Goal: Task Accomplishment & Management: Complete application form

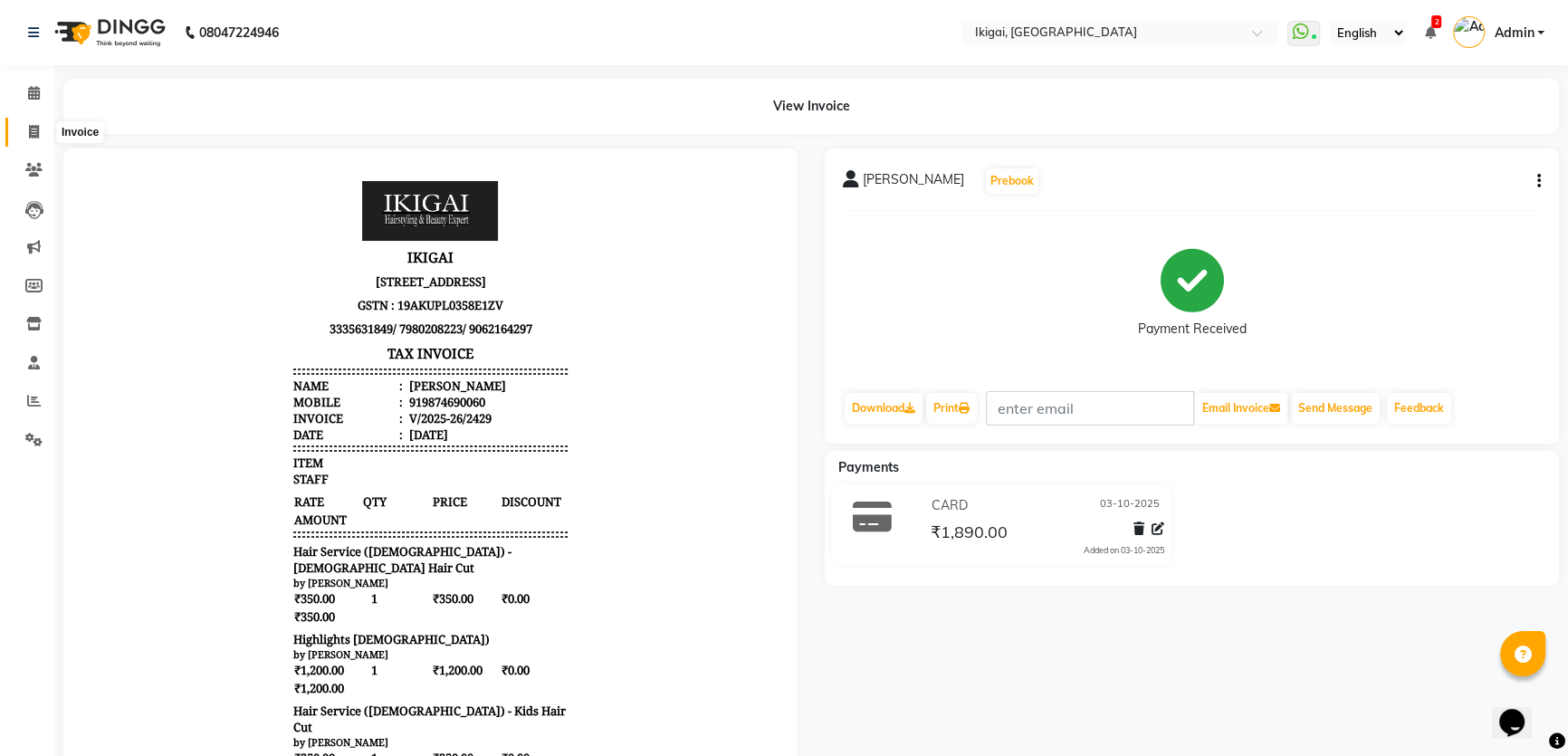
click at [26, 127] on span at bounding box center [34, 132] width 32 height 20
select select "service"
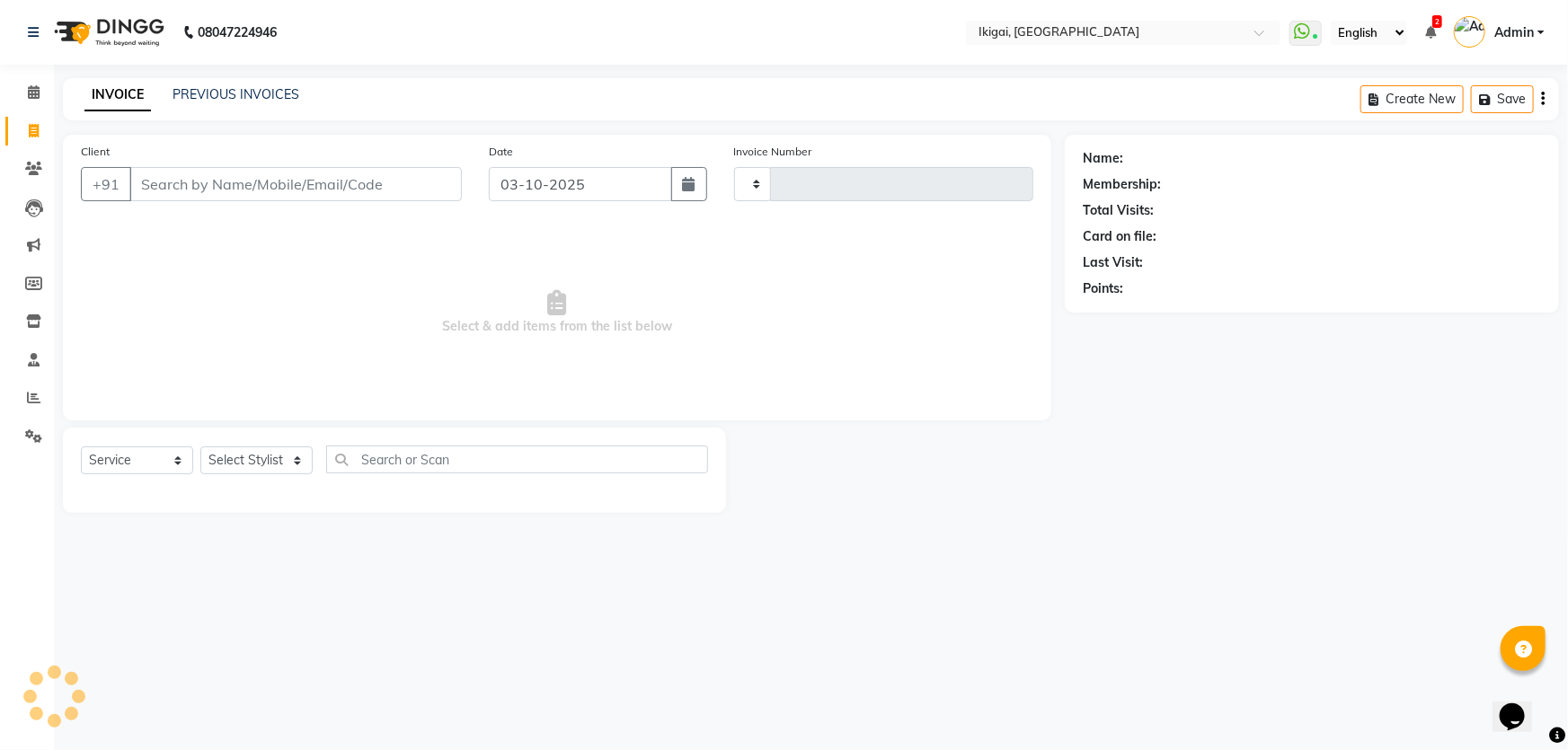
type input "2430"
select select "4429"
click at [235, 458] on select "Select Stylist [PERSON_NAME] [PERSON_NAME] [PERSON_NAME] [PERSON_NAME] [PERSON_…" at bounding box center [256, 460] width 113 height 28
select select "24731"
click at [200, 446] on select "Select Stylist [PERSON_NAME] [PERSON_NAME] [PERSON_NAME] [PERSON_NAME] [PERSON_…" at bounding box center [256, 460] width 113 height 28
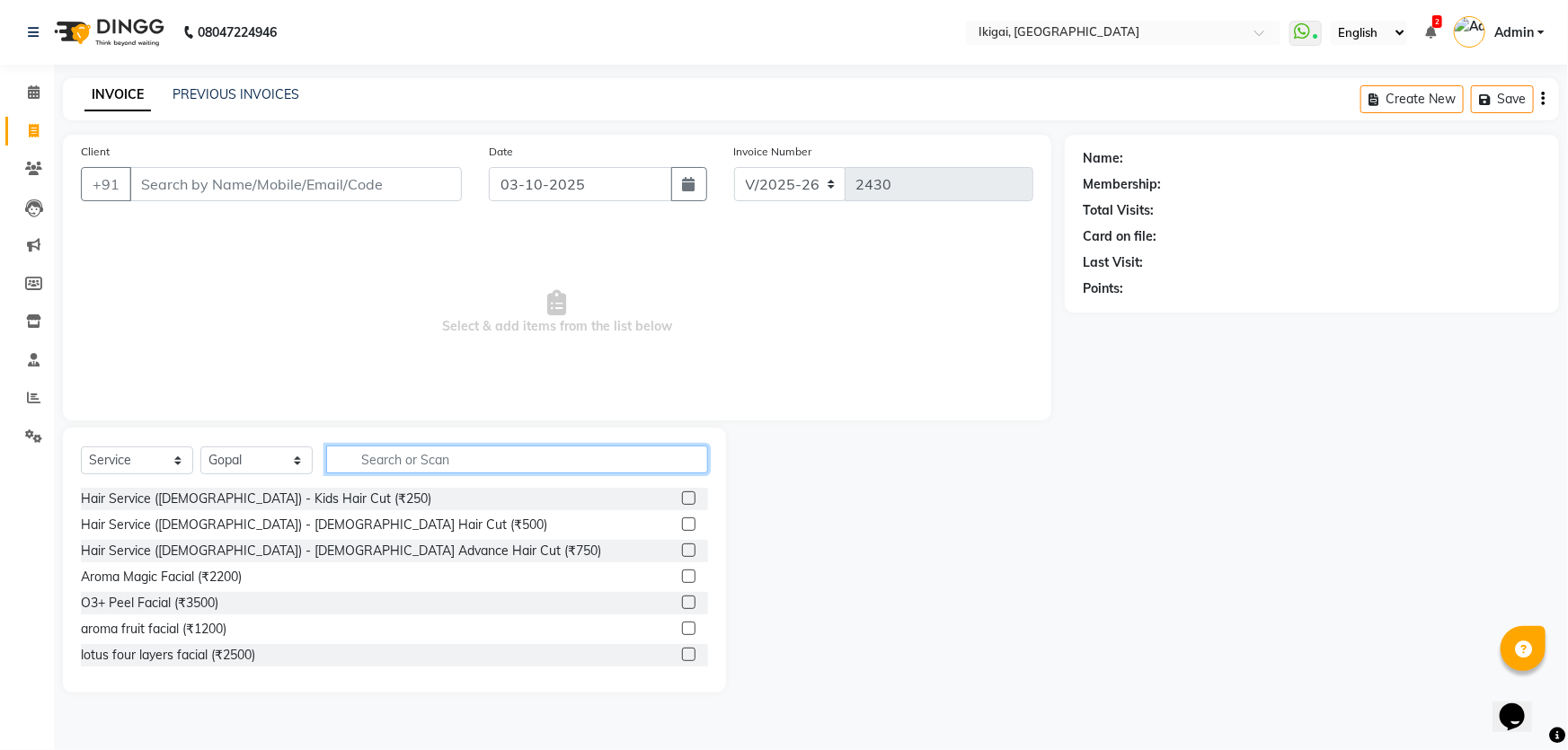
click at [382, 458] on input "text" at bounding box center [517, 459] width 382 height 28
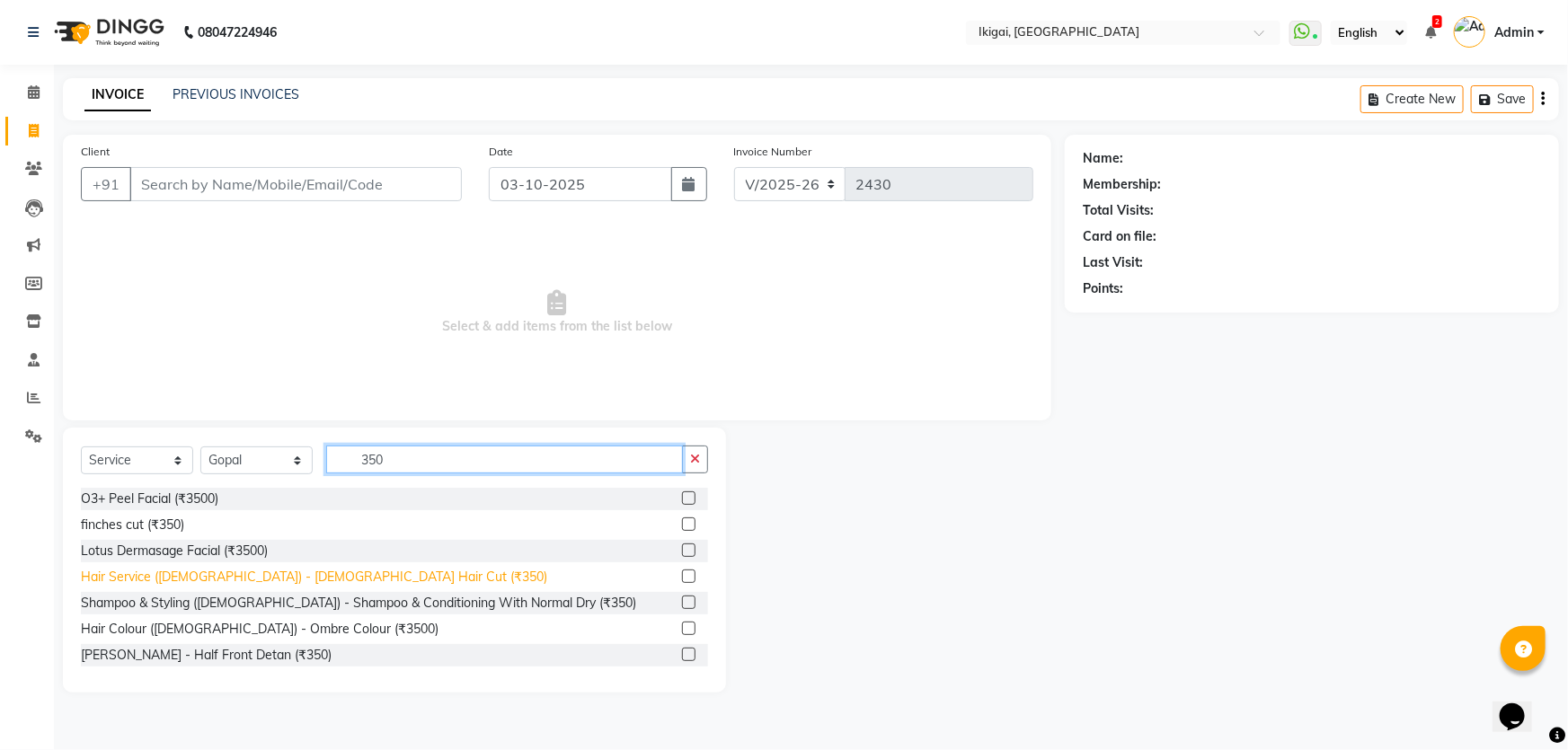
type input "350"
click at [305, 580] on div "Hair Service ([DEMOGRAPHIC_DATA]) - [DEMOGRAPHIC_DATA] Hair Cut (₹350)" at bounding box center [314, 577] width 467 height 19
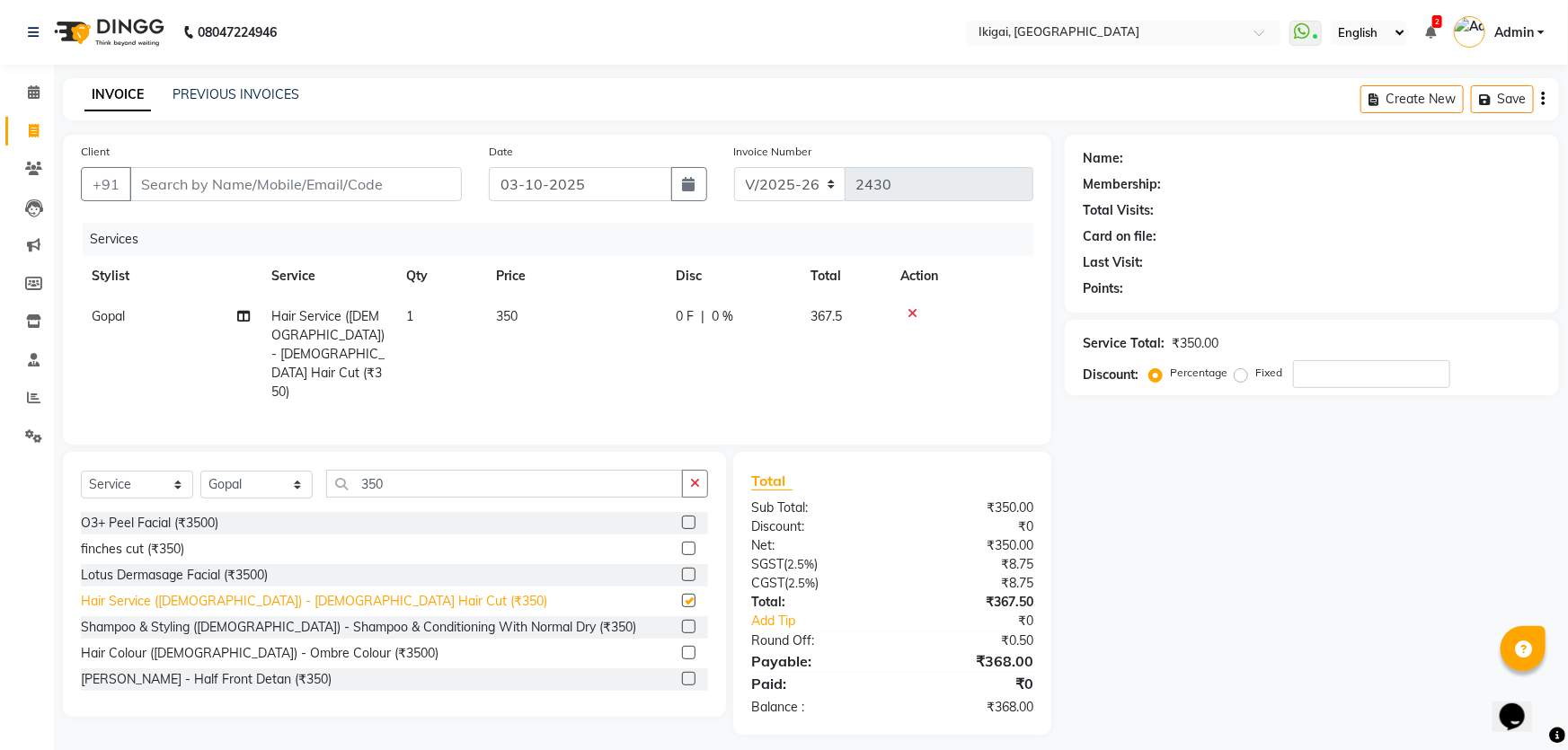
checkbox input "false"
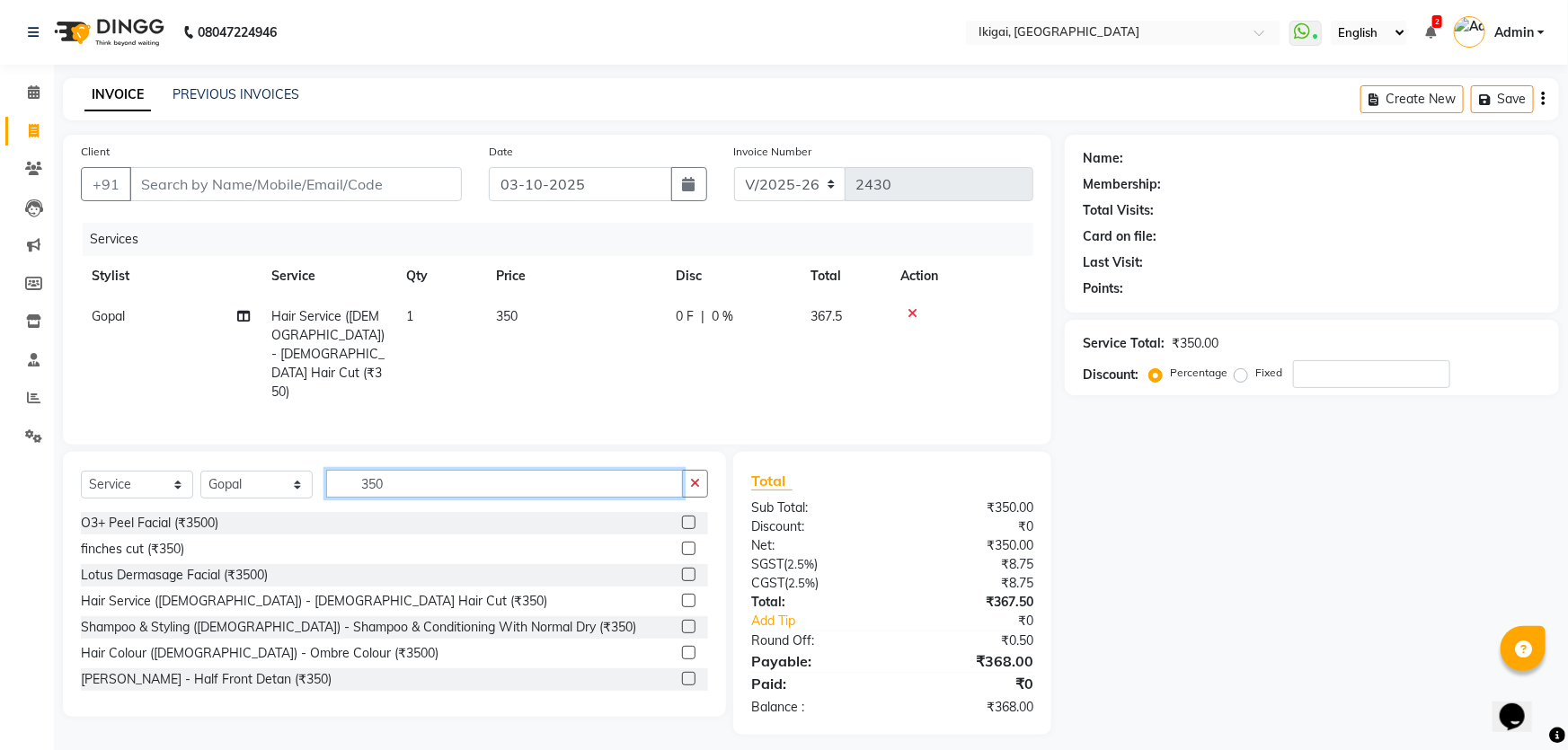
click at [387, 470] on input "350" at bounding box center [504, 484] width 357 height 28
type input "3"
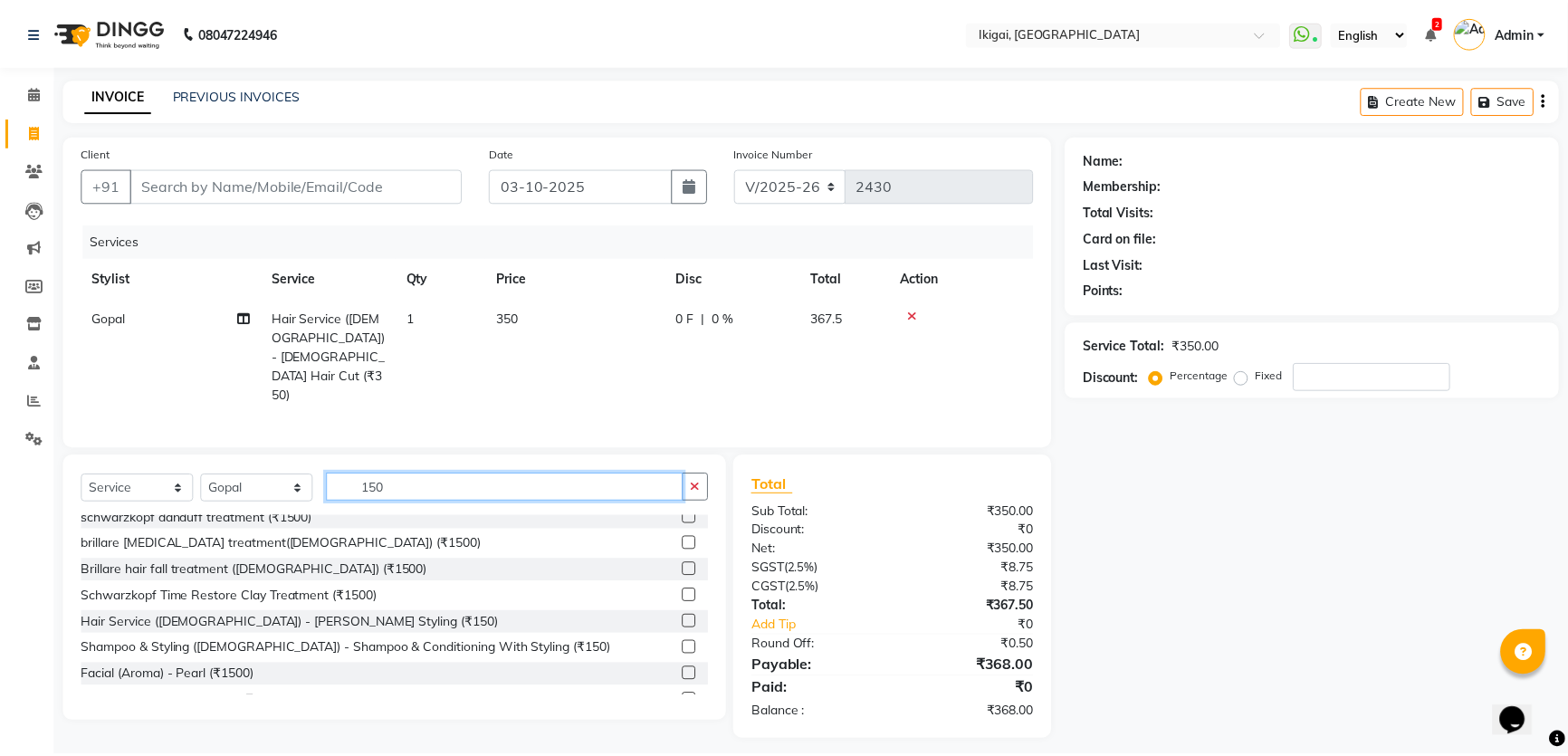
scroll to position [329, 0]
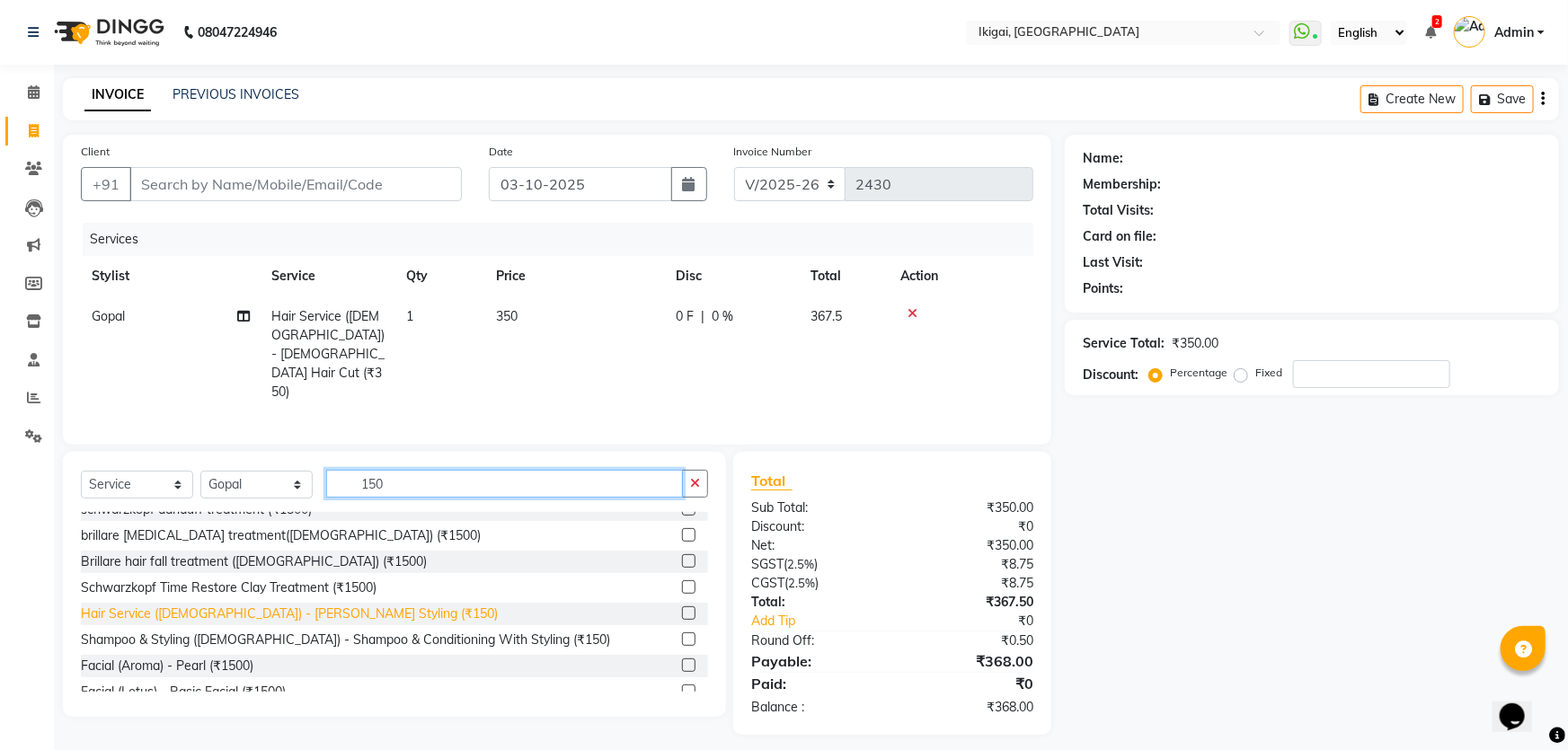
type input "150"
click at [294, 605] on div "Hair Service ([DEMOGRAPHIC_DATA]) - [PERSON_NAME] Styling (₹150)" at bounding box center [289, 614] width 417 height 19
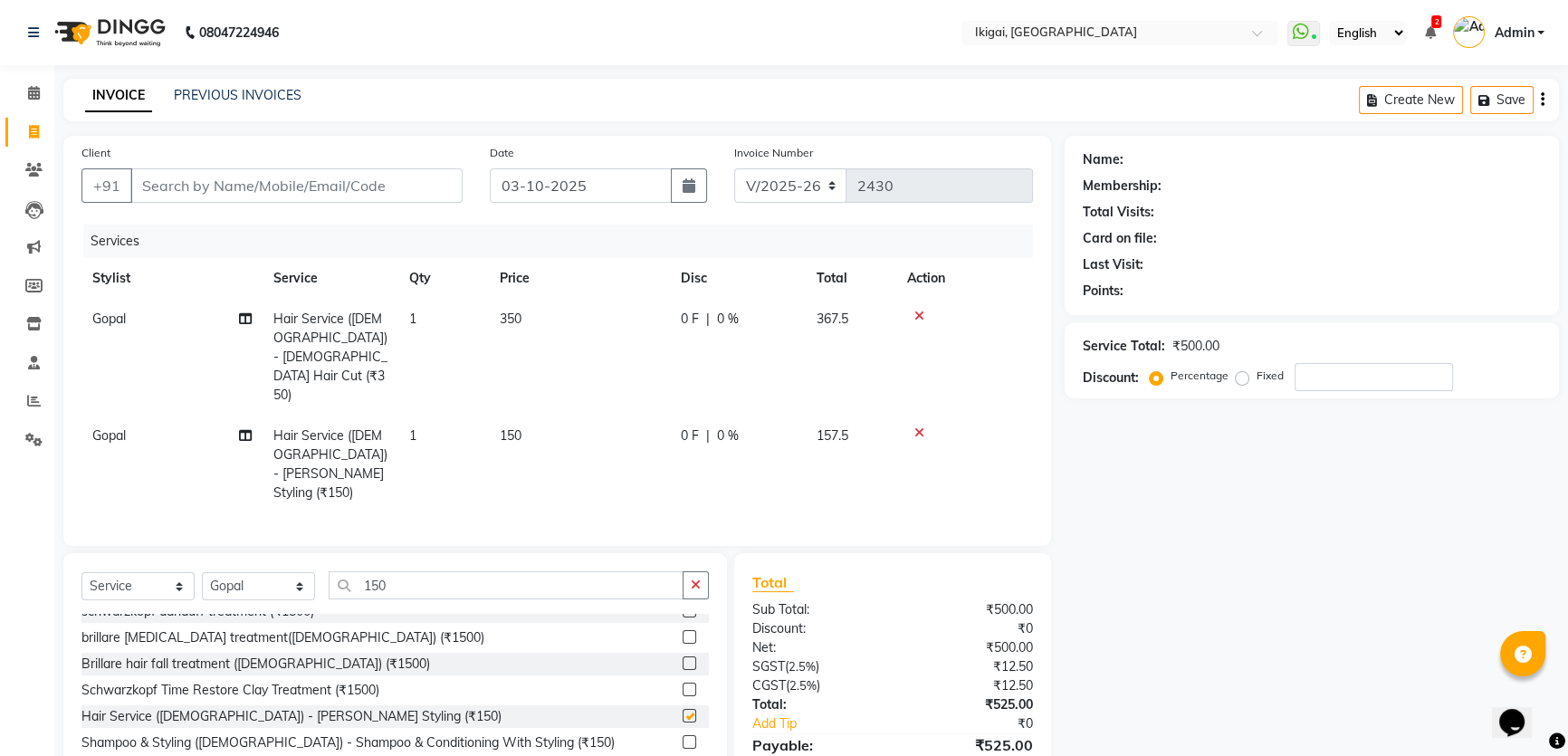
checkbox input "false"
click at [390, 572] on input "150" at bounding box center [506, 585] width 355 height 28
type input "1"
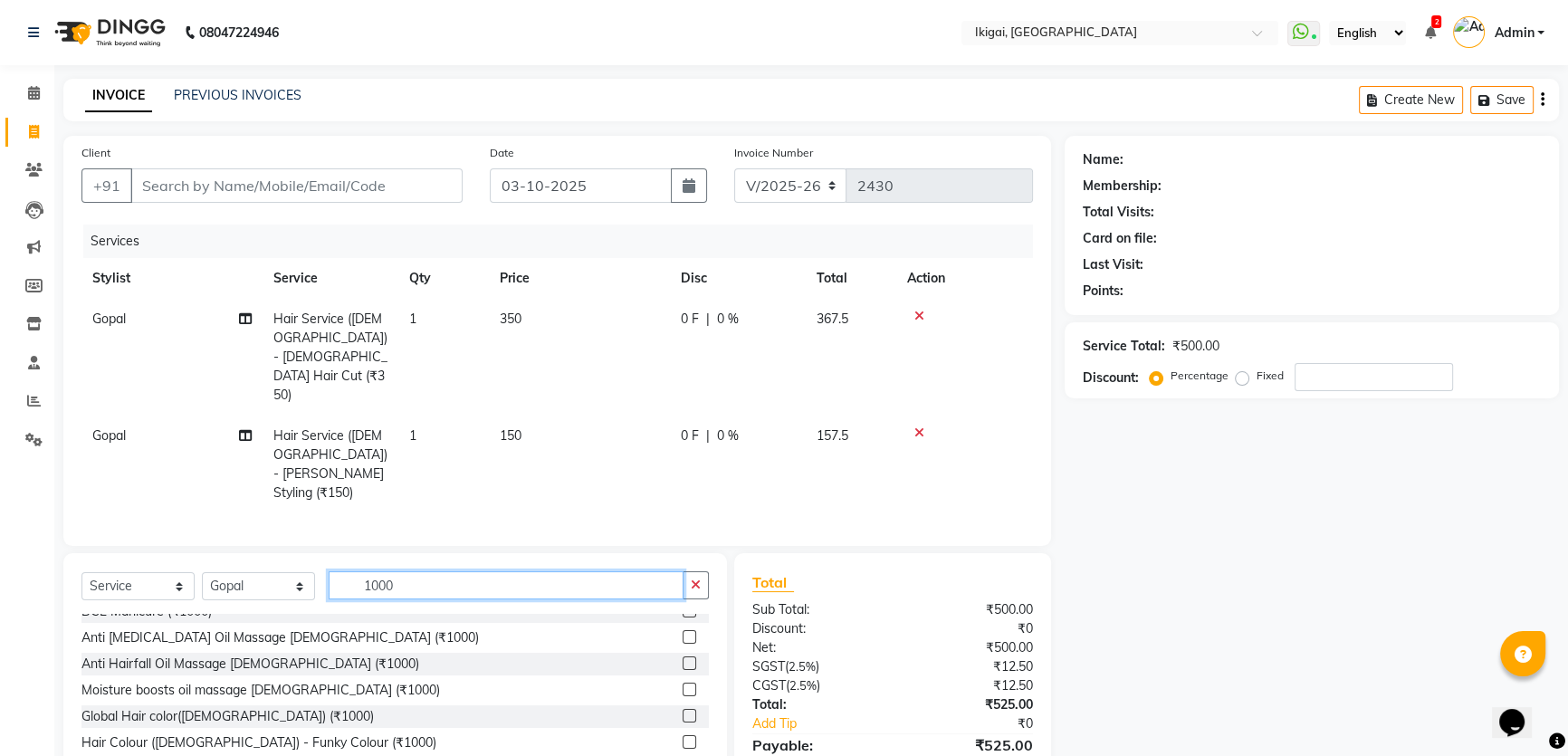
type input "1000"
click at [293, 706] on div "Global Hair color([DEMOGRAPHIC_DATA]) (₹1000)" at bounding box center [394, 716] width 627 height 22
click at [224, 708] on div "Global Hair color([DEMOGRAPHIC_DATA]) (₹1000)" at bounding box center [228, 717] width 293 height 19
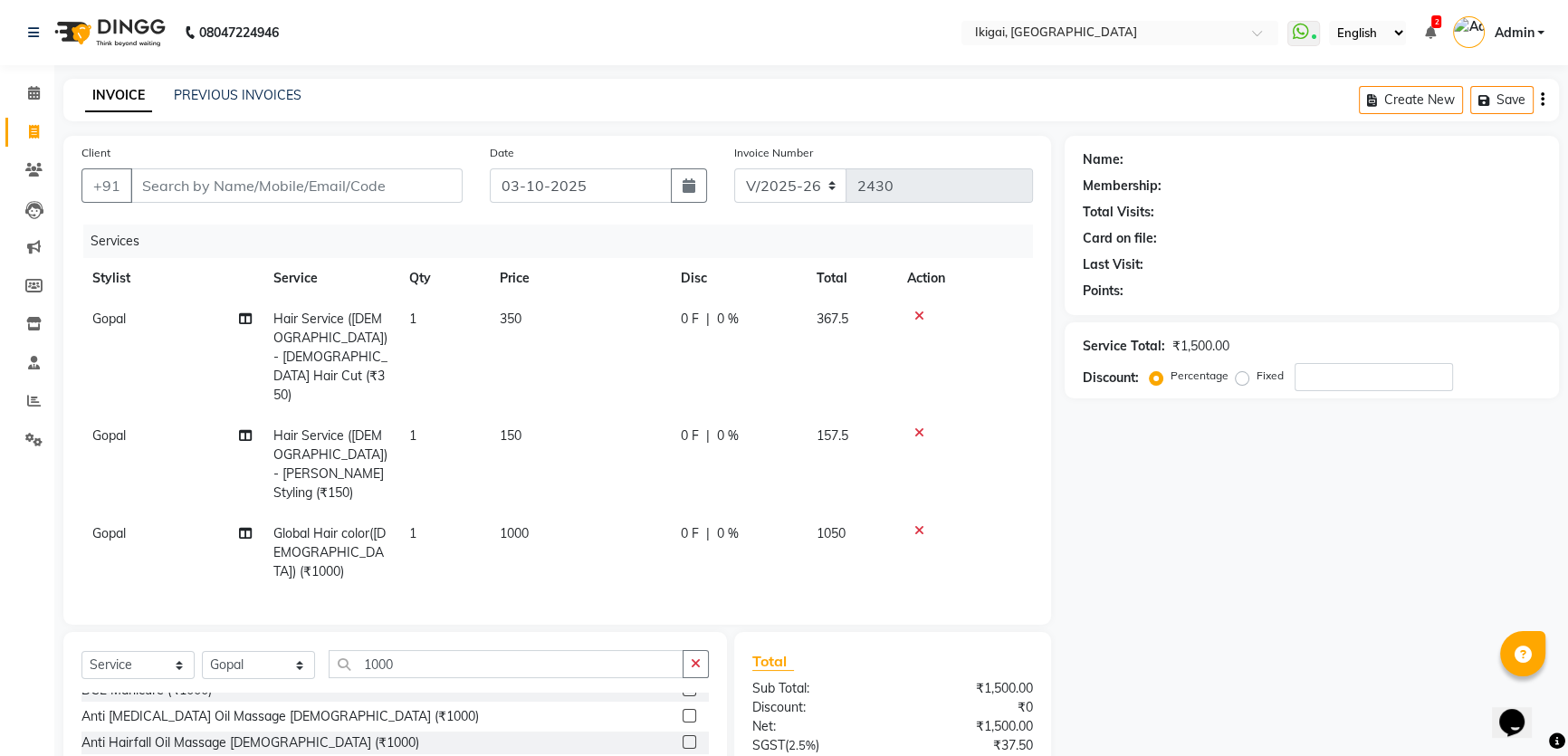
checkbox input "false"
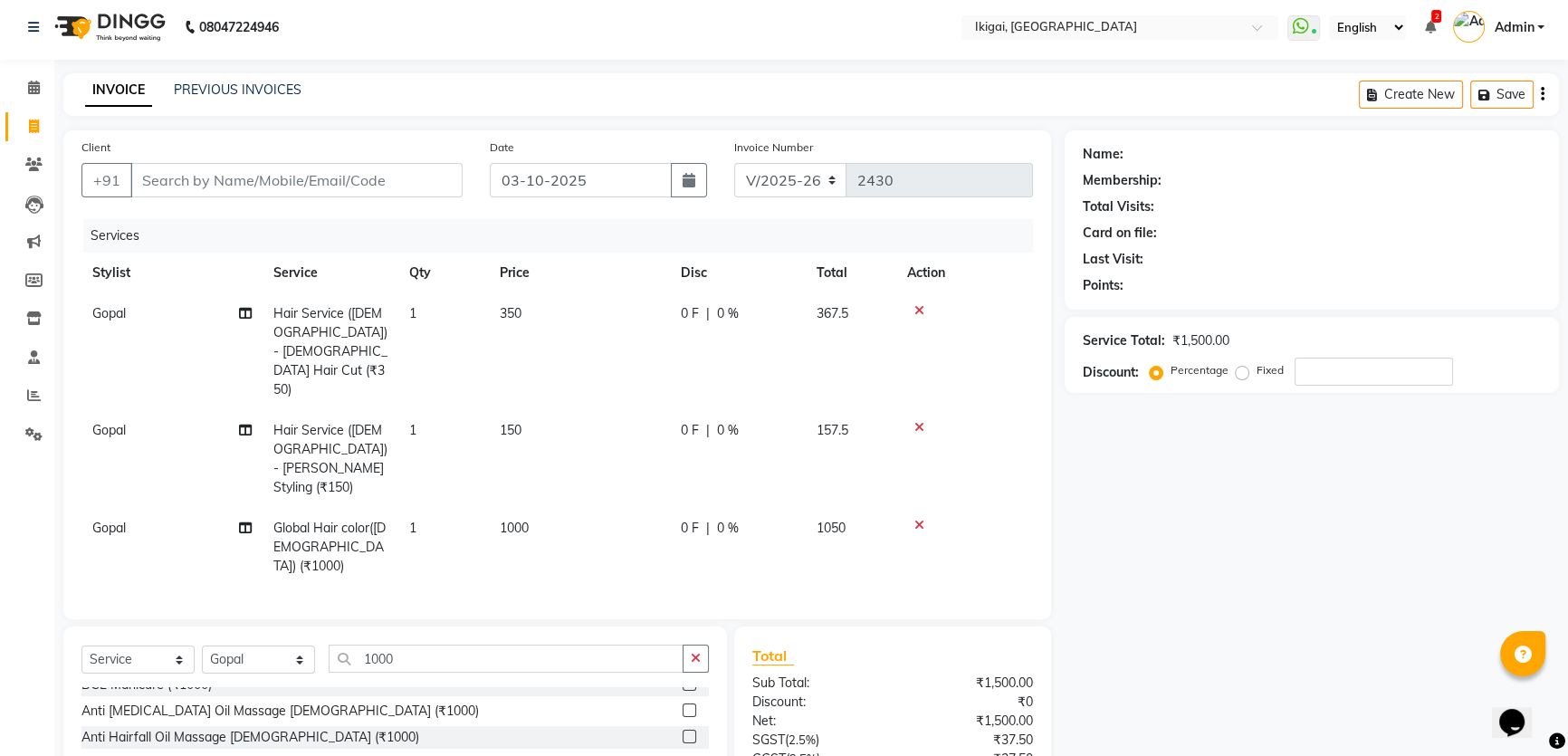
scroll to position [0, 0]
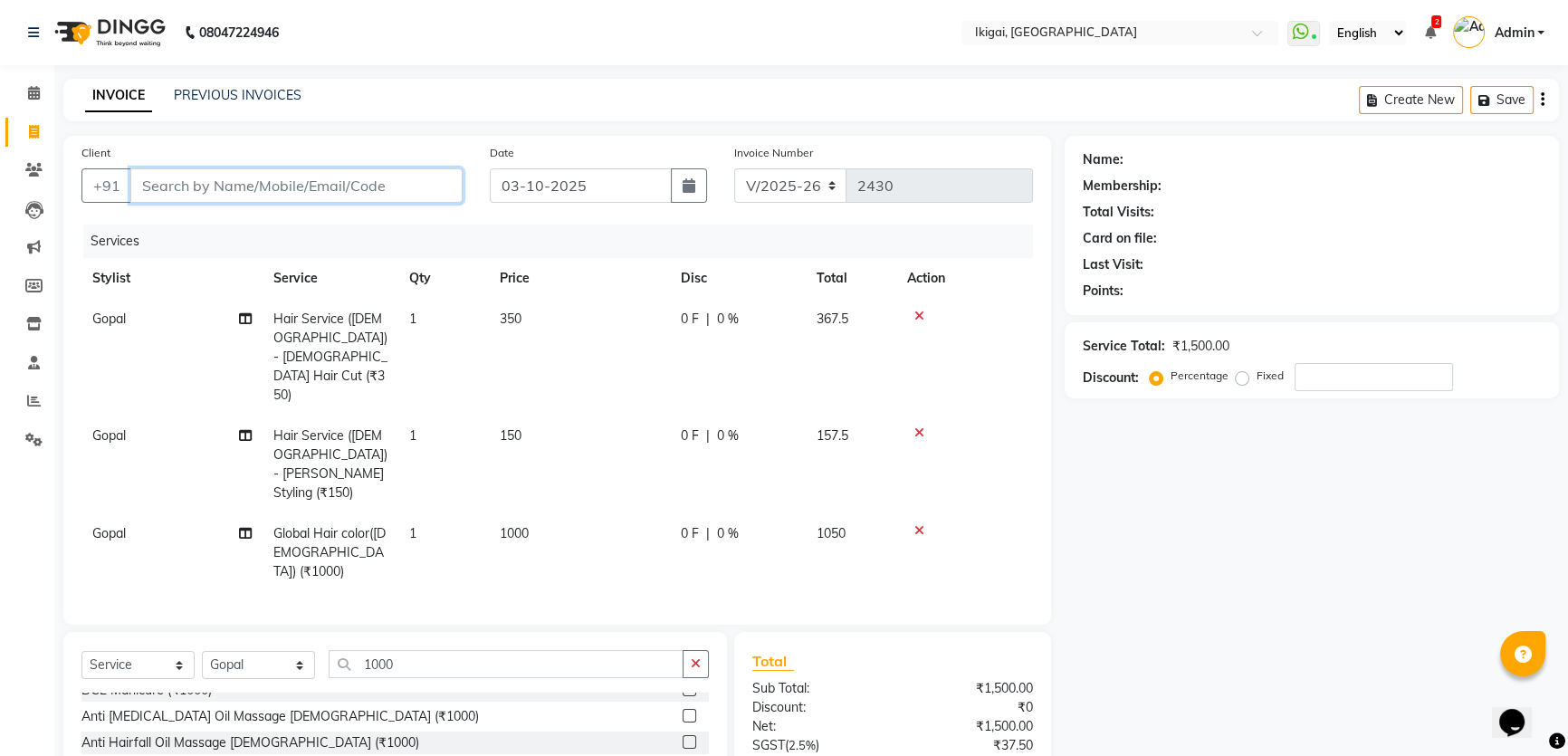
click at [368, 183] on input "Client" at bounding box center [297, 186] width 332 height 35
type input "9"
type input "0"
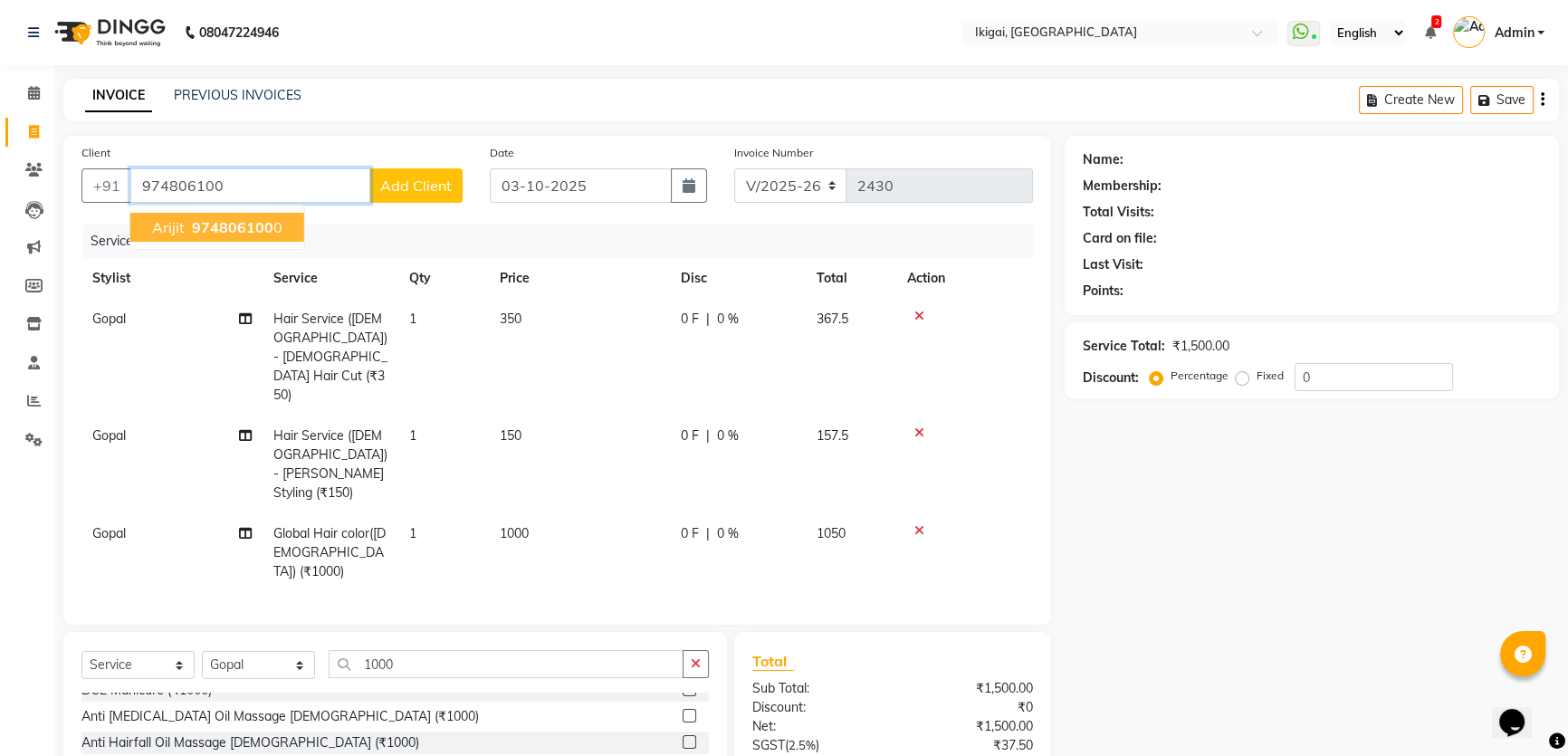
click at [221, 224] on span "974806100" at bounding box center [233, 227] width 81 height 18
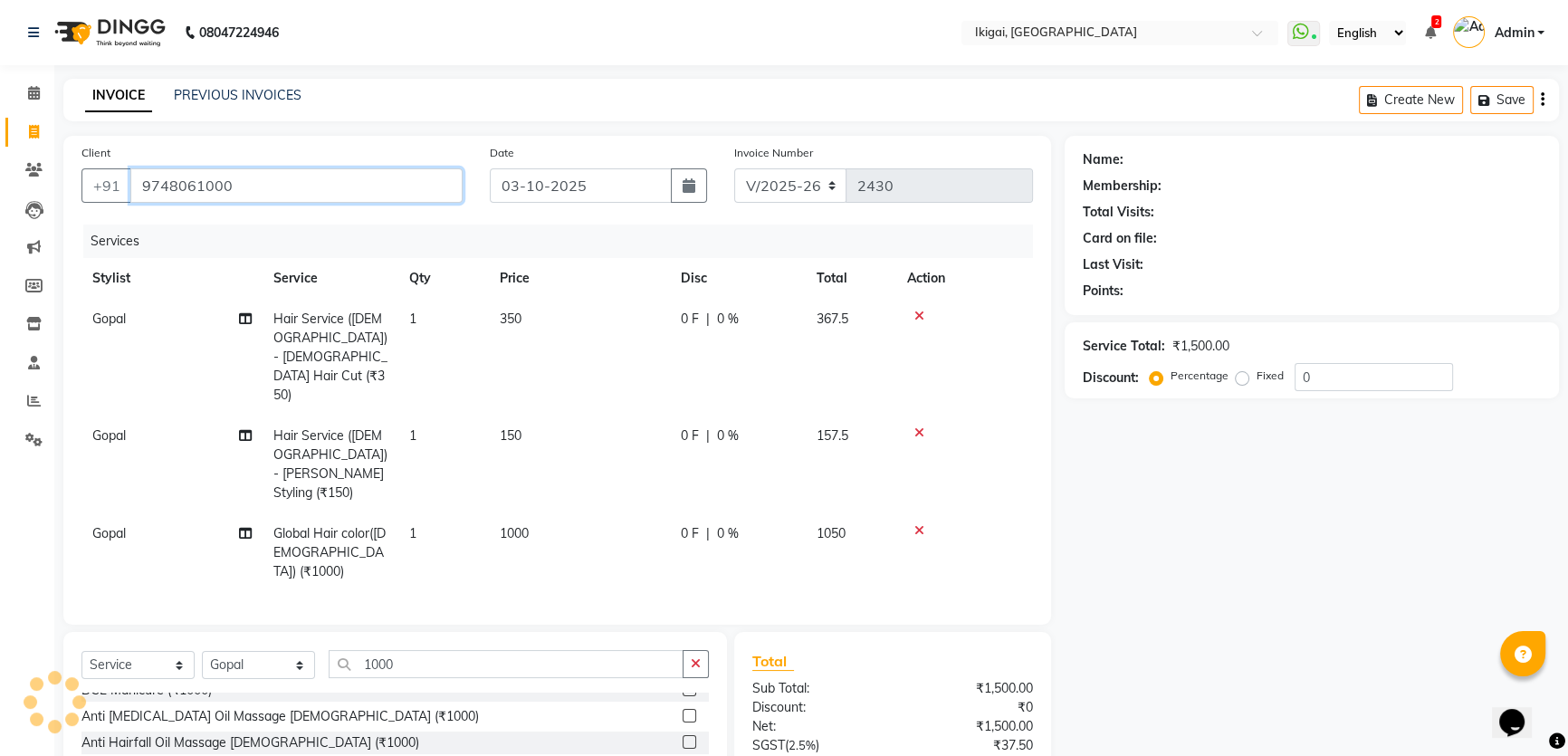
type input "9748061000"
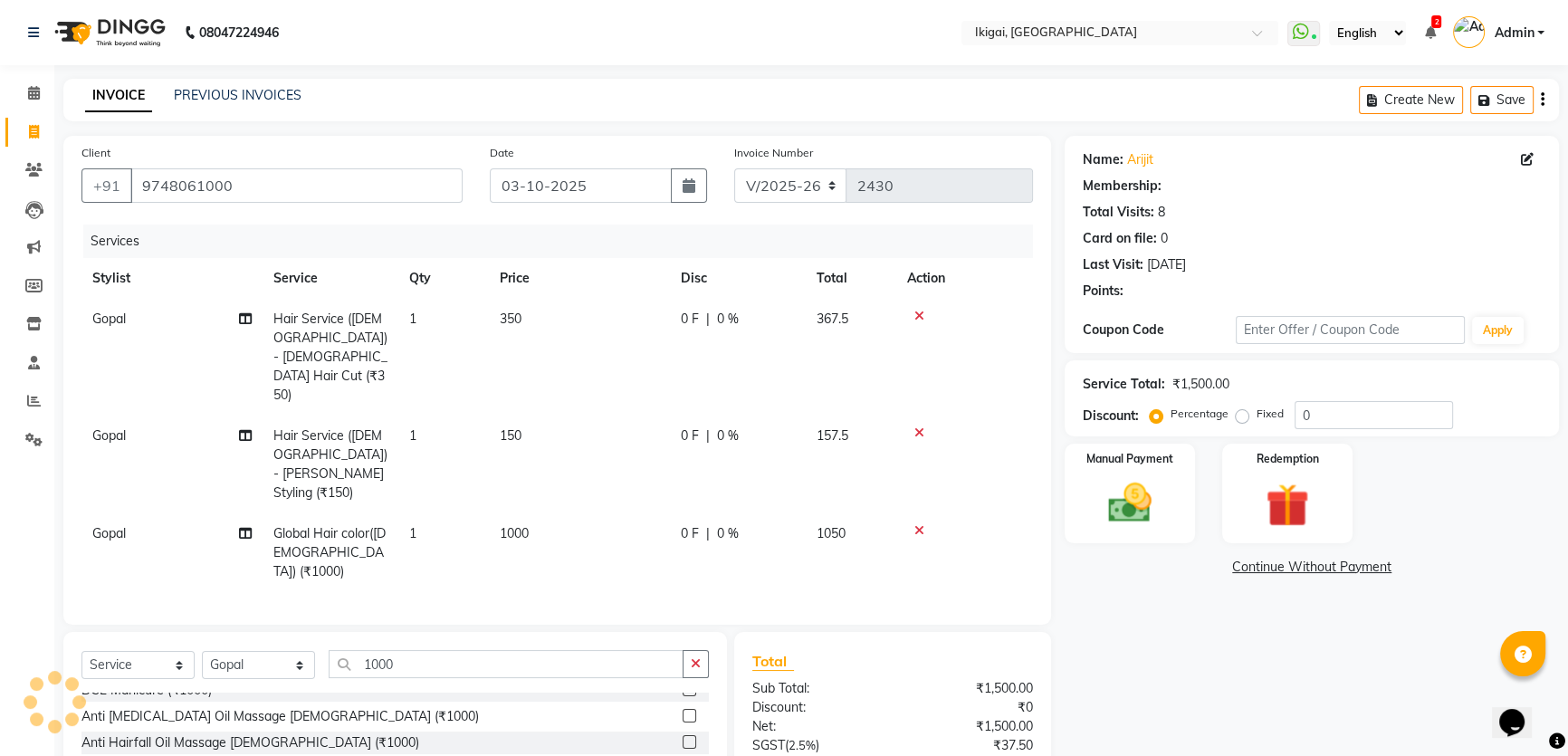
select select "1: Object"
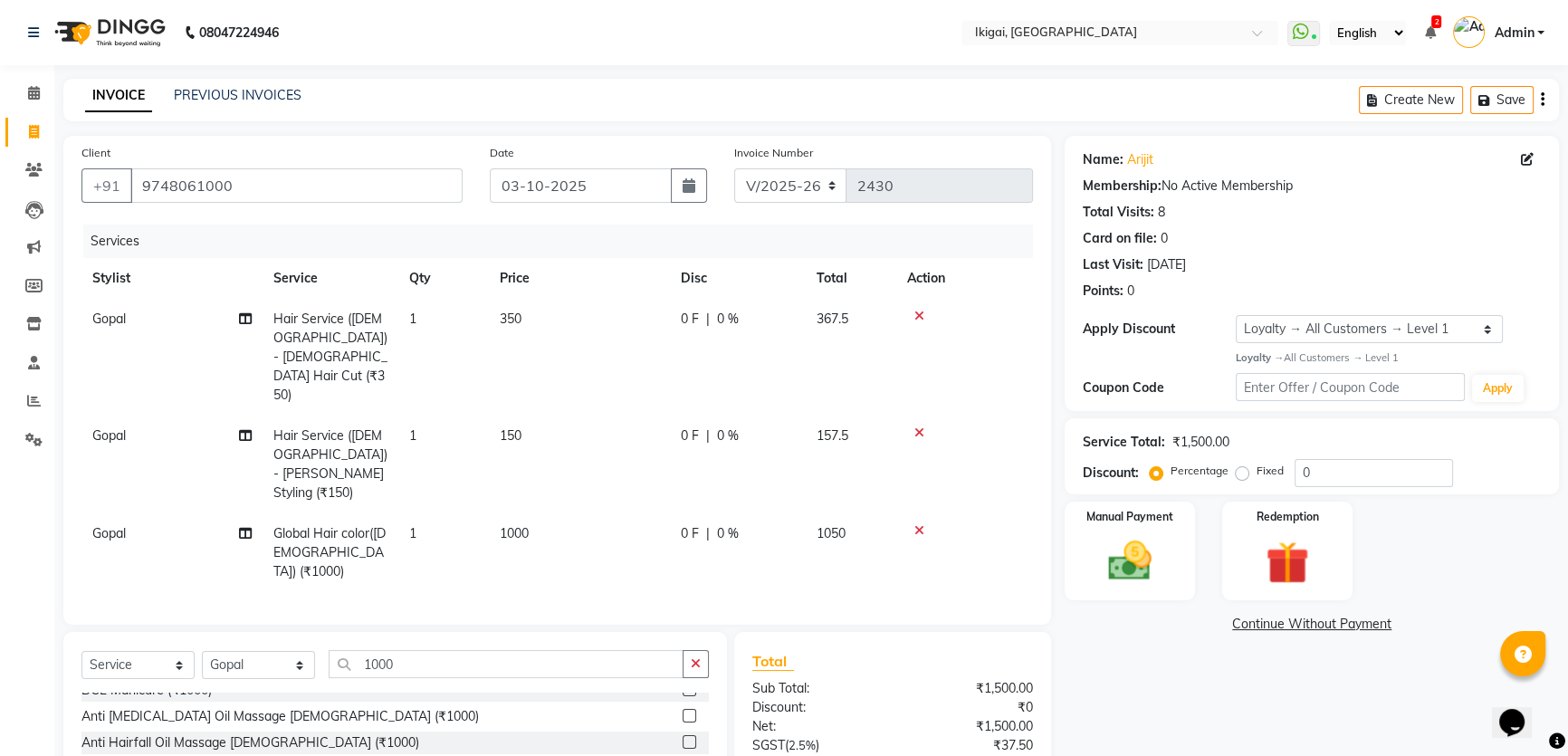
scroll to position [106, 0]
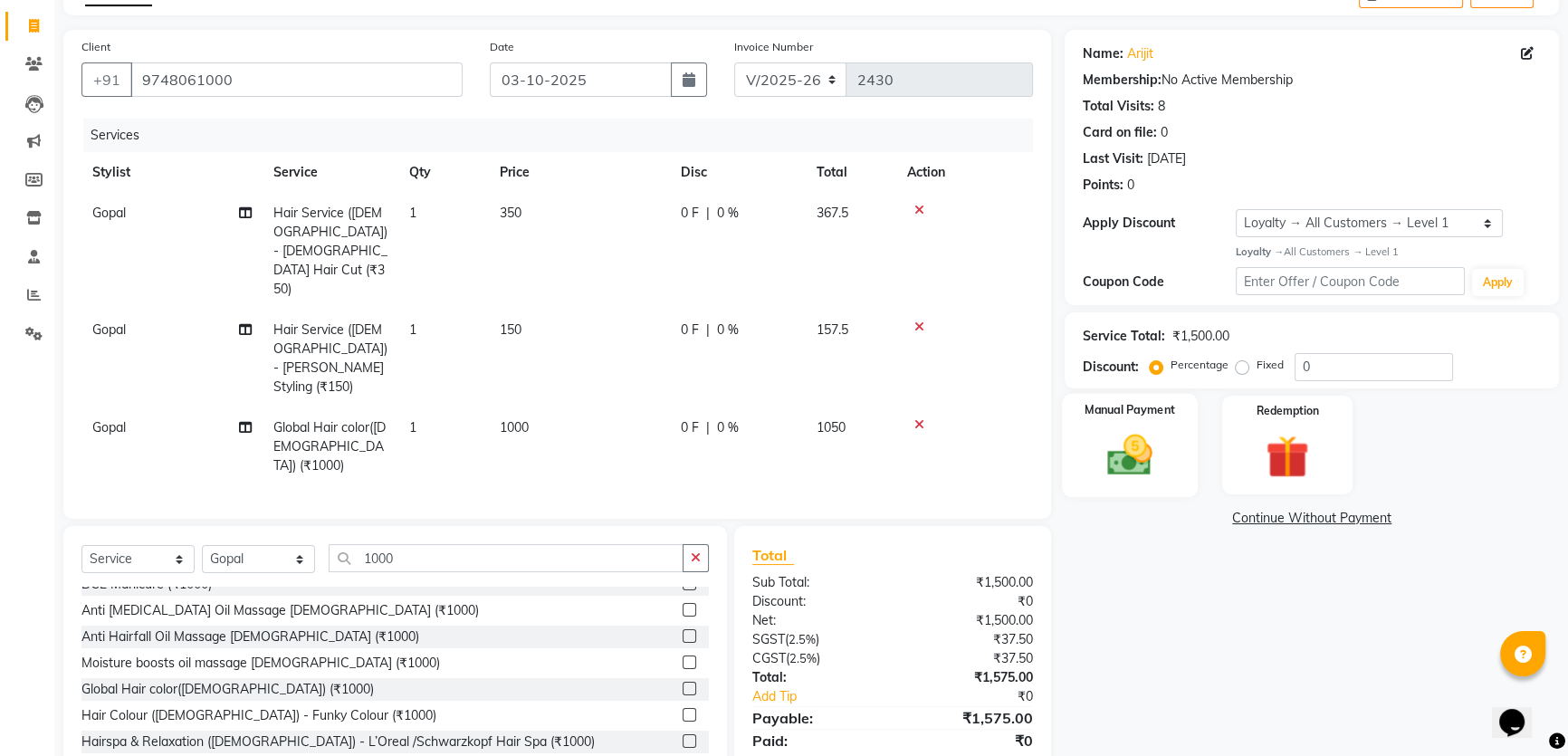
click at [1159, 459] on img at bounding box center [1131, 455] width 74 height 51
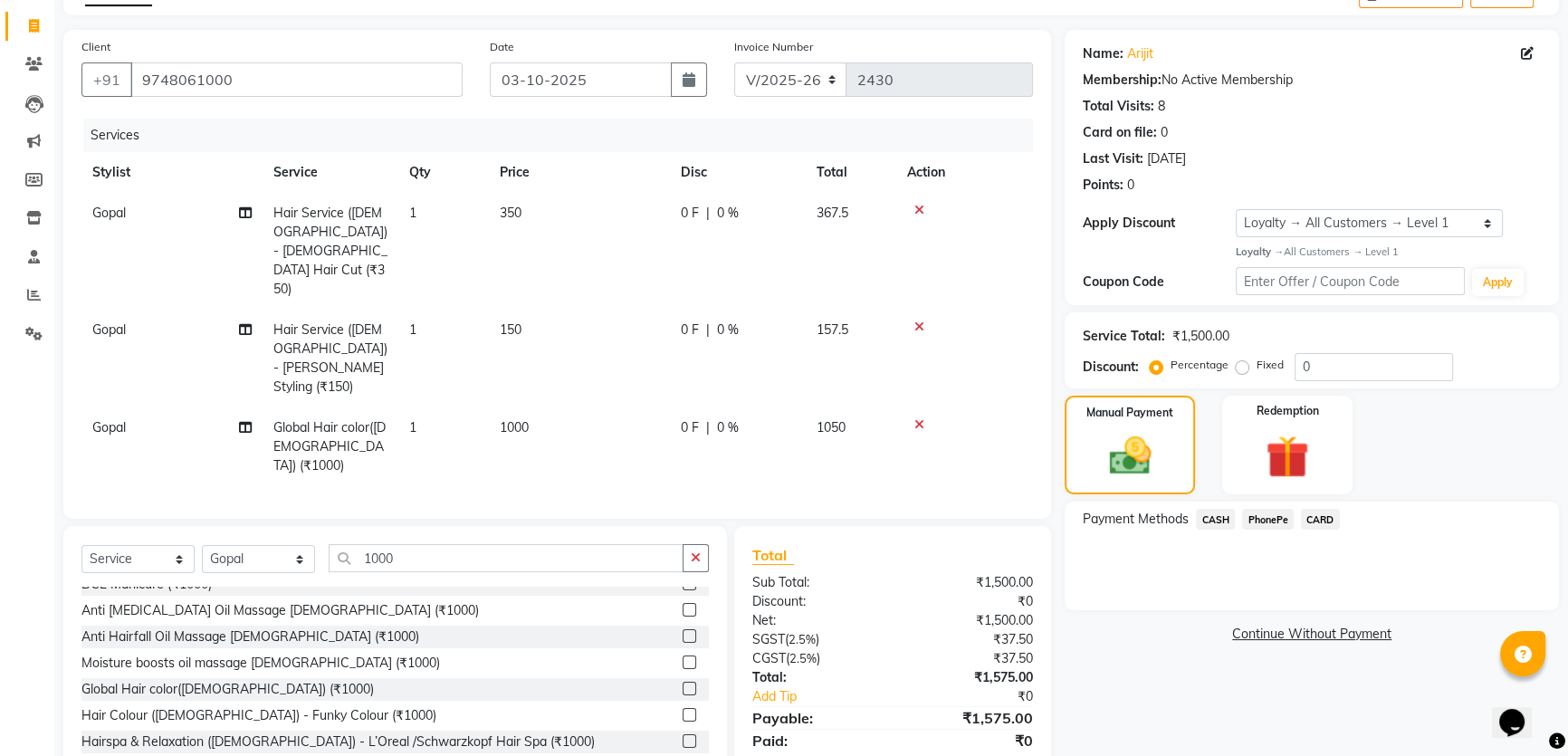
click at [1268, 517] on span "PhonePe" at bounding box center [1268, 519] width 51 height 20
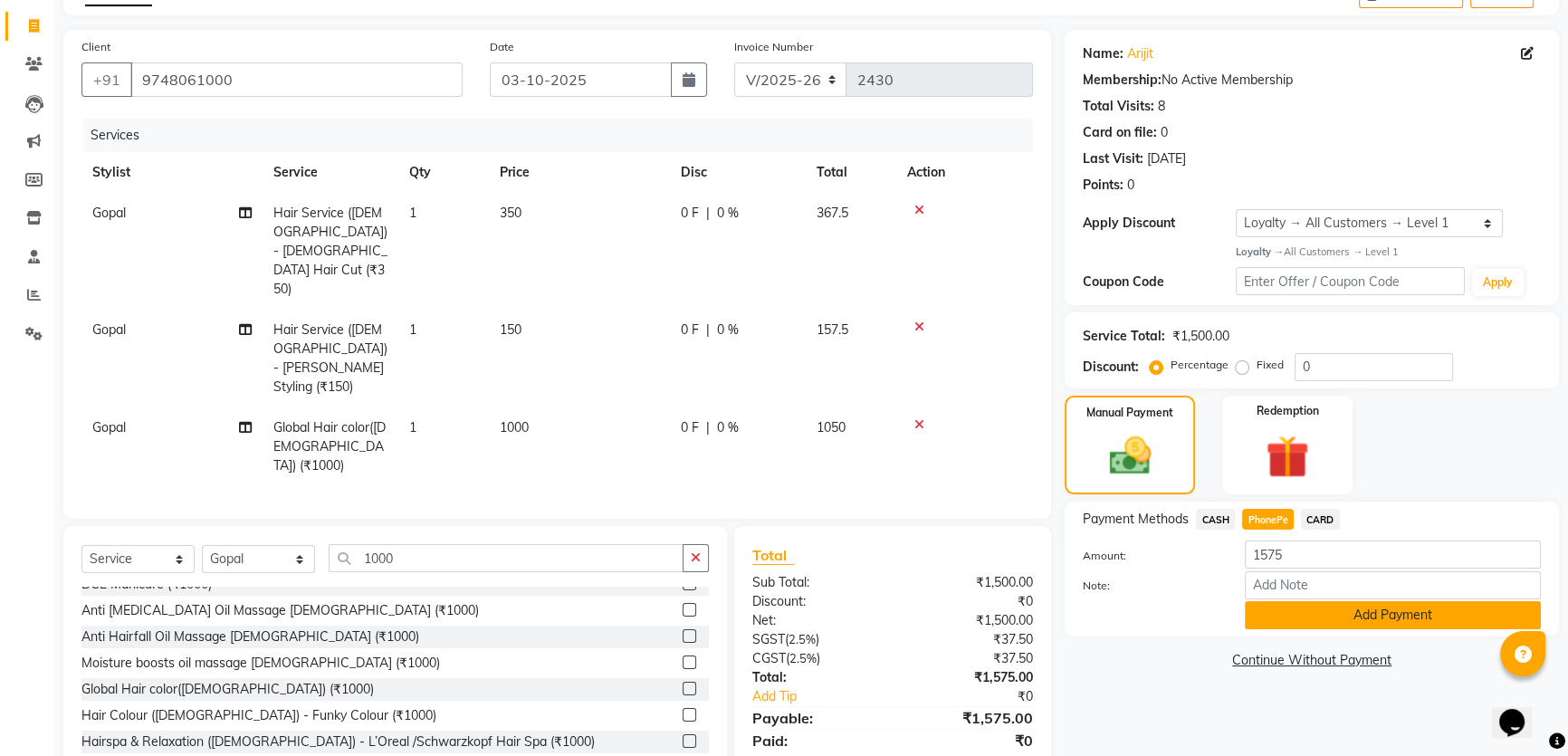
click at [1303, 618] on button "Add Payment" at bounding box center [1394, 614] width 297 height 28
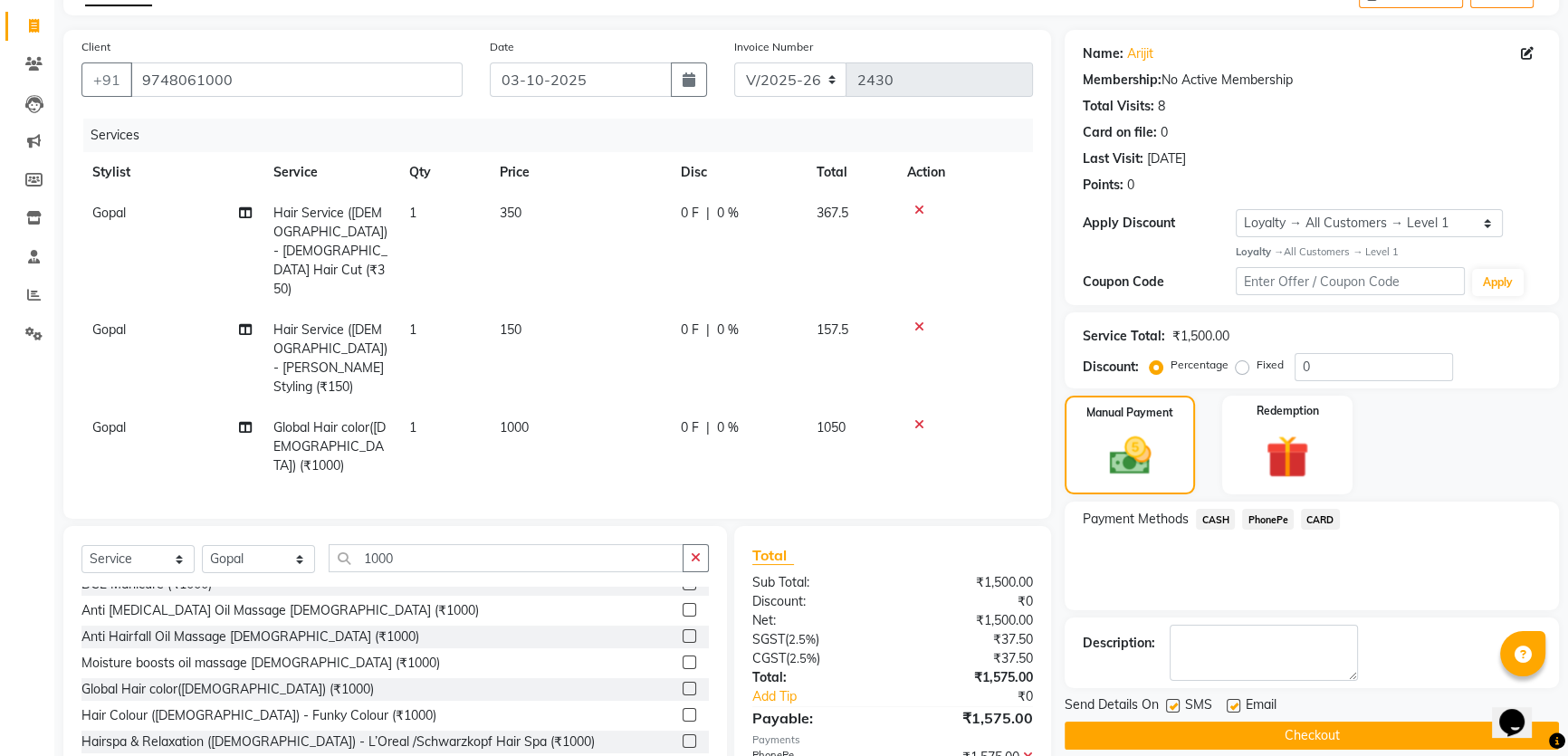
scroll to position [234, 0]
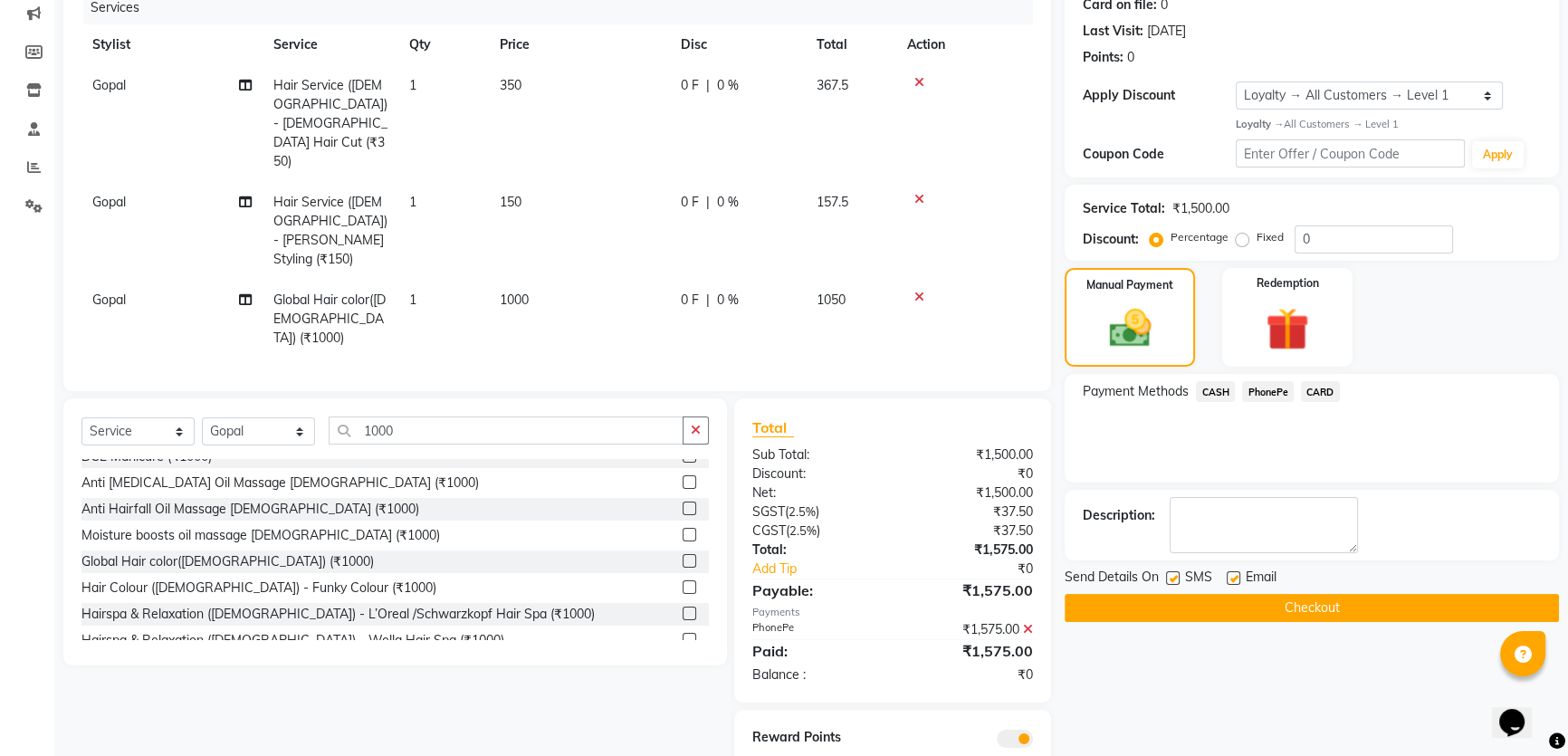
click at [1244, 607] on button "Checkout" at bounding box center [1312, 608] width 494 height 28
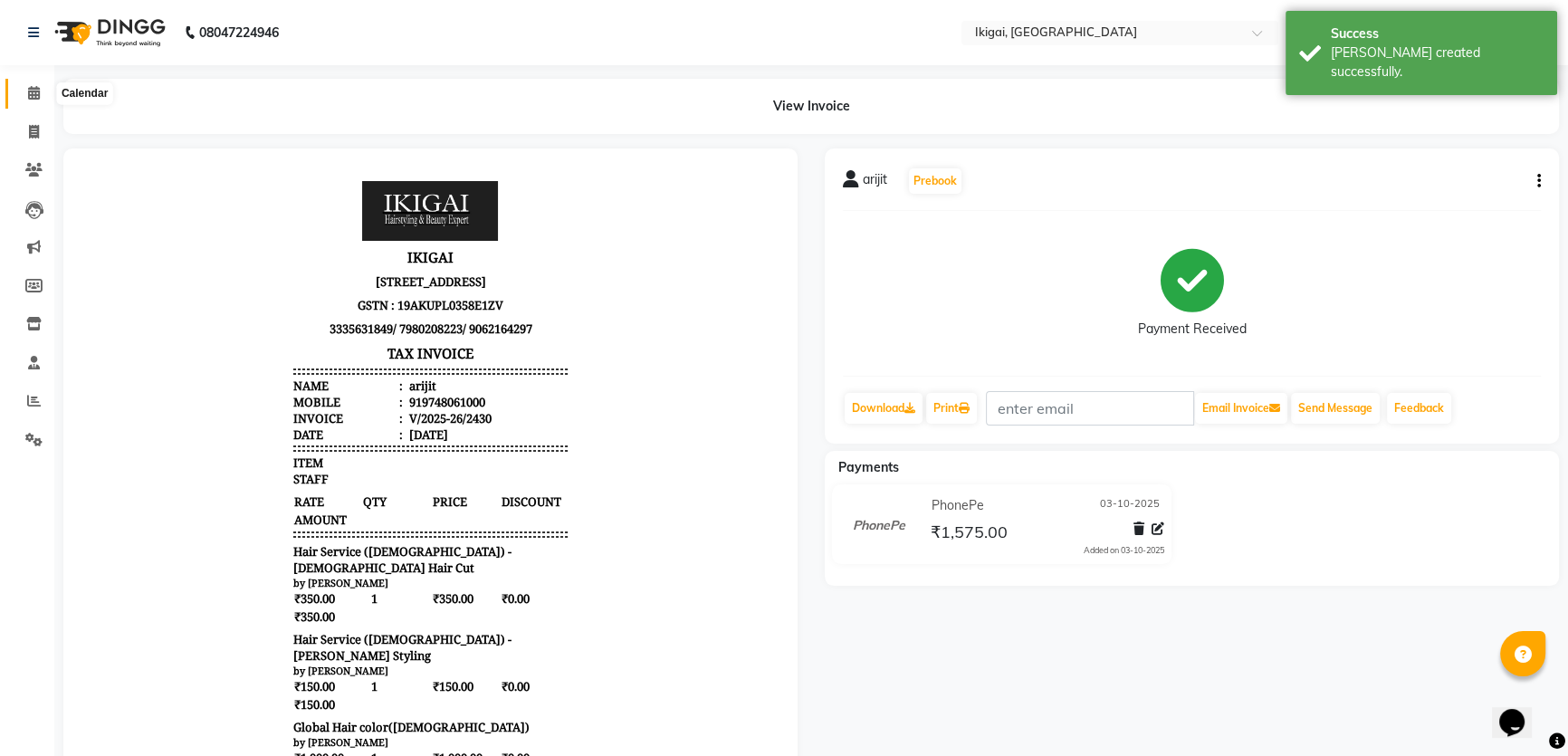
click at [36, 90] on icon at bounding box center [34, 93] width 12 height 14
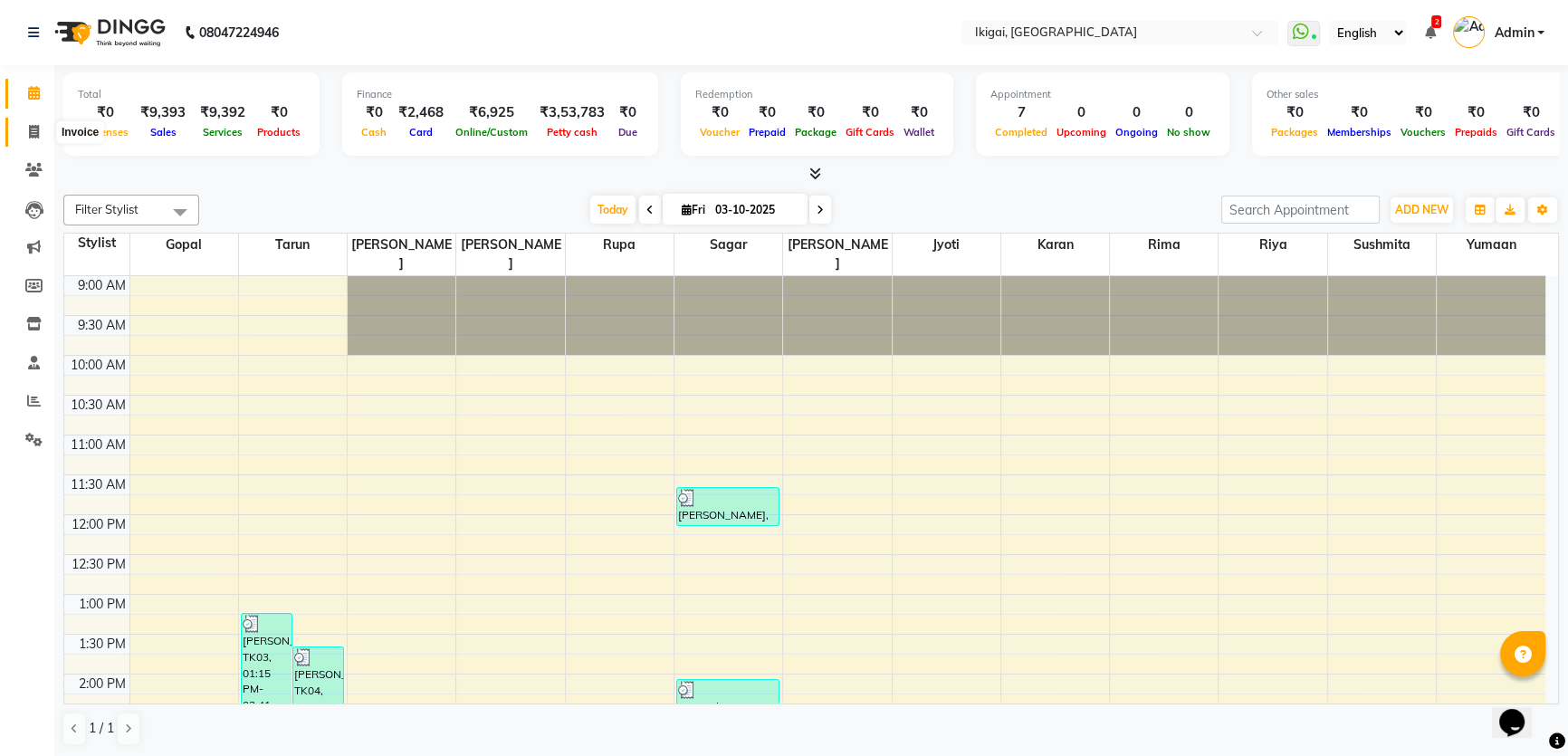
click at [32, 131] on icon at bounding box center [34, 132] width 10 height 14
select select "service"
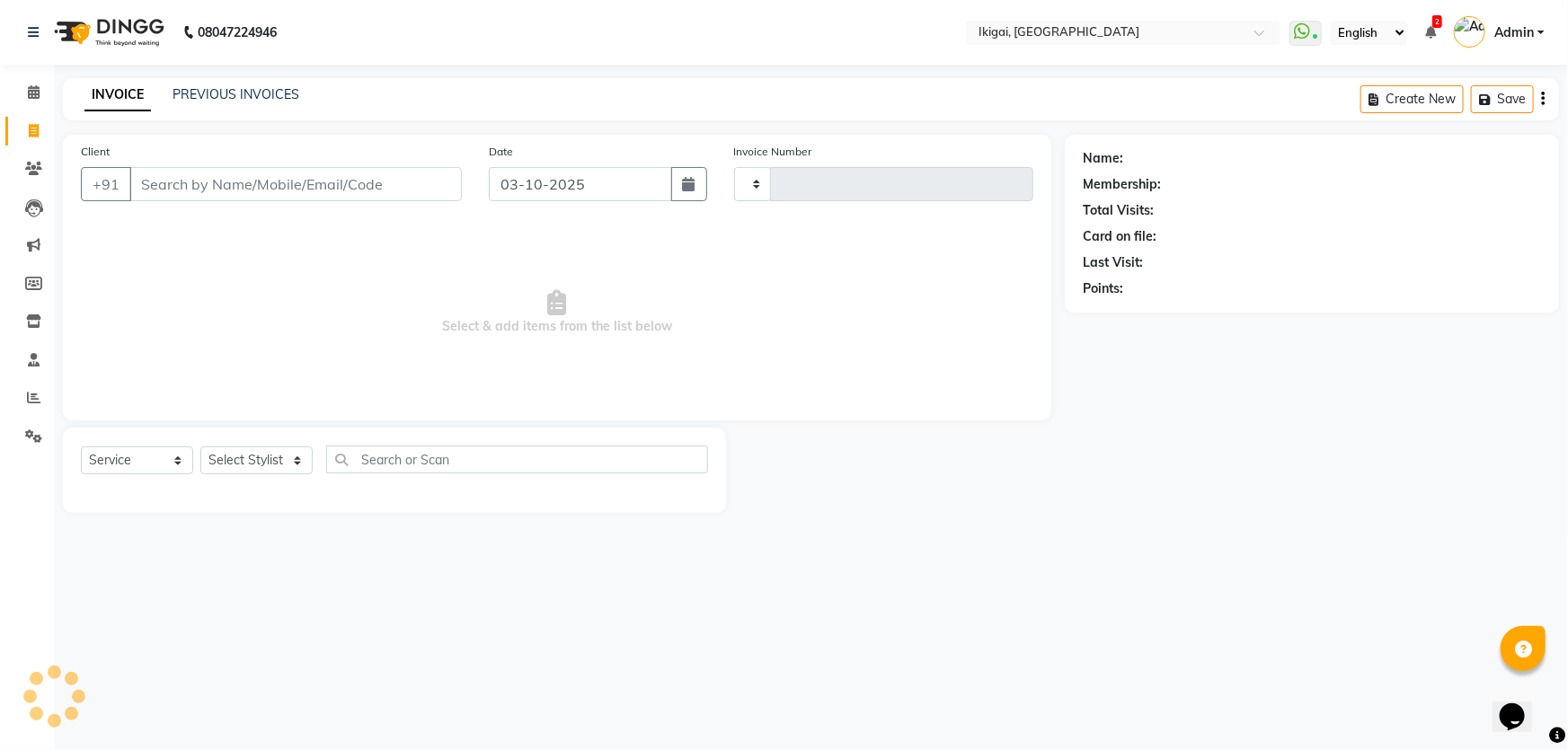
type input "2431"
select select "4429"
click at [279, 467] on select "Select Stylist [PERSON_NAME] [PERSON_NAME] [PERSON_NAME] [PERSON_NAME] [PERSON_…" at bounding box center [256, 460] width 113 height 28
select select "82442"
click at [200, 446] on select "Select Stylist [PERSON_NAME] [PERSON_NAME] [PERSON_NAME] [PERSON_NAME] [PERSON_…" at bounding box center [256, 460] width 113 height 28
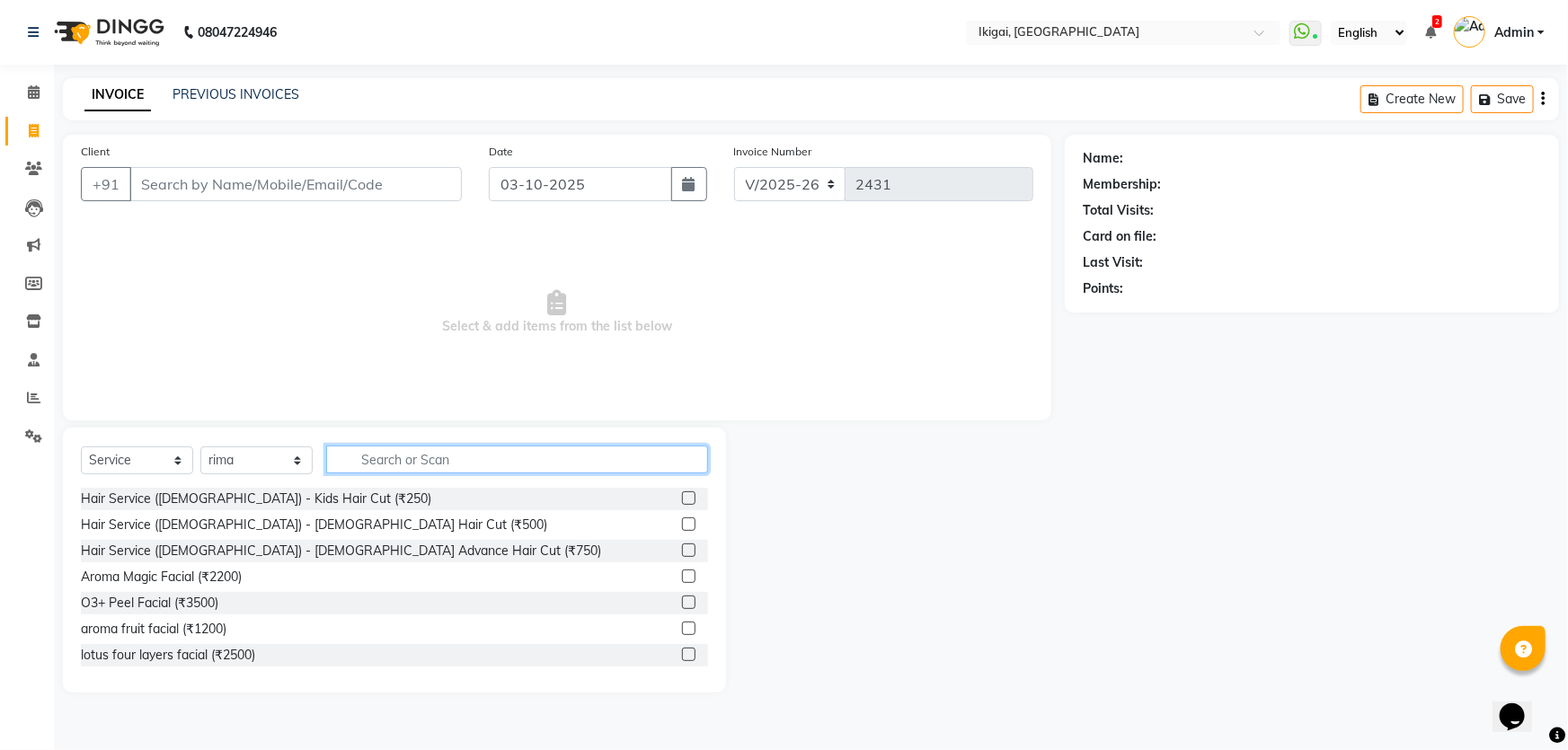
click at [373, 458] on input "text" at bounding box center [517, 459] width 382 height 28
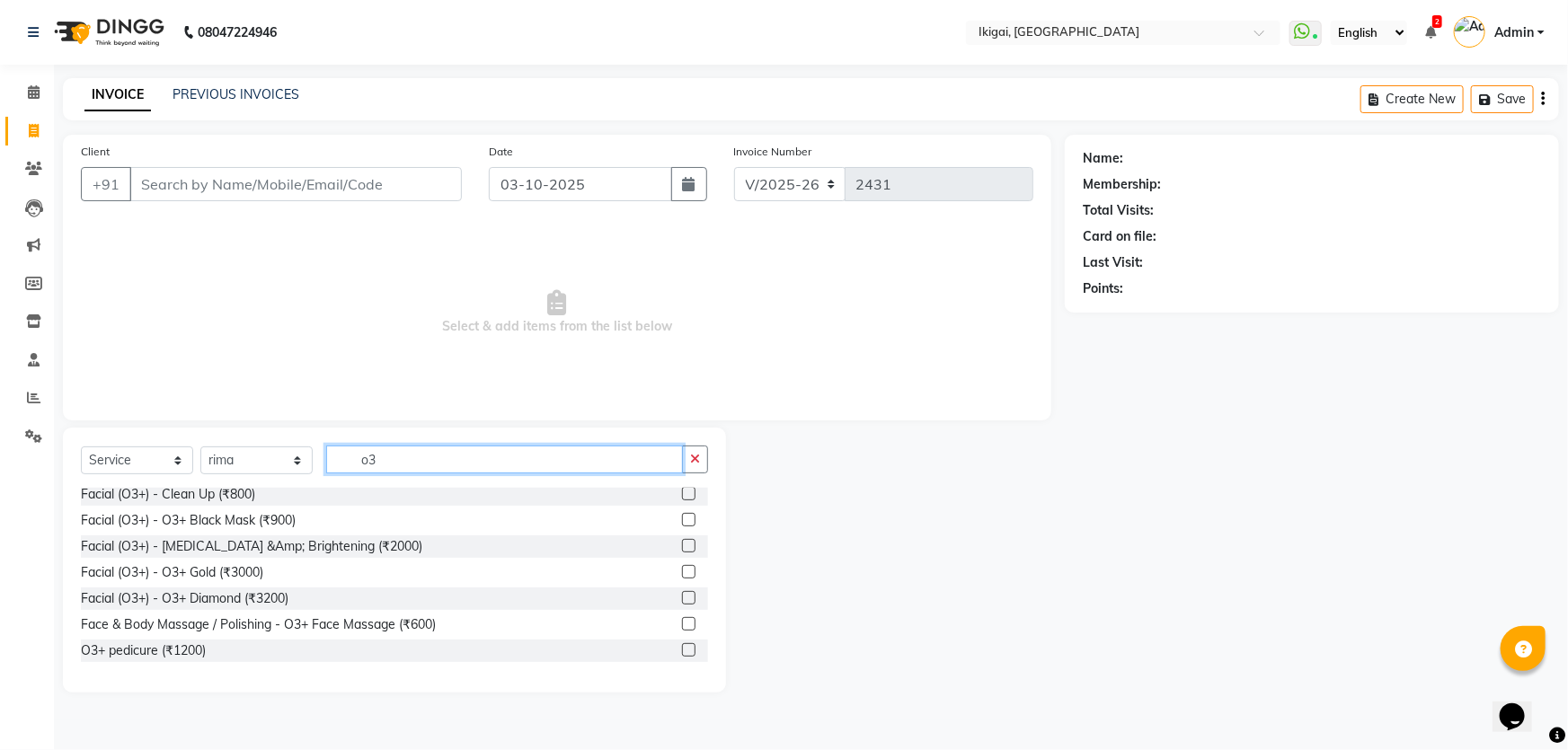
scroll to position [162, 0]
type input "o3"
click at [277, 551] on div "Facial (O3+) - [MEDICAL_DATA] &Amp; Brightening (₹2000)" at bounding box center [251, 545] width 341 height 19
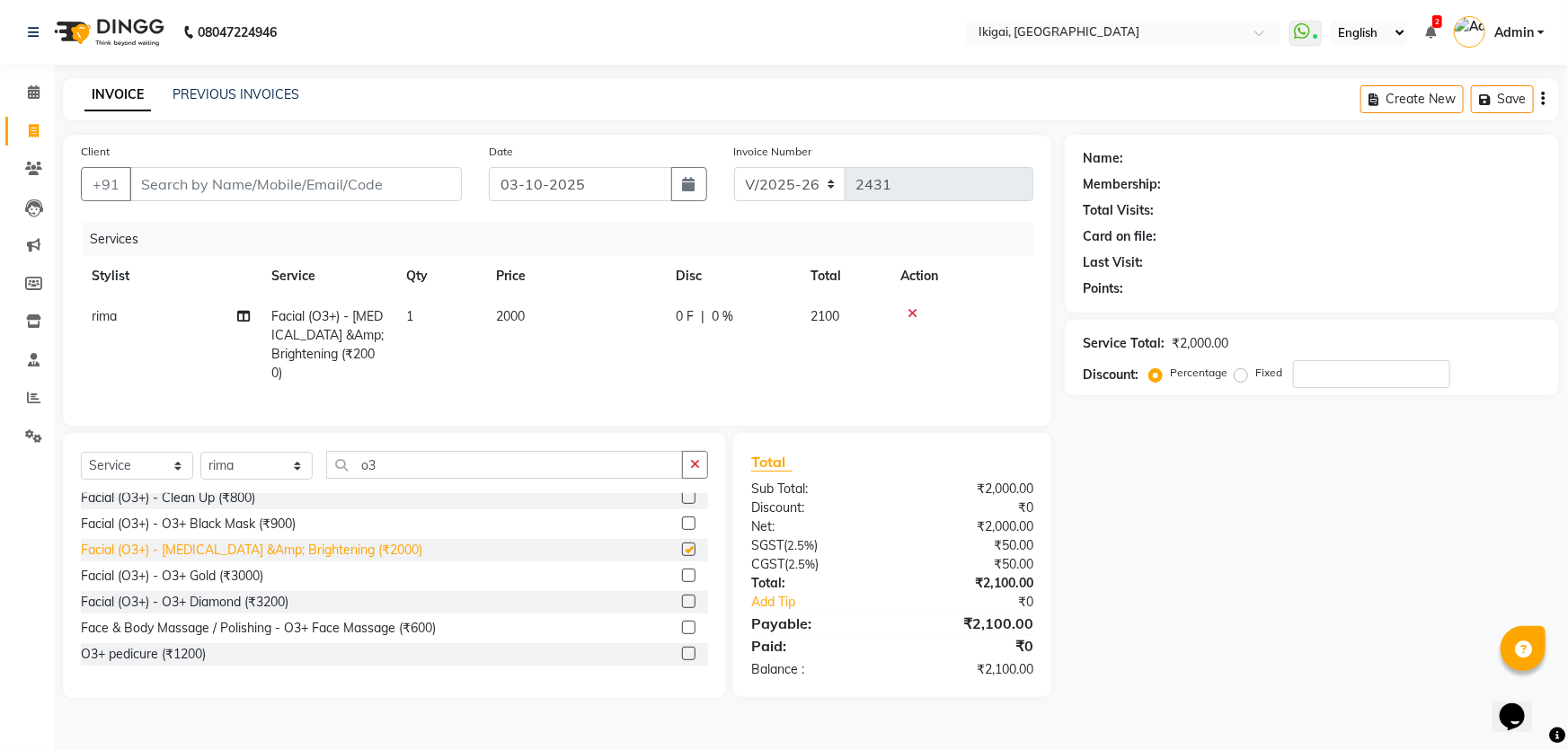
checkbox input "false"
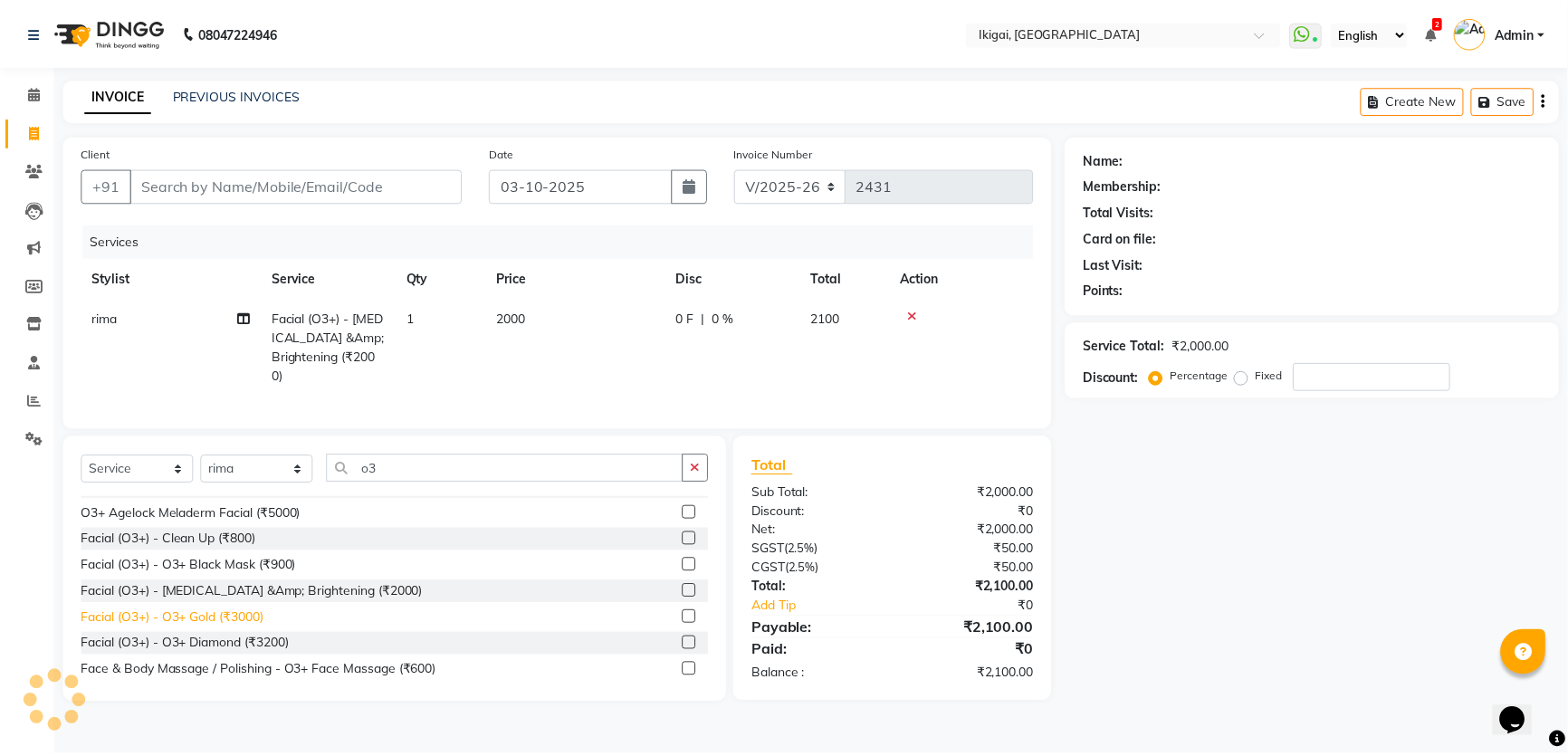
scroll to position [81, 0]
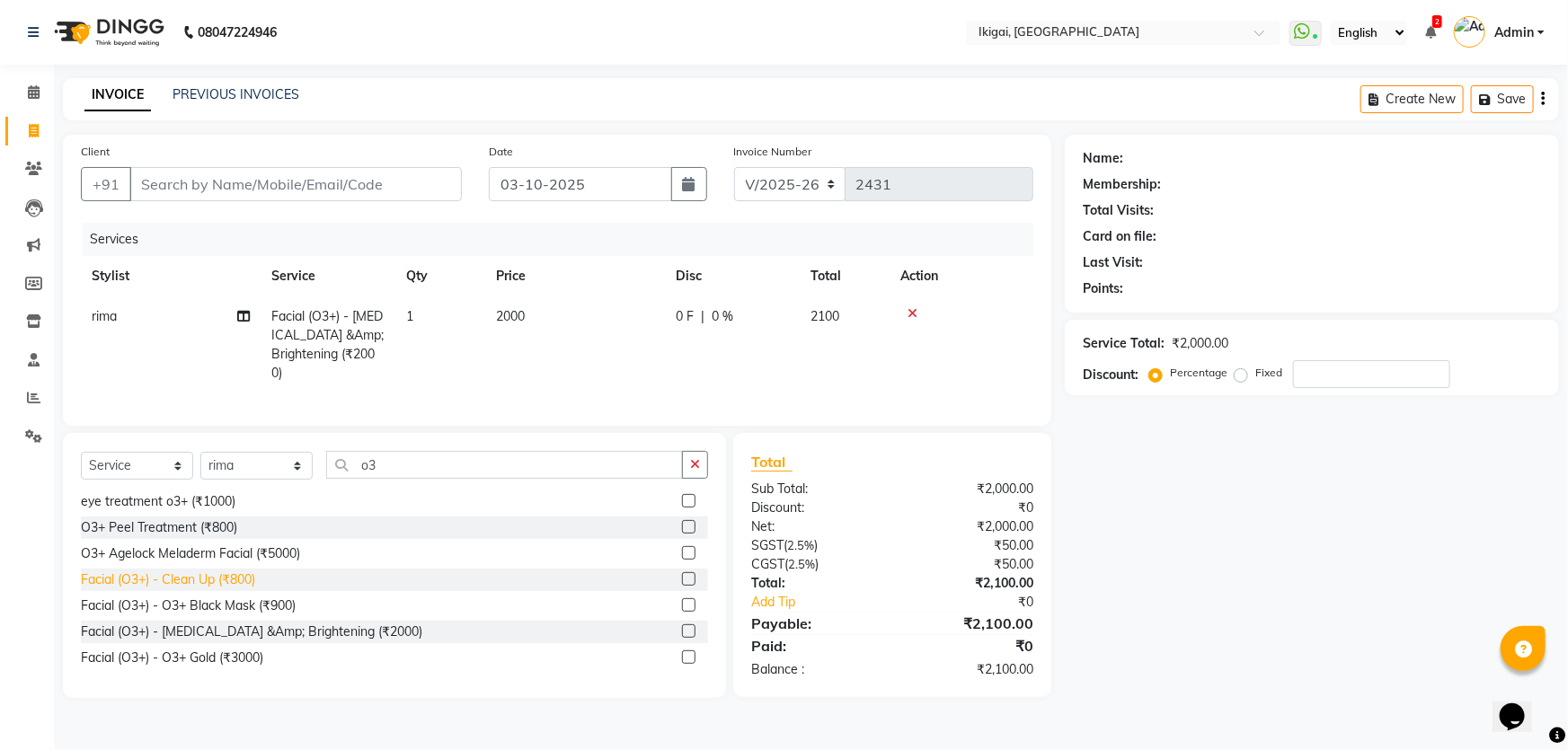
click at [216, 579] on div "Facial (O3+) - Clean Up (₹800)" at bounding box center [167, 580] width 174 height 19
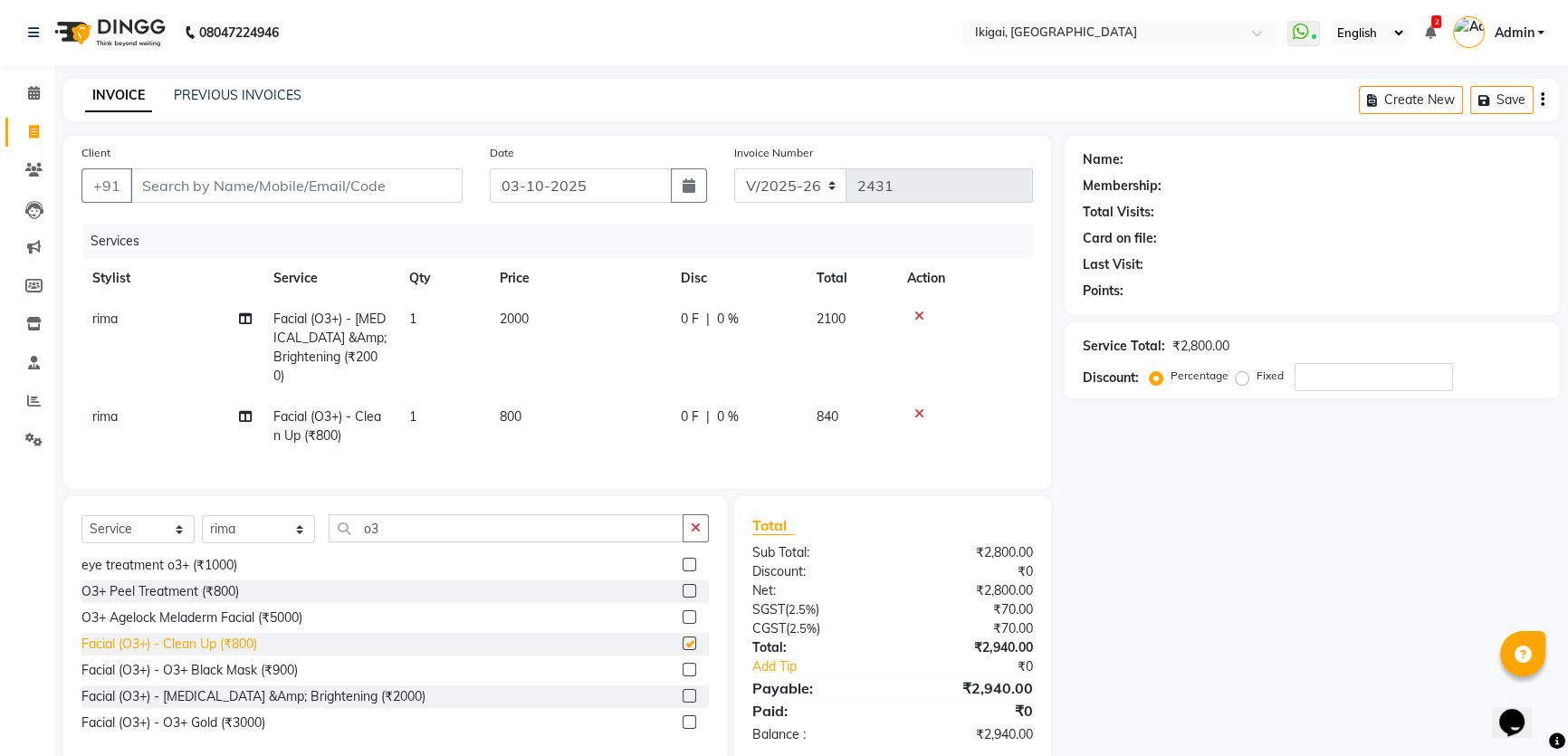
checkbox input "false"
click at [387, 527] on input "o3" at bounding box center [506, 528] width 355 height 28
type input "o"
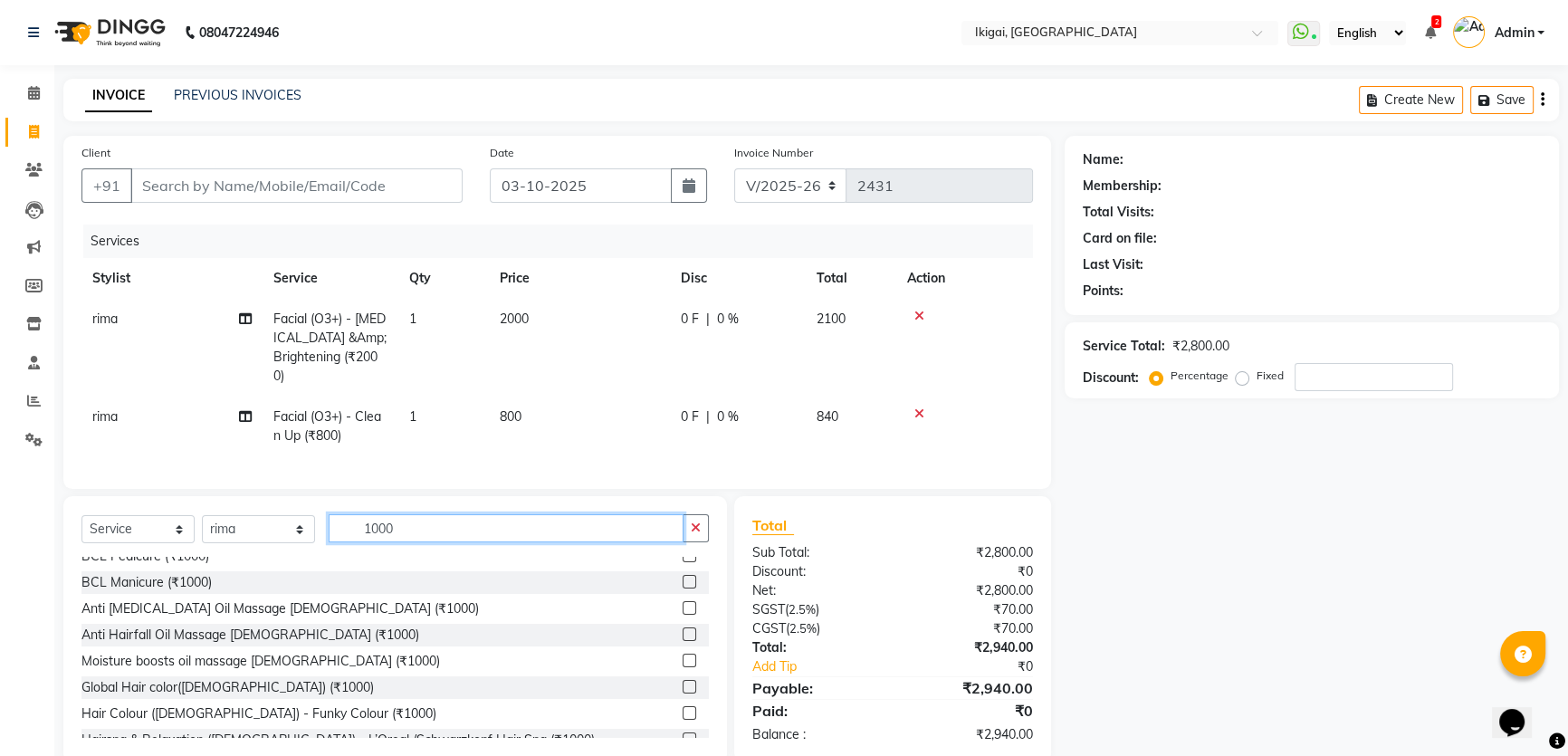
scroll to position [359, 0]
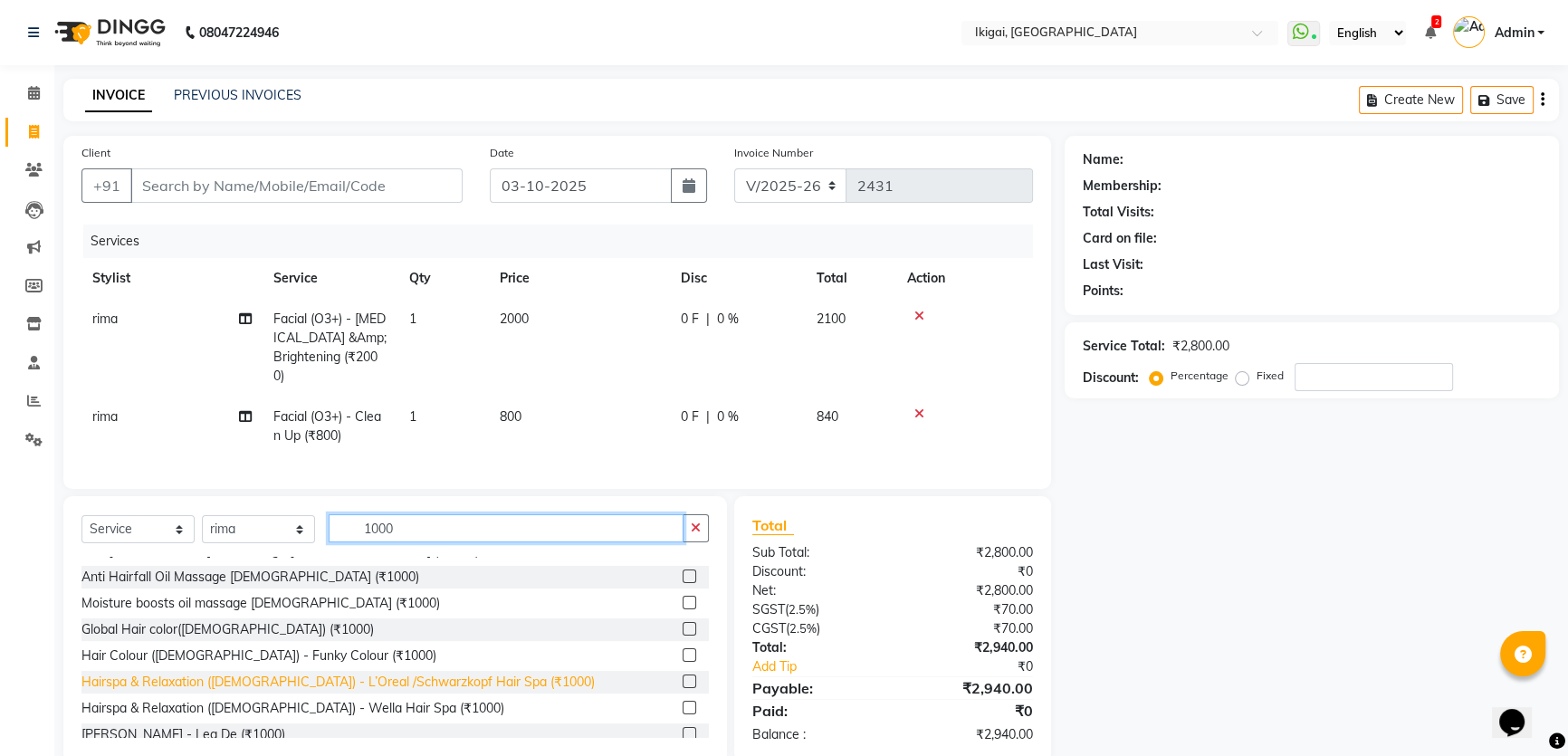
type input "1000"
click at [368, 673] on div "Hairspa & Relaxation ([DEMOGRAPHIC_DATA]) - L’Oreal /Schwarzkopf Hair Spa (₹100…" at bounding box center [338, 682] width 514 height 19
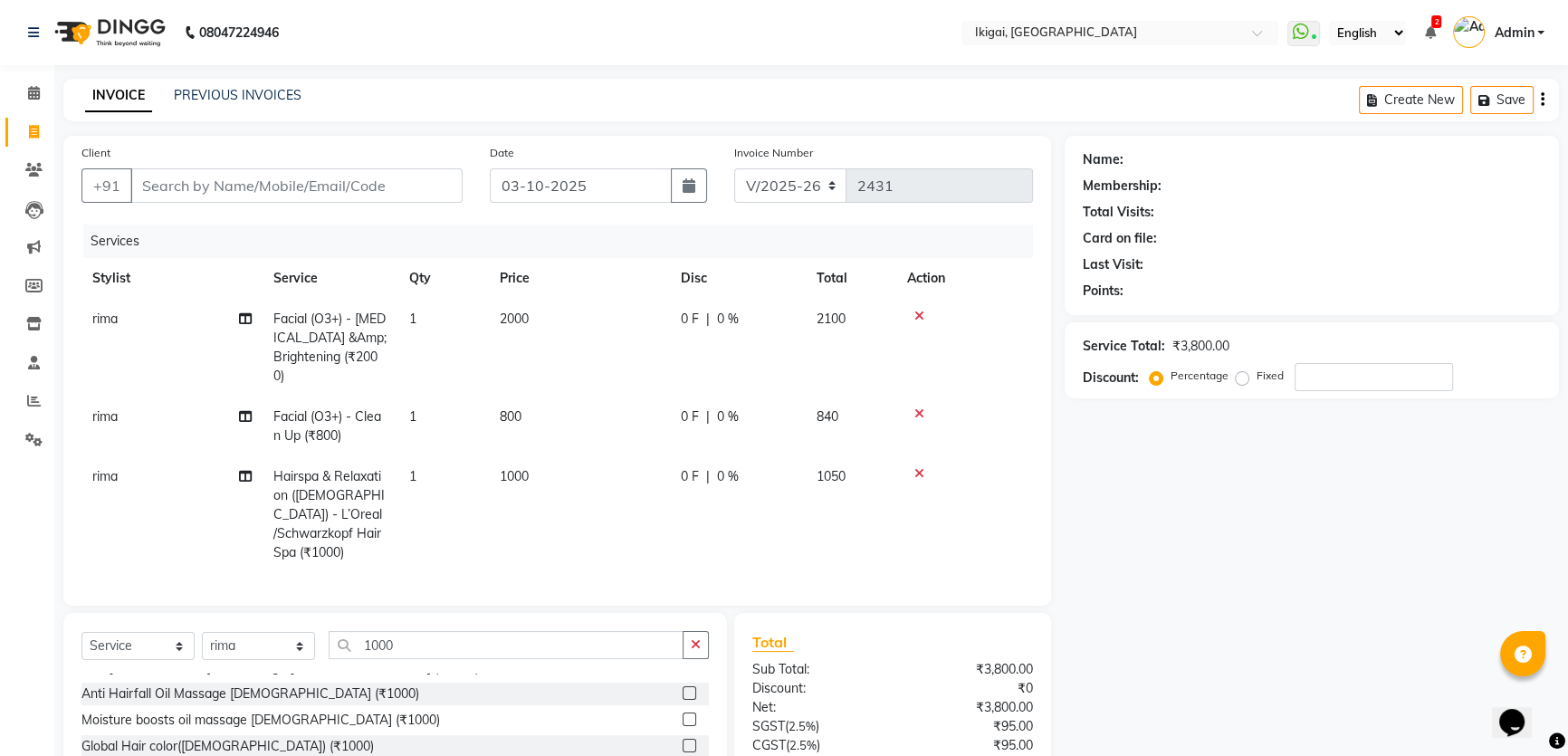
checkbox input "false"
click at [508, 468] on span "1000" at bounding box center [515, 476] width 29 height 16
select select "82442"
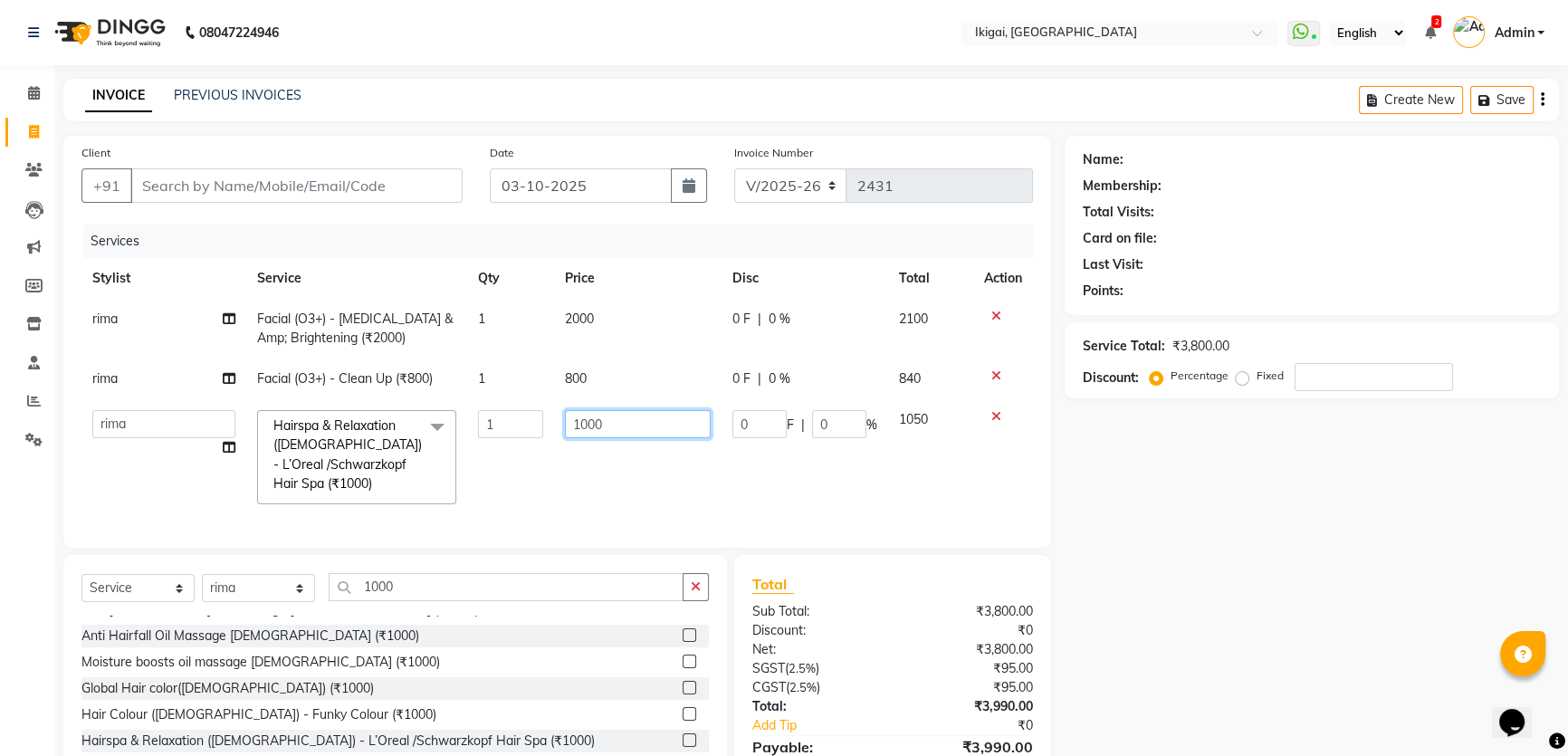
click at [586, 424] on input "1000" at bounding box center [638, 424] width 145 height 28
type input "1500"
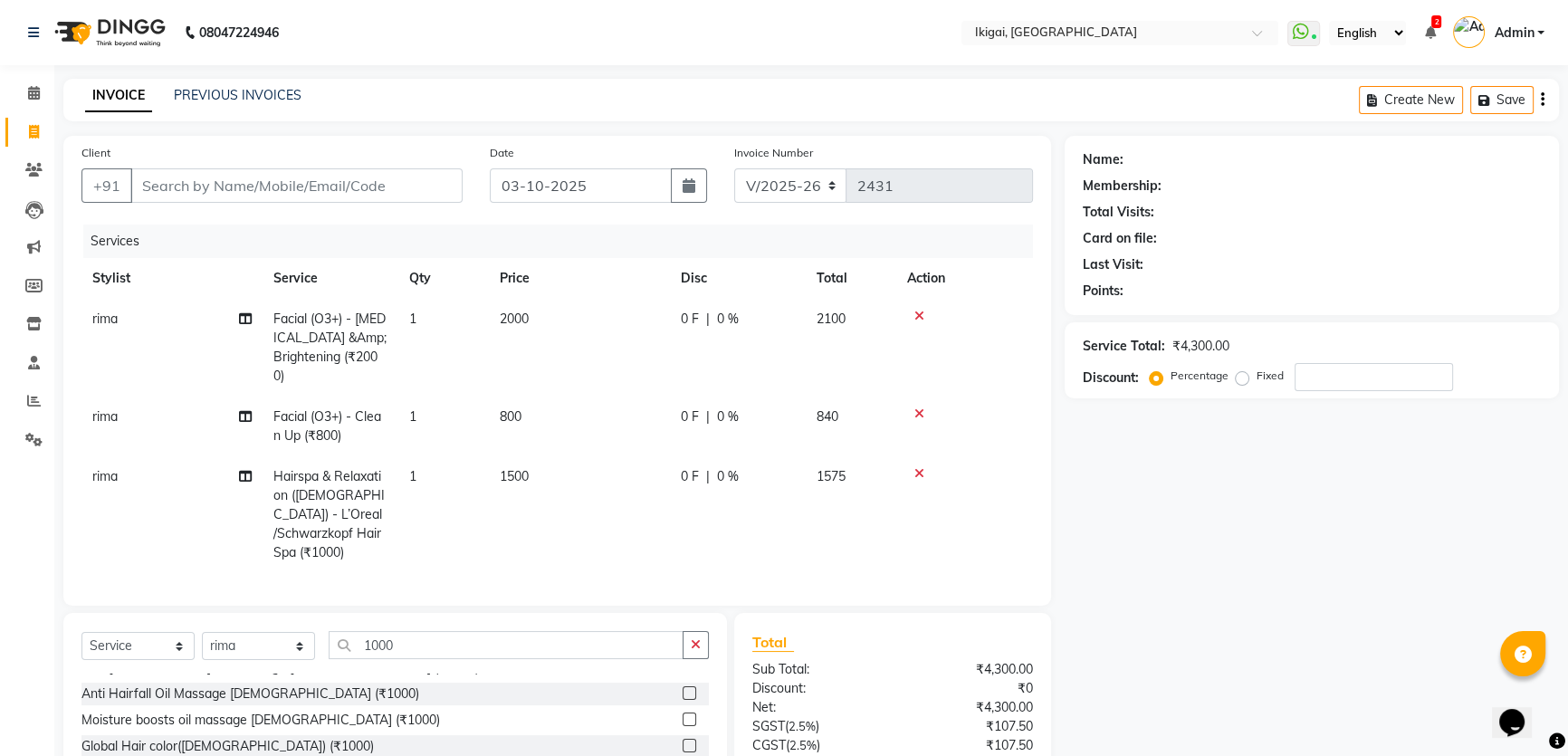
click at [1182, 520] on div "Name: Membership: Total Visits: Card on file: Last Visit: Points: Service Total…" at bounding box center [1319, 508] width 508 height 744
click at [505, 408] on span "800" at bounding box center [511, 416] width 21 height 16
select select "82442"
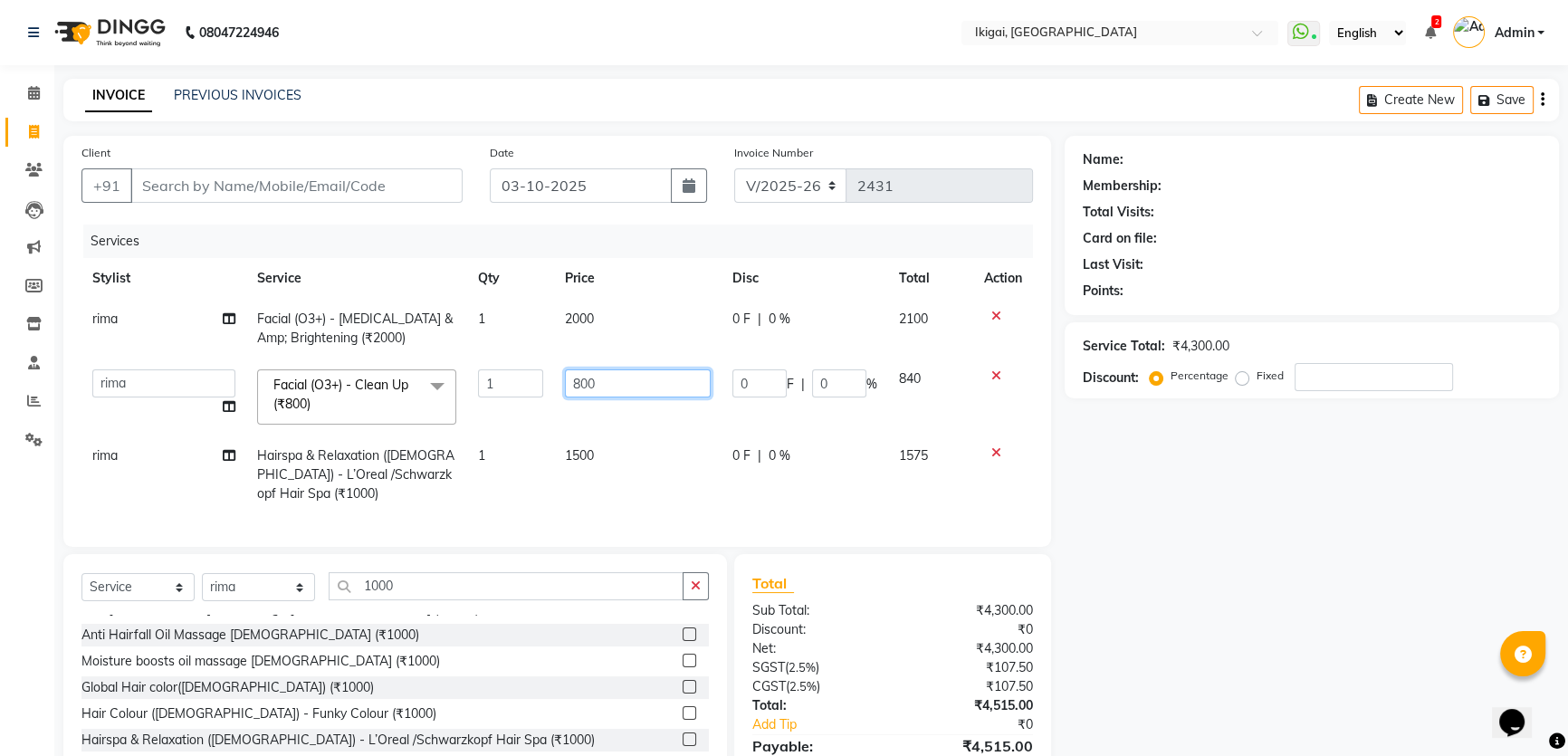
click at [579, 391] on input "800" at bounding box center [638, 383] width 145 height 28
type input "600"
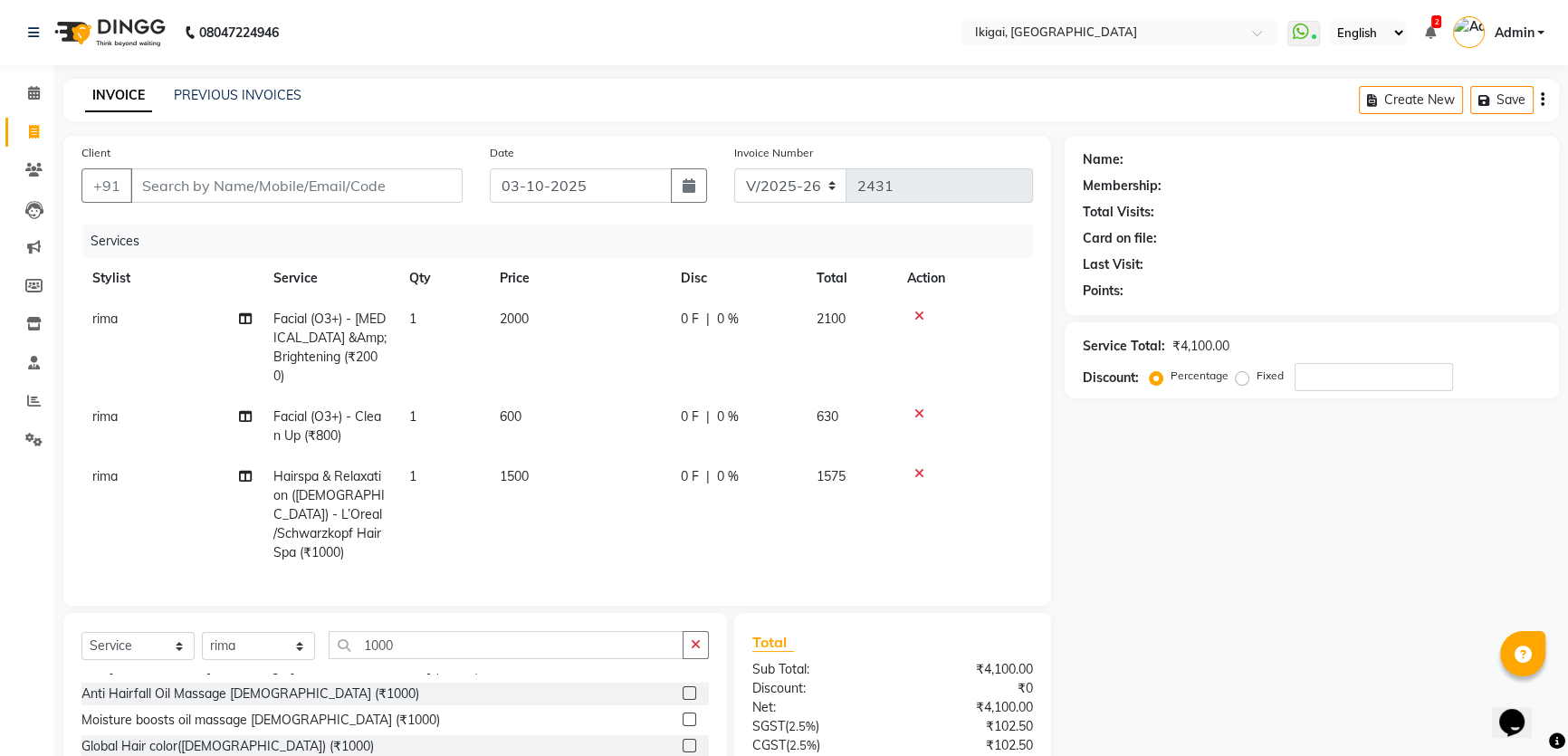
click at [1213, 625] on div "Name: Membership: Total Visits: Card on file: Last Visit: Points: Service Total…" at bounding box center [1319, 508] width 508 height 744
click at [517, 329] on td "2000" at bounding box center [579, 347] width 181 height 98
select select "82442"
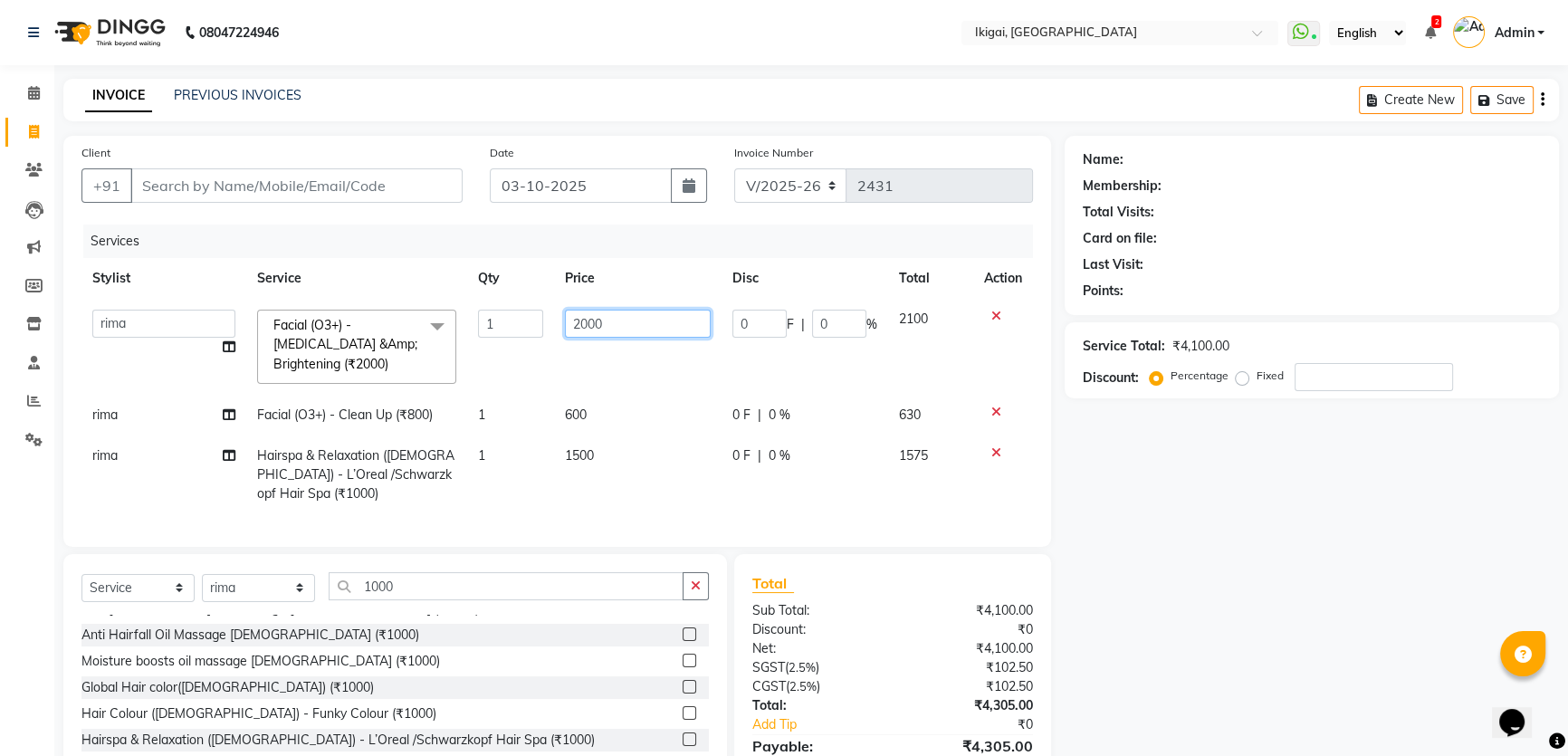
click at [585, 326] on input "2000" at bounding box center [638, 324] width 145 height 28
type input "2500"
click at [1136, 536] on div "Name: Membership: Total Visits: Card on file: Last Visit: Points: Service Total…" at bounding box center [1319, 478] width 508 height 685
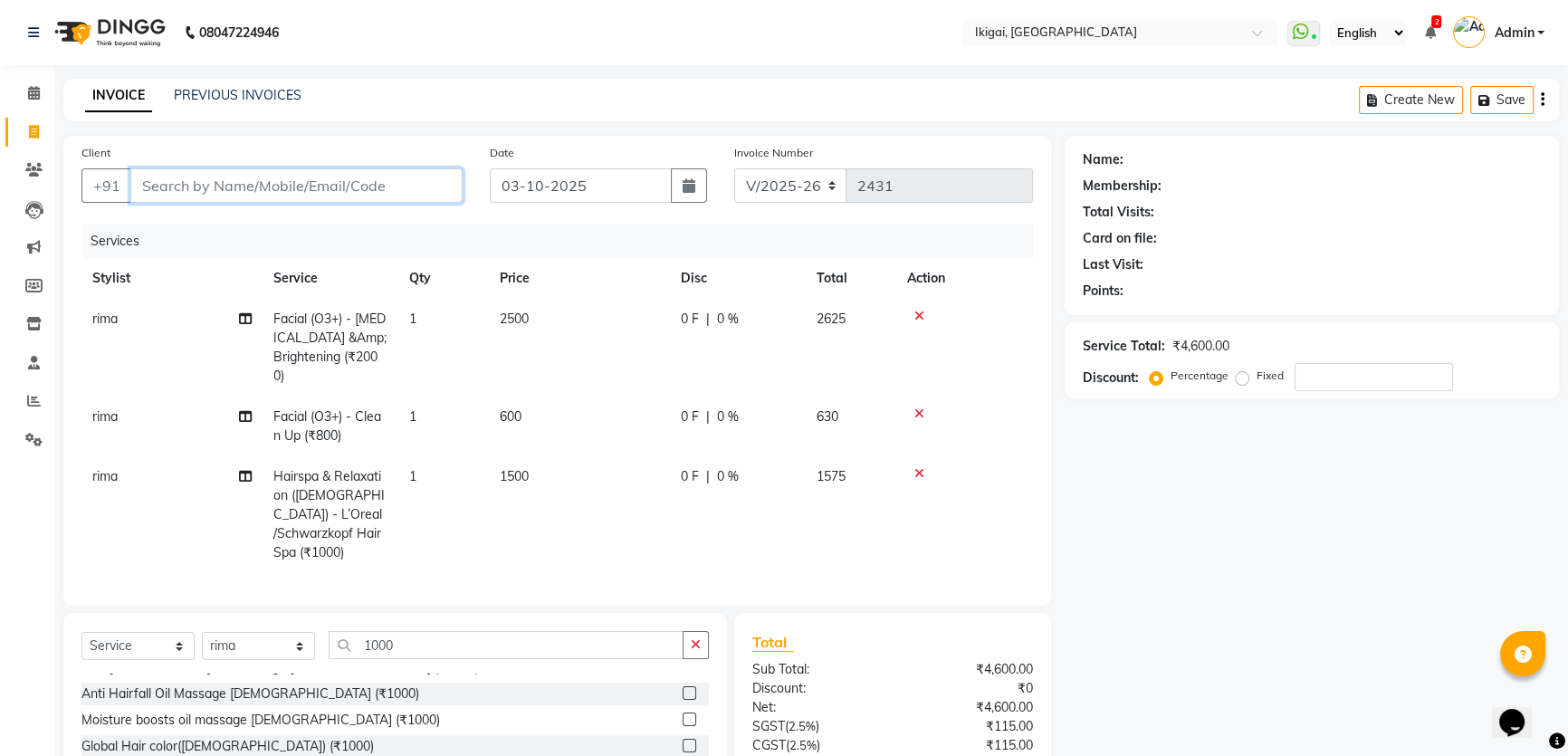
click at [229, 190] on input "Client" at bounding box center [297, 186] width 332 height 35
type input "8"
type input "0"
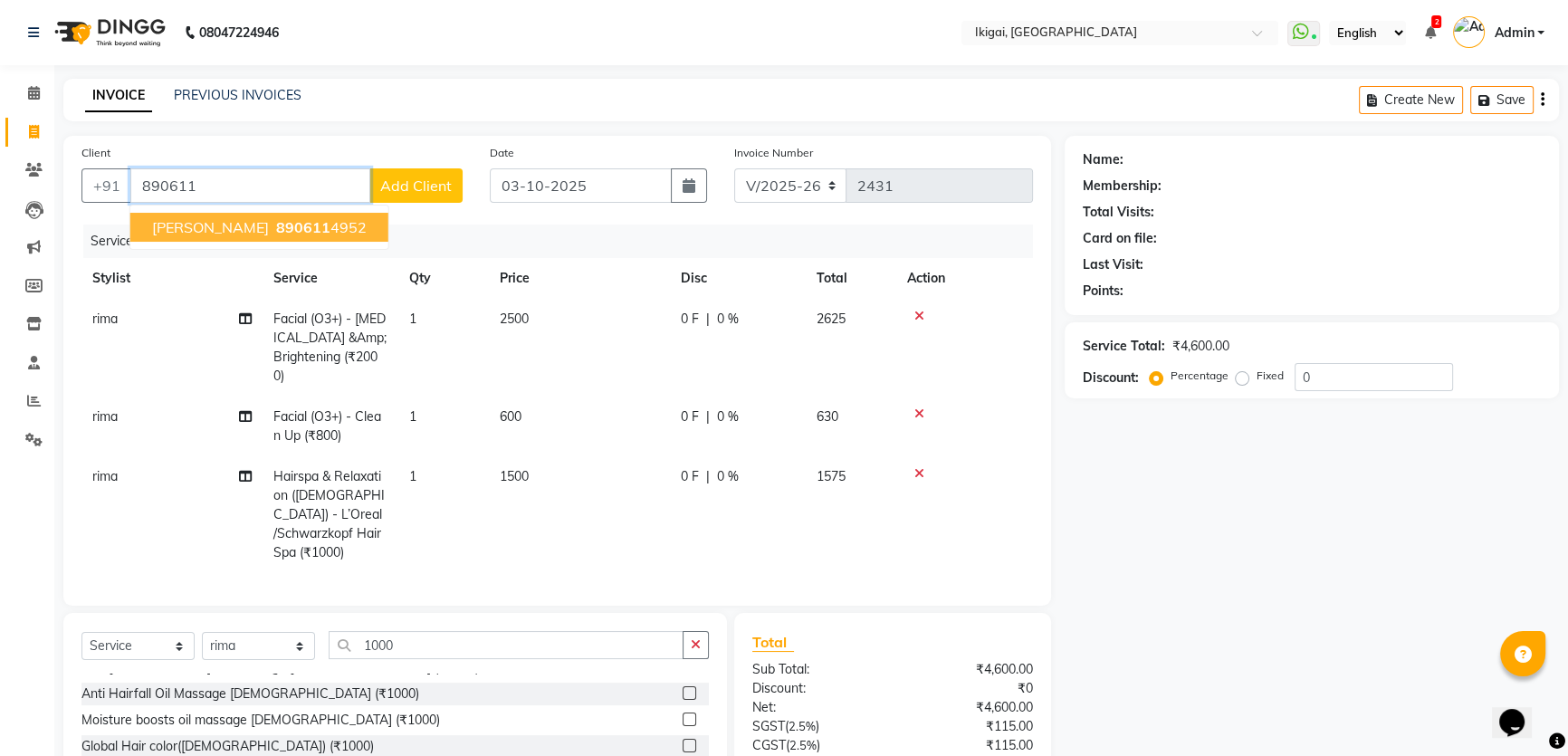
click at [276, 223] on span "890611" at bounding box center [303, 227] width 54 height 18
type input "8906114952"
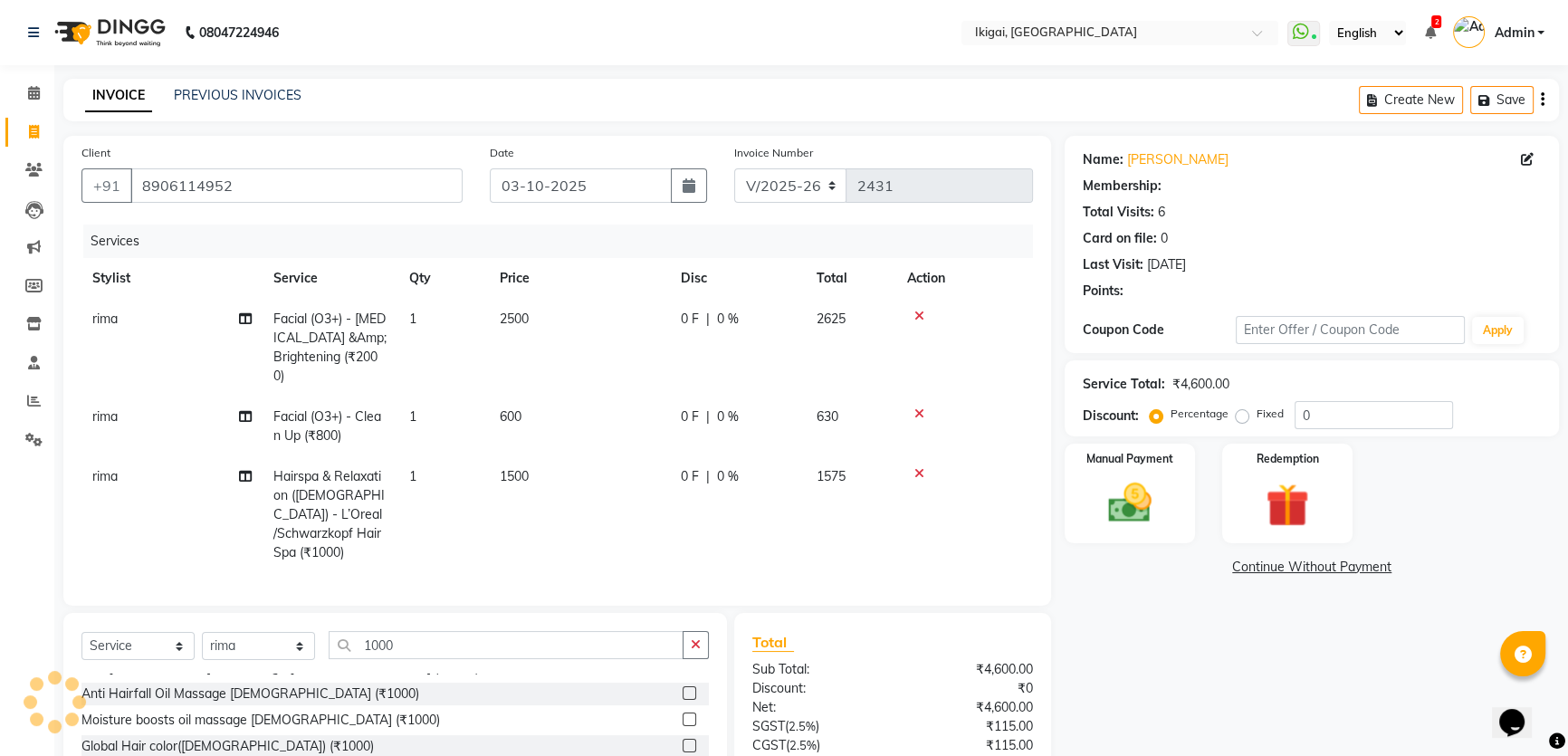
select select "1: Object"
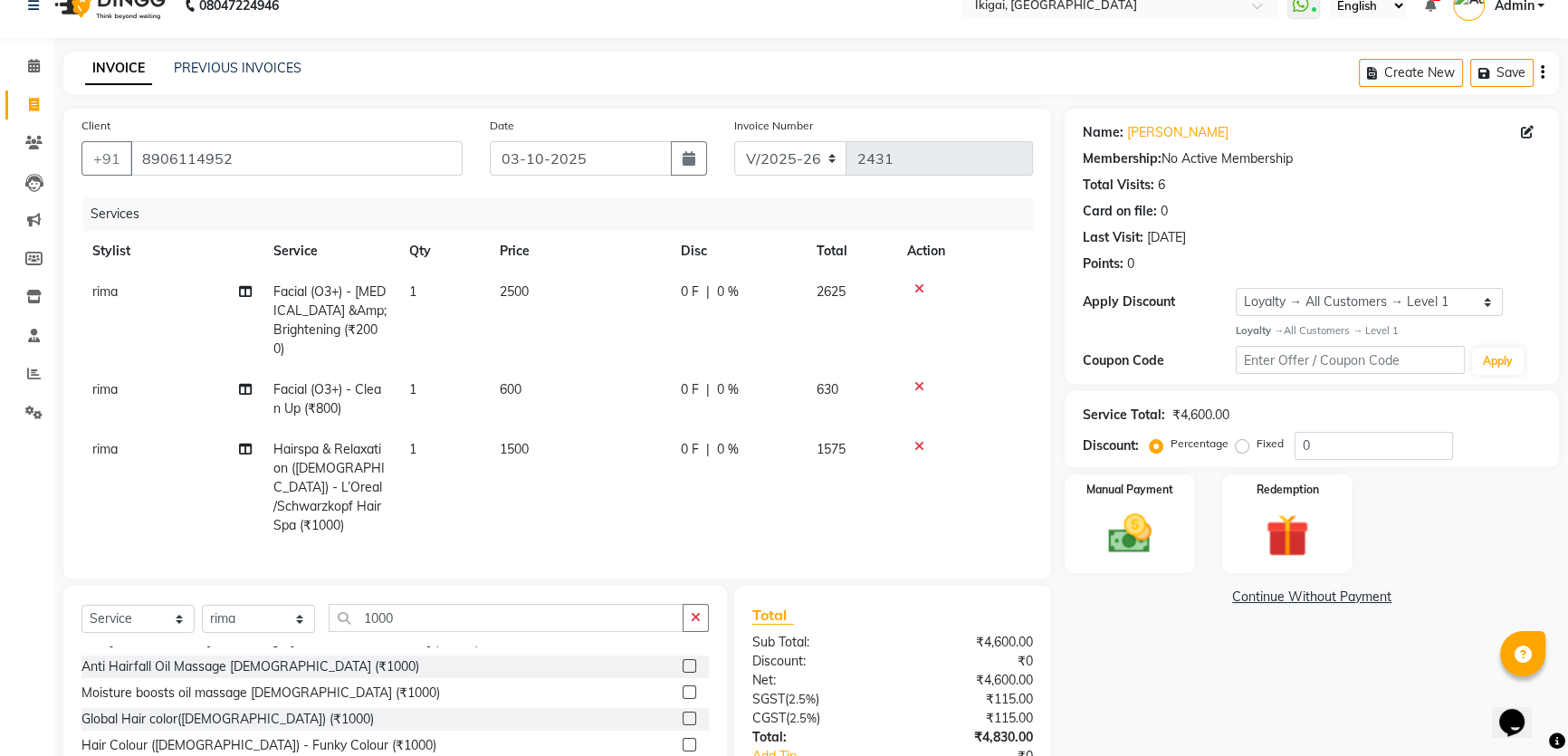
scroll to position [0, 0]
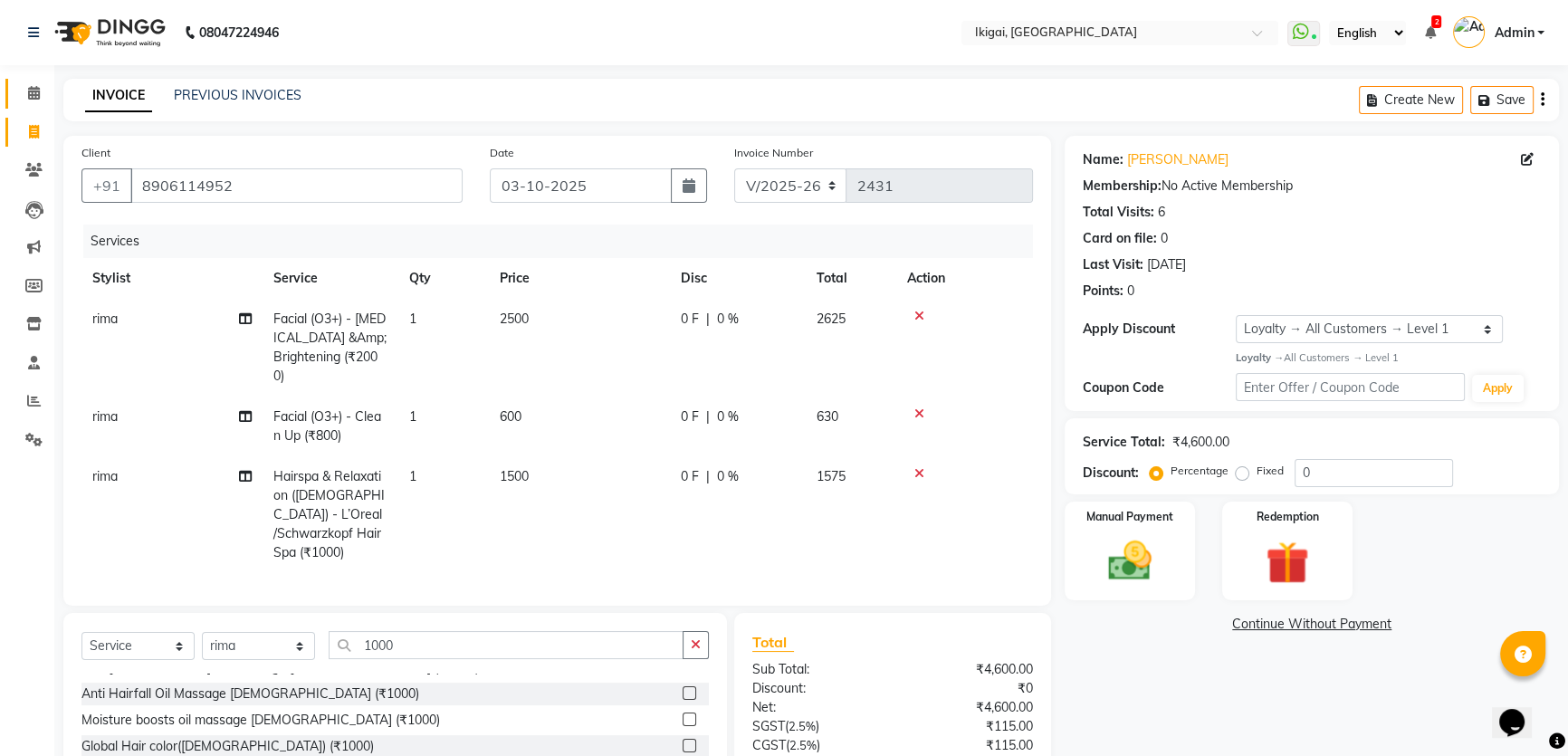
click at [33, 84] on span at bounding box center [34, 93] width 32 height 20
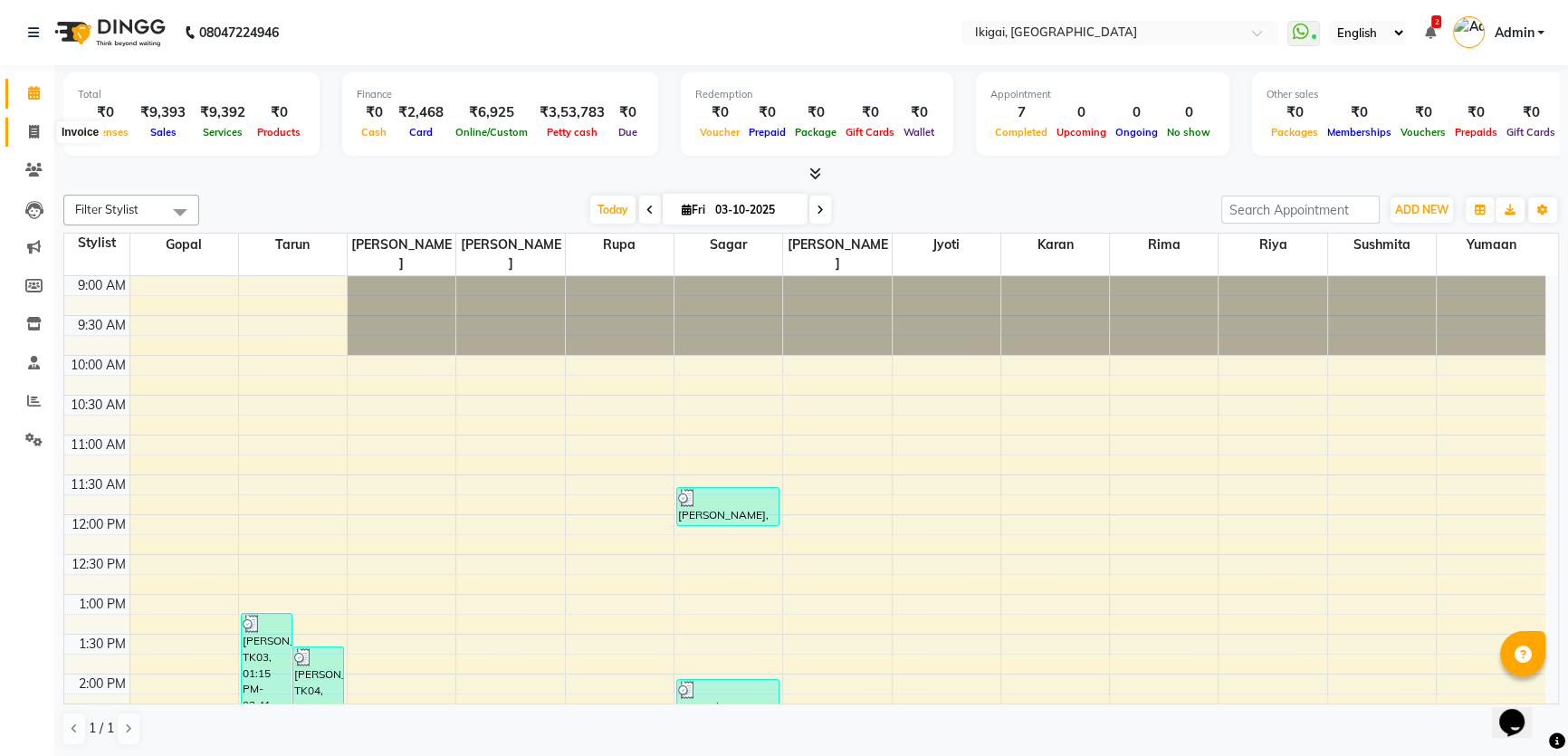
click at [34, 131] on icon at bounding box center [34, 132] width 10 height 14
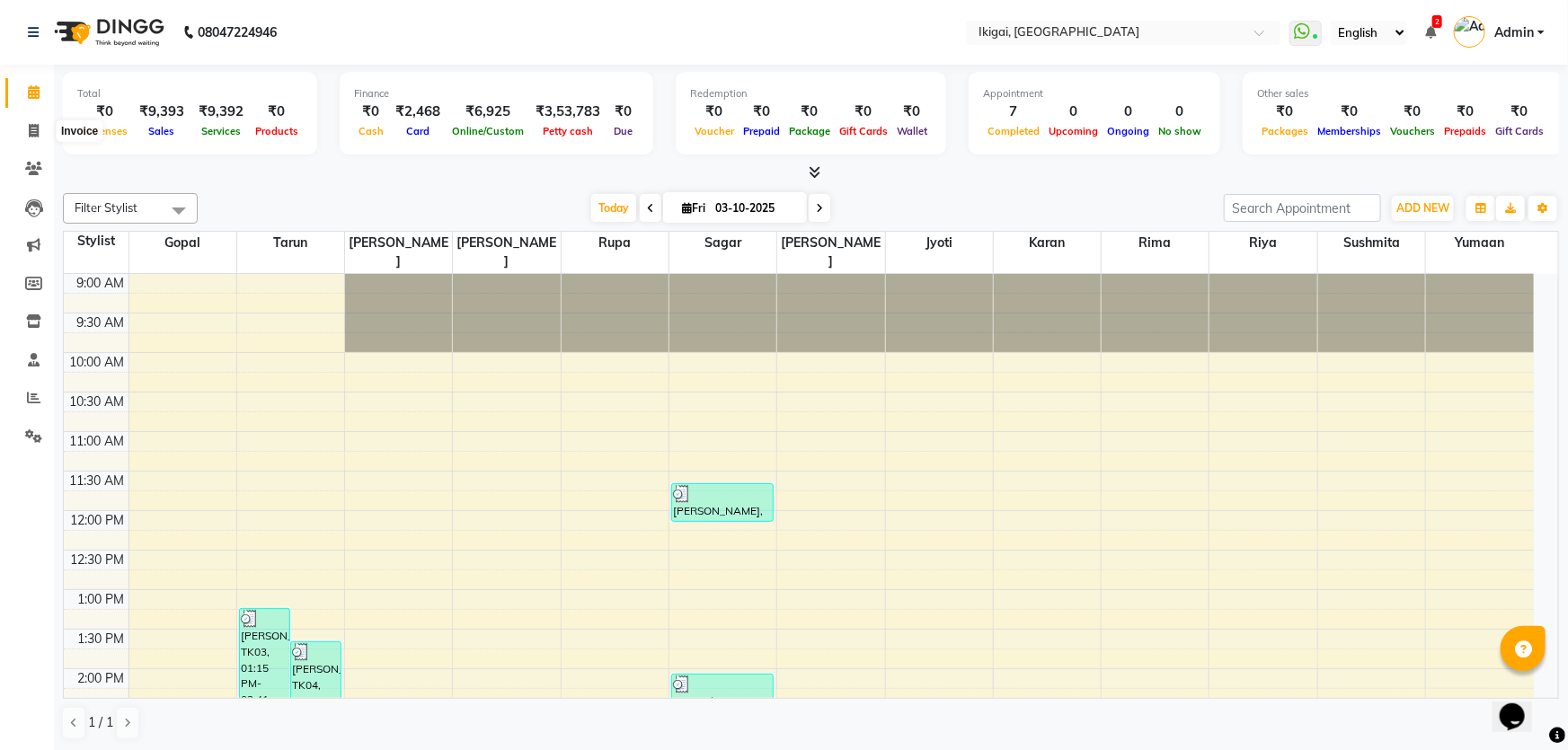
select select "4429"
select select "service"
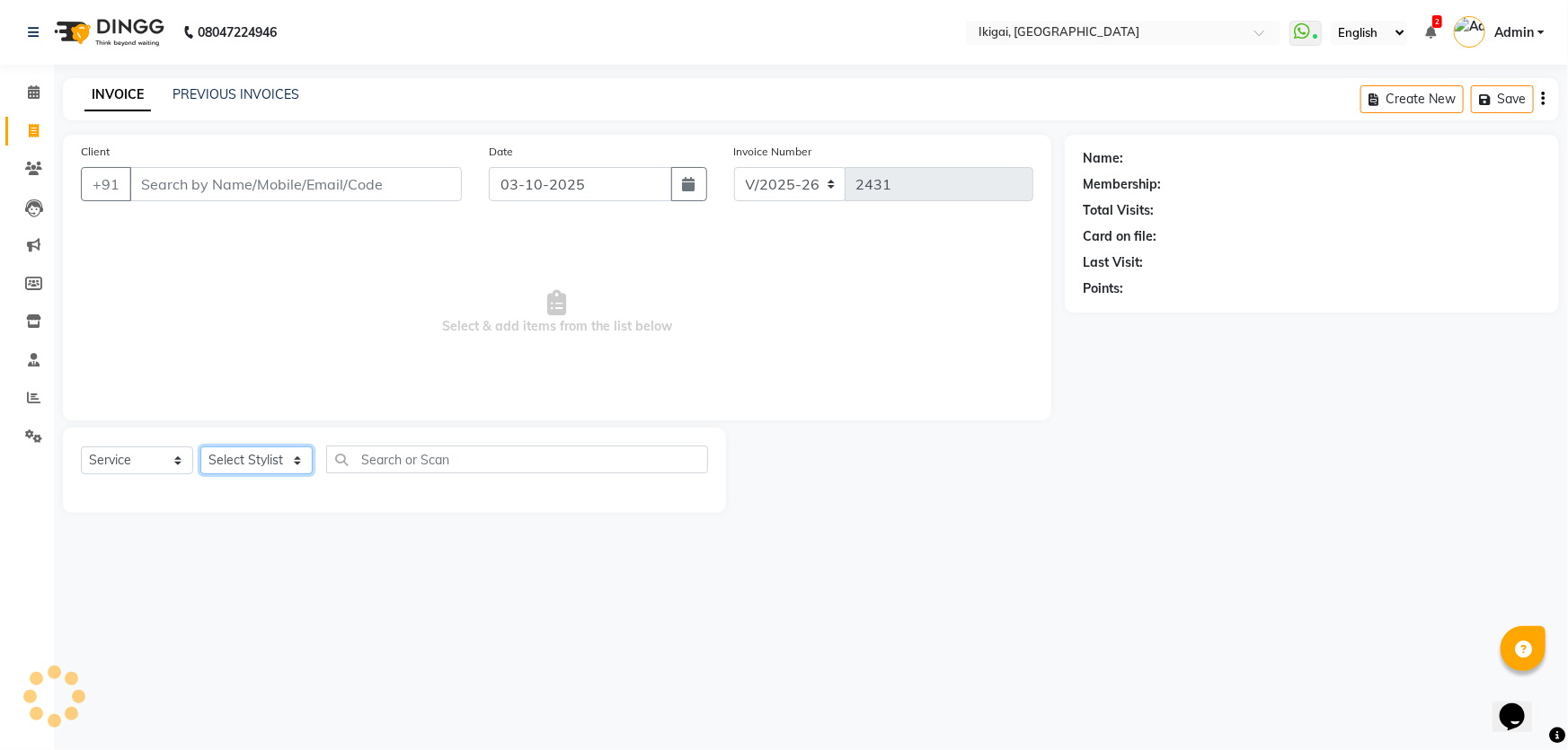
click at [259, 463] on select "Select Stylist" at bounding box center [256, 460] width 113 height 28
select select "66857"
click at [200, 446] on select "Select Stylist [PERSON_NAME] [PERSON_NAME] [PERSON_NAME] [PERSON_NAME] [PERSON_…" at bounding box center [256, 460] width 113 height 28
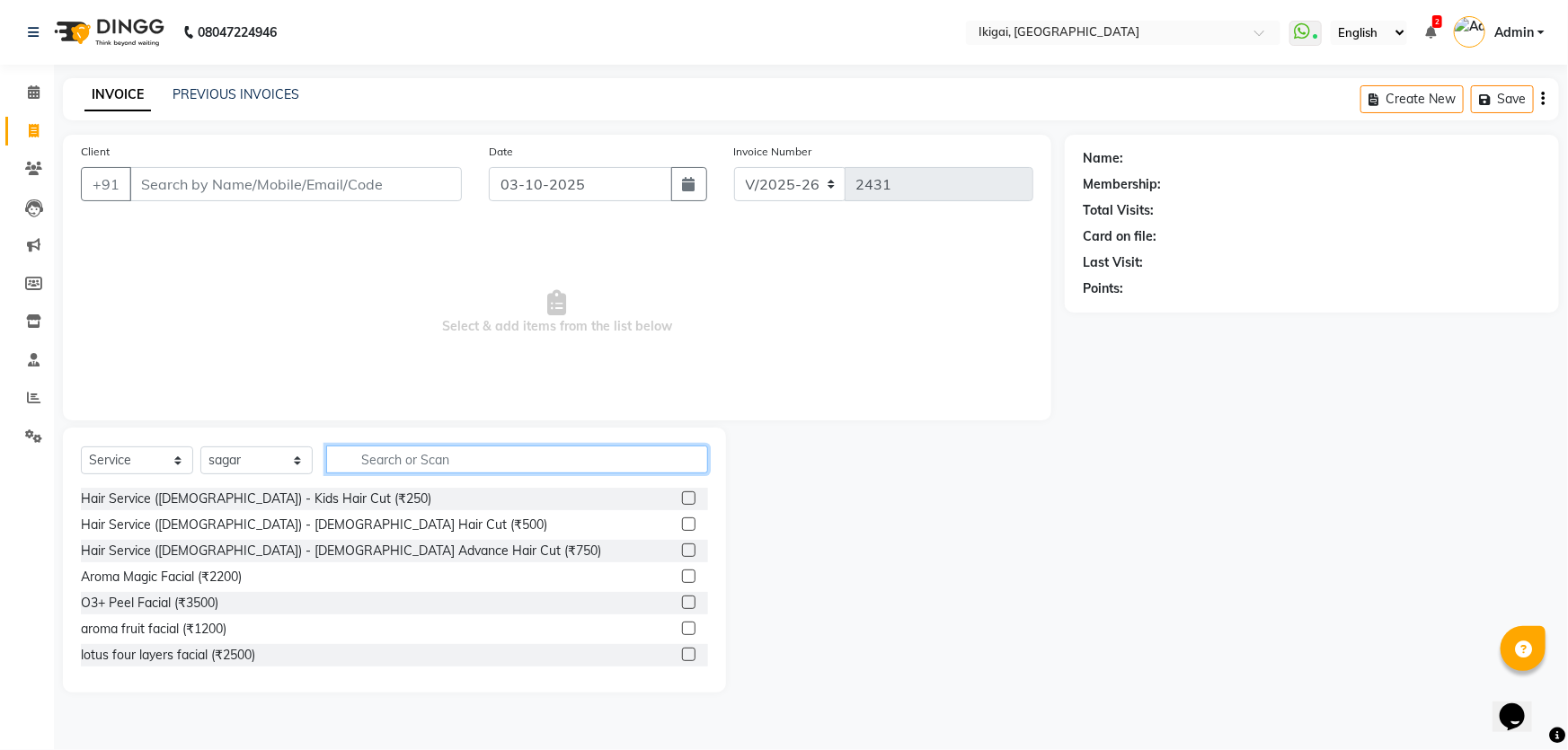
click at [387, 465] on input "text" at bounding box center [517, 459] width 382 height 28
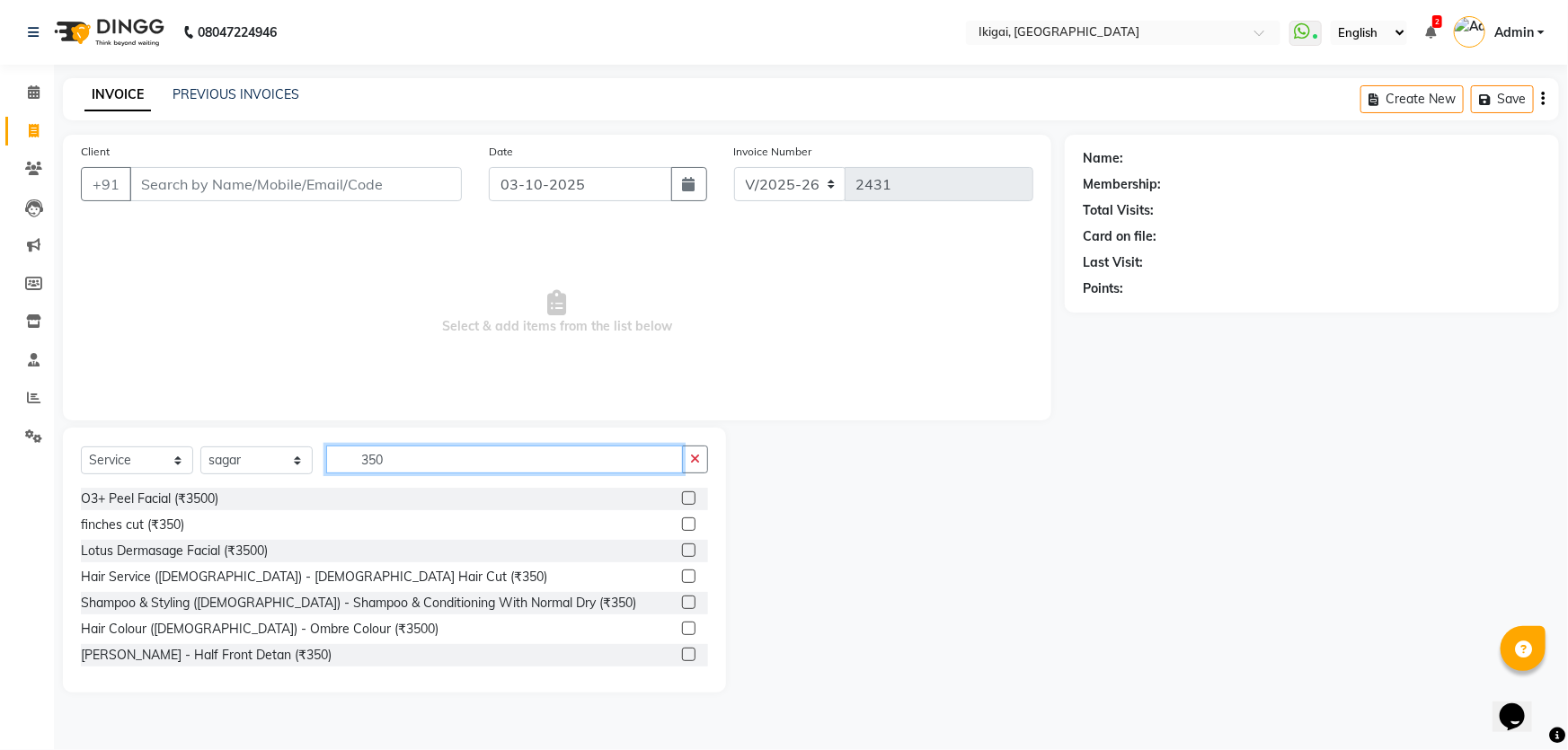
type input "350"
click at [404, 614] on div "O3+ Peel Facial (₹3500) finches cut (₹350) Lotus Dermasage Facial (₹3500) Hair …" at bounding box center [394, 577] width 627 height 180
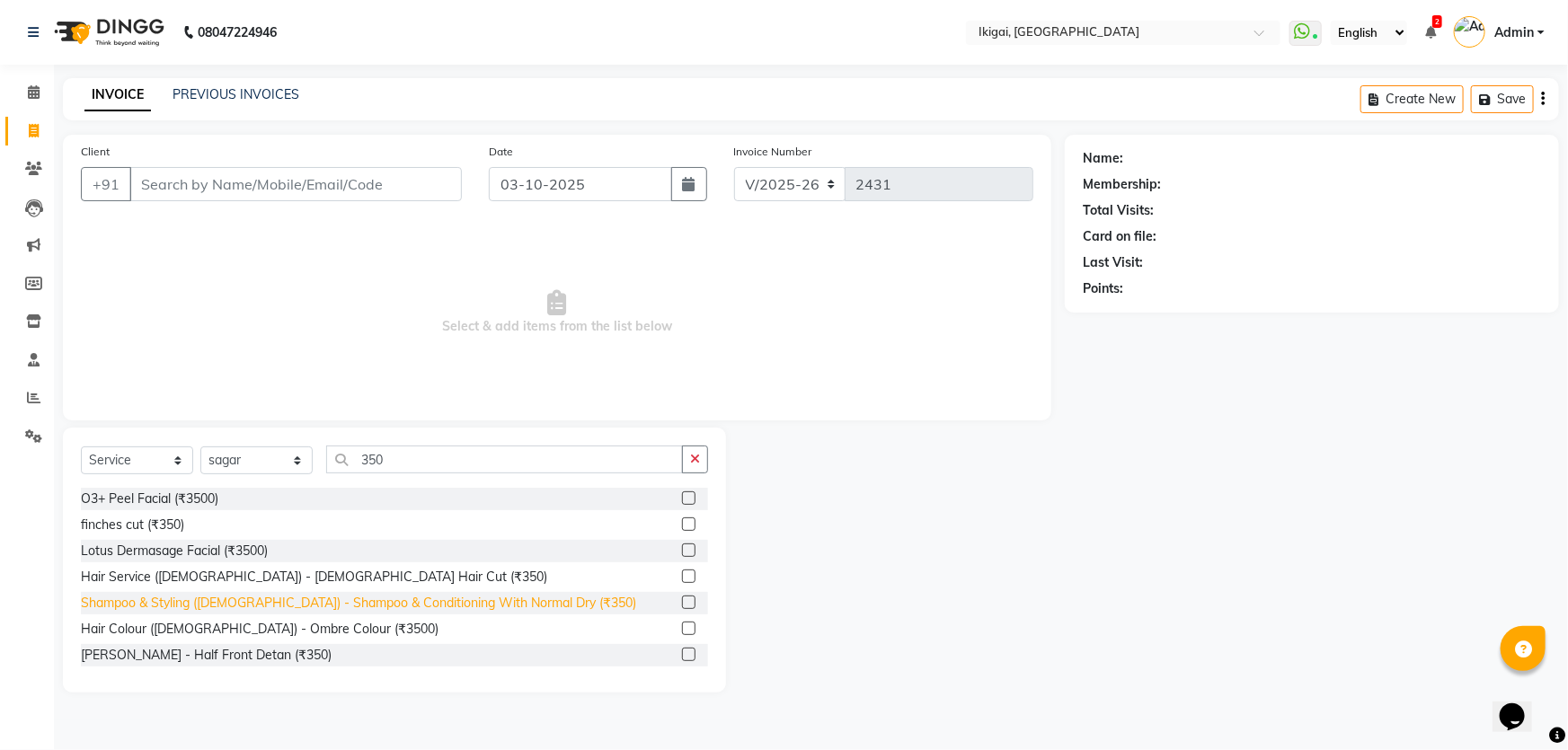
click at [397, 605] on div "Shampoo & Styling ([DEMOGRAPHIC_DATA]) - Shampoo & Conditioning With Normal Dry…" at bounding box center [358, 604] width 555 height 19
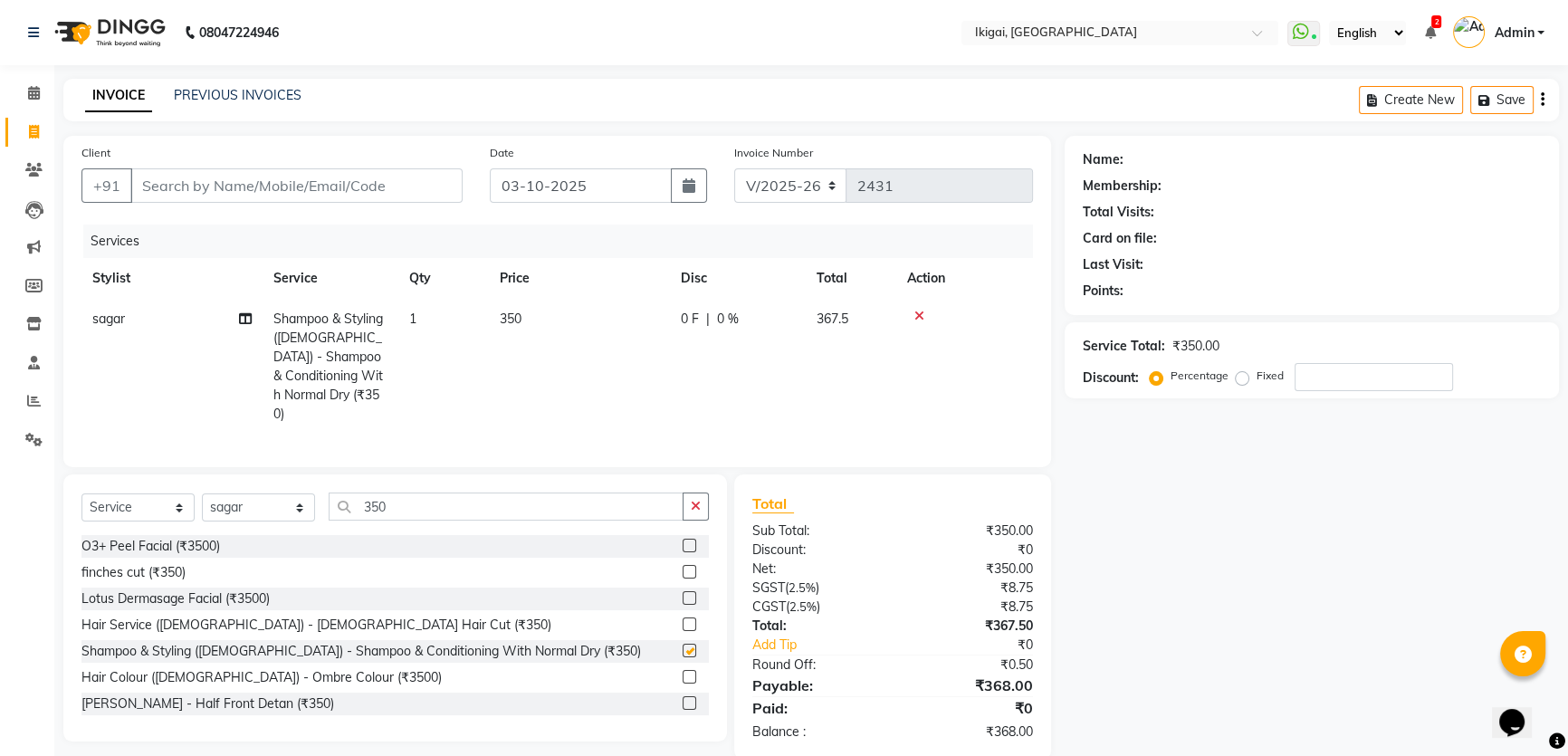
checkbox input "false"
click at [509, 320] on span "350" at bounding box center [511, 318] width 21 height 16
select select "66857"
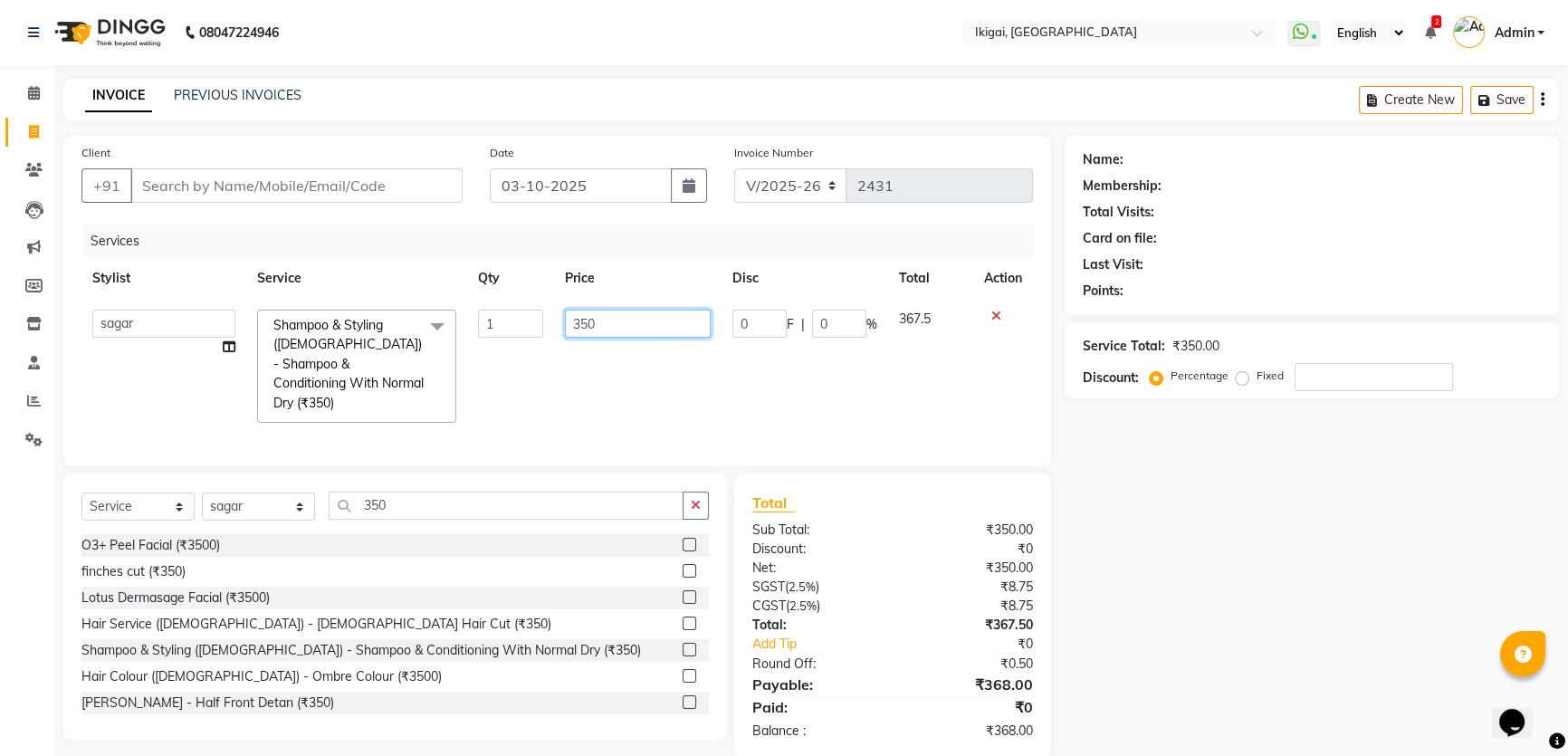
click at [604, 328] on input "350" at bounding box center [638, 324] width 145 height 28
type input "3"
type input "400"
click at [1159, 472] on div "Name: Membership: Total Visits: Card on file: Last Visit: Points: Service Total…" at bounding box center [1319, 447] width 508 height 623
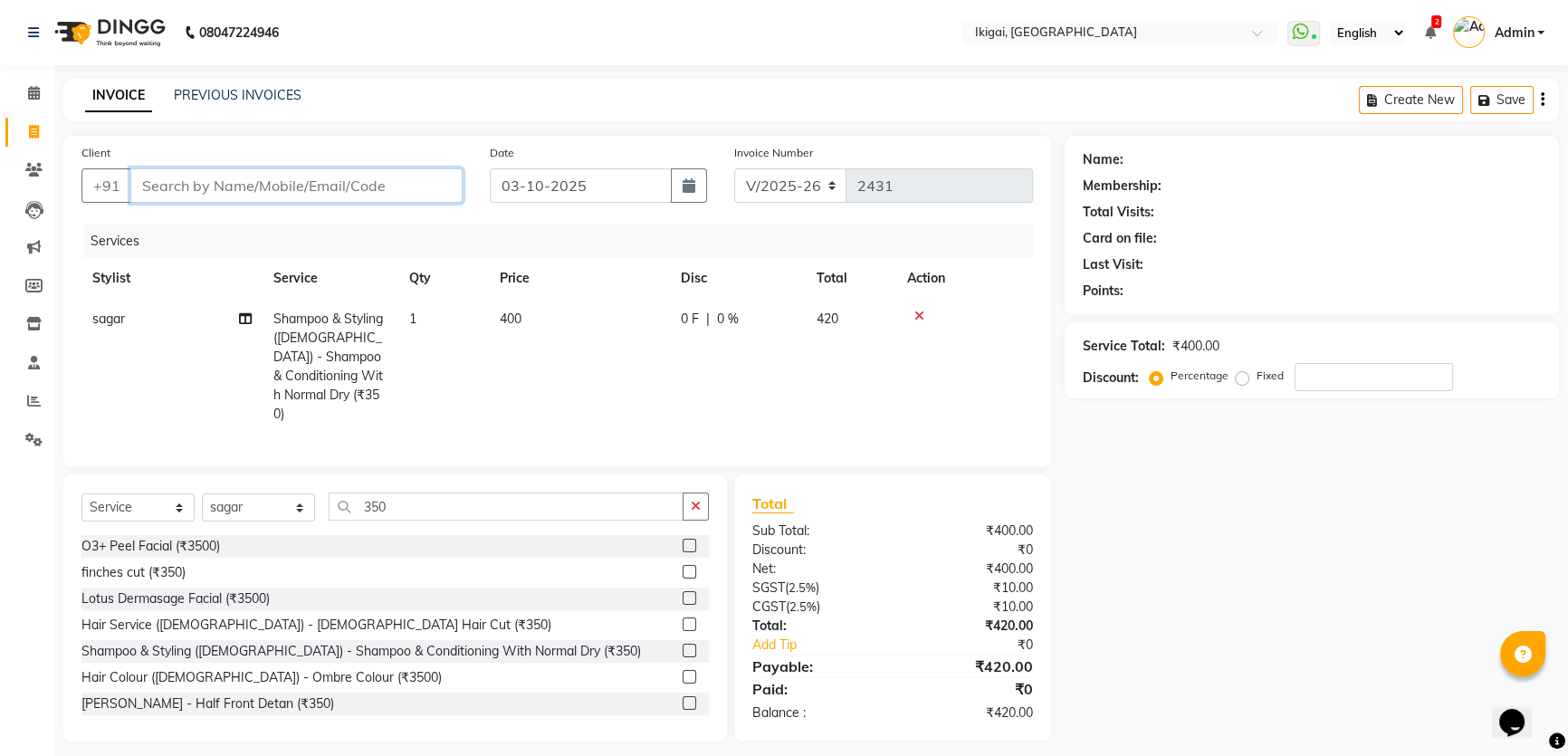
click at [310, 186] on input "Client" at bounding box center [297, 186] width 332 height 35
type input "7"
type input "0"
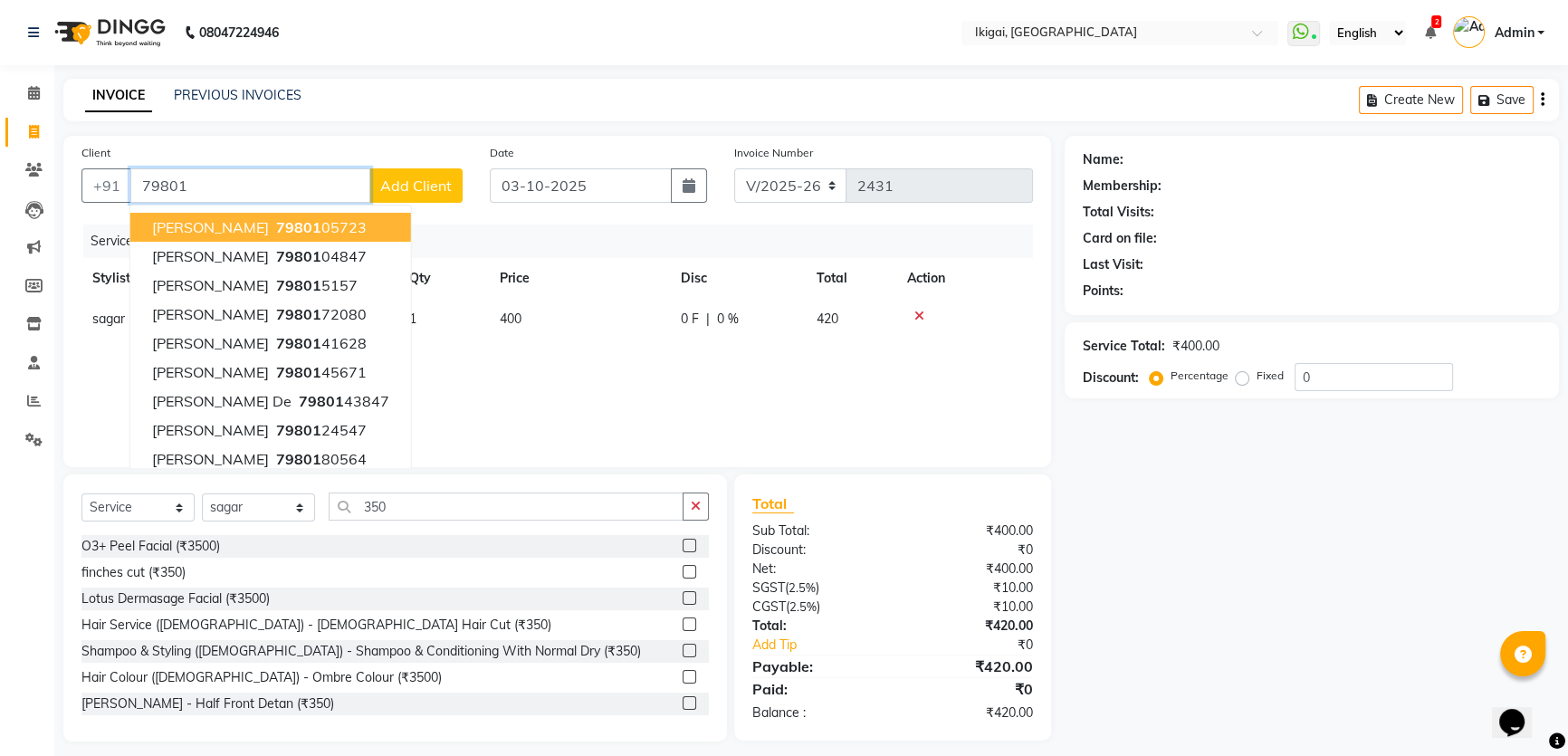
click at [298, 226] on ngb-highlight "79801 05723" at bounding box center [319, 227] width 94 height 18
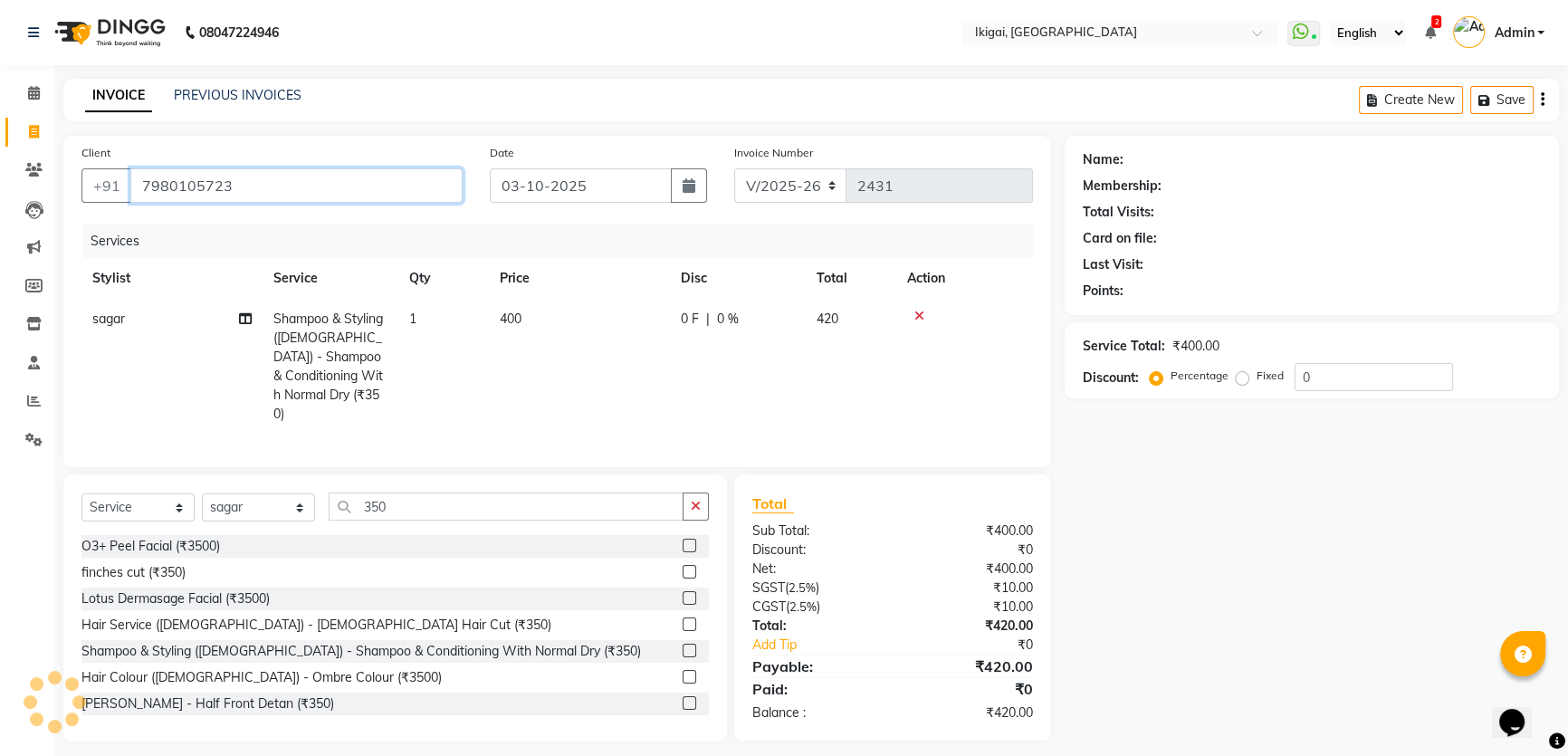
type input "7980105723"
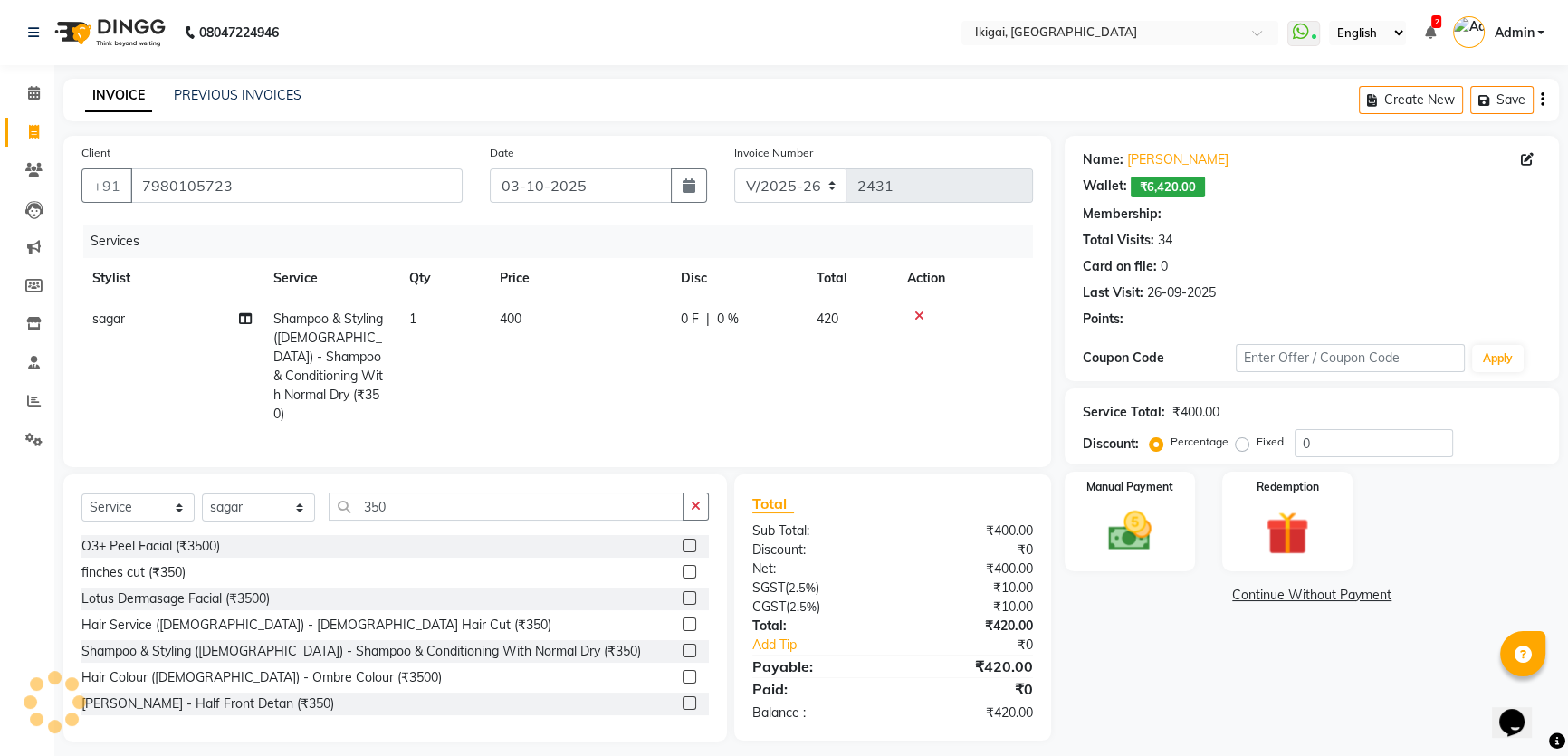
select select "2: Object"
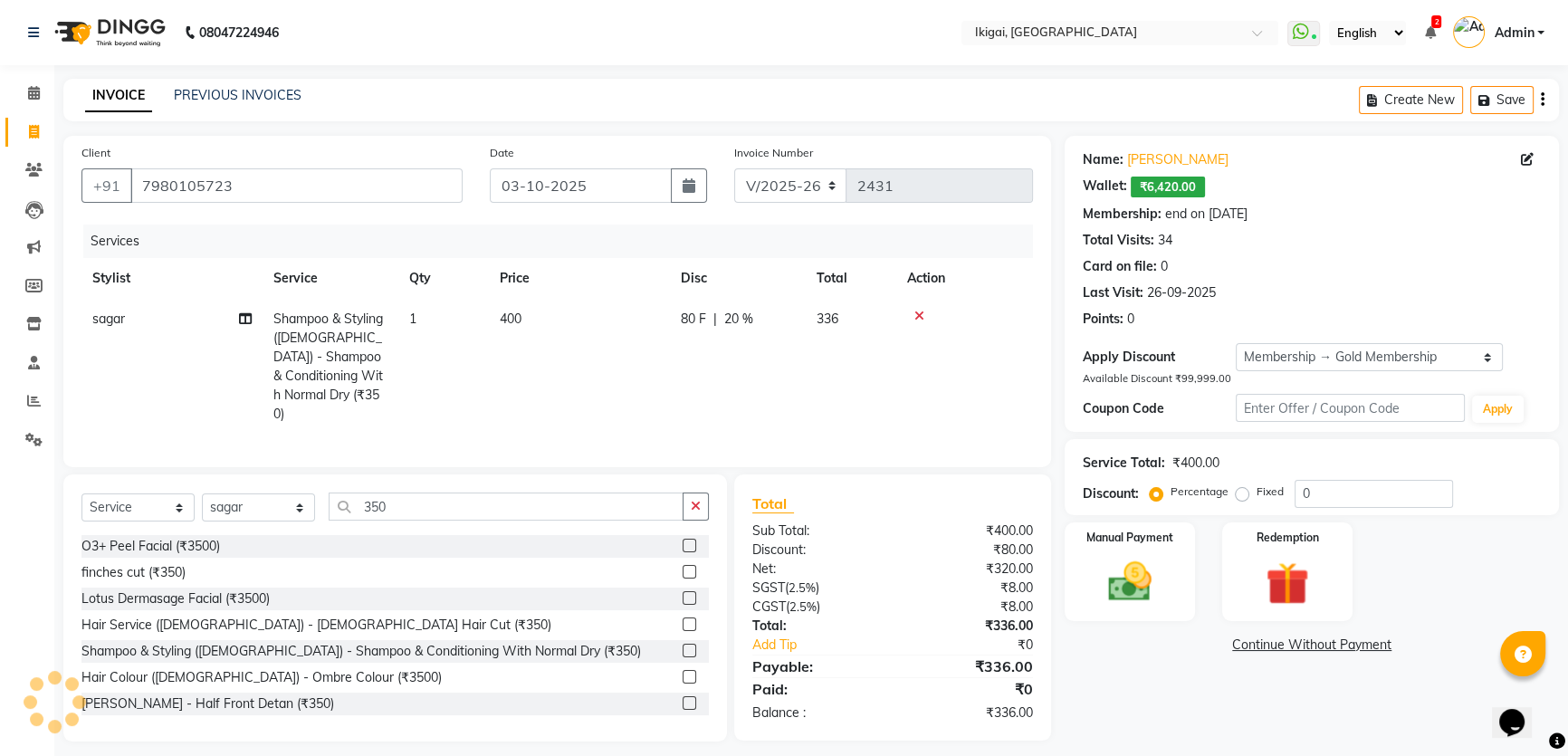
type input "20"
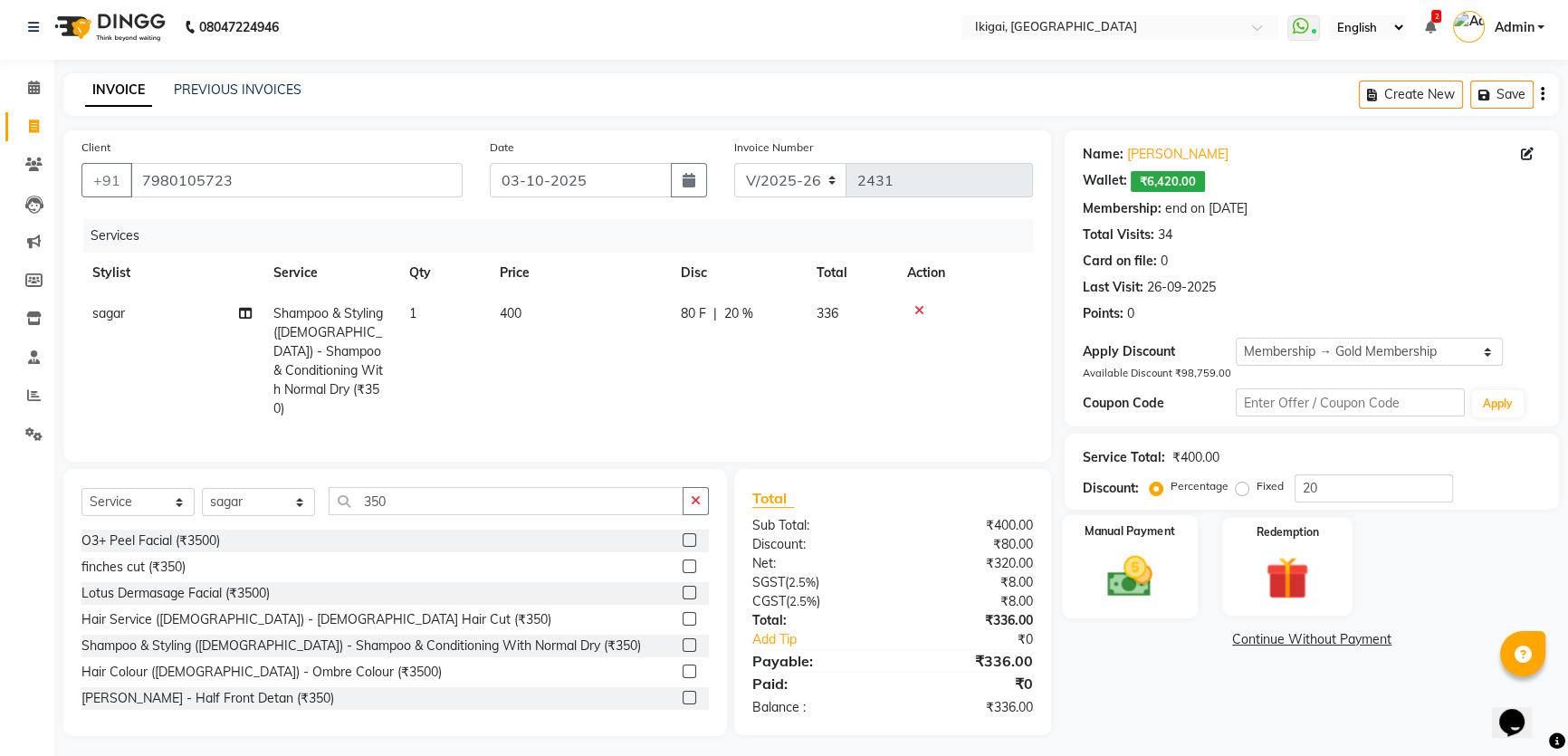
click at [1166, 581] on img at bounding box center [1131, 576] width 74 height 51
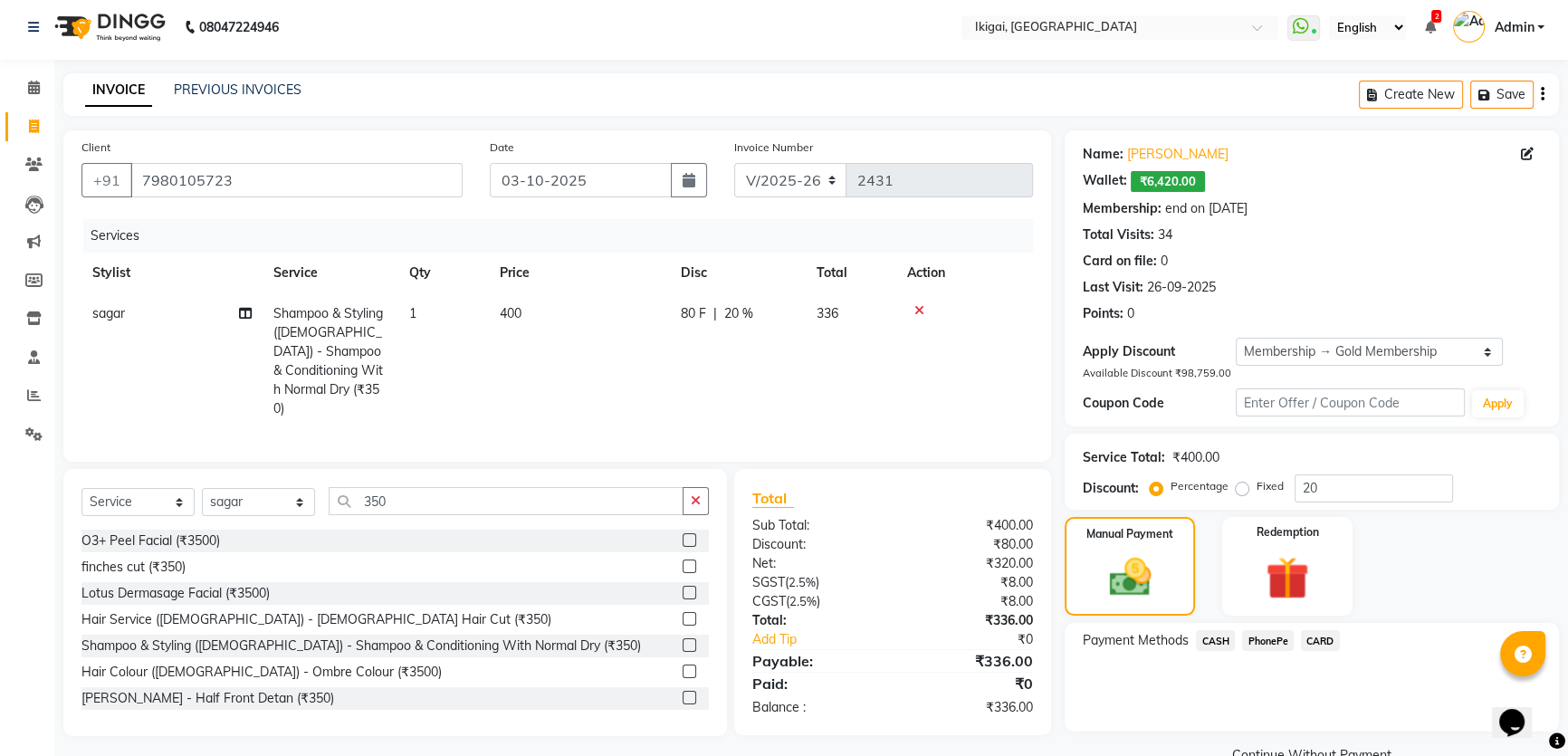
click at [1259, 641] on span "PhonePe" at bounding box center [1268, 640] width 51 height 20
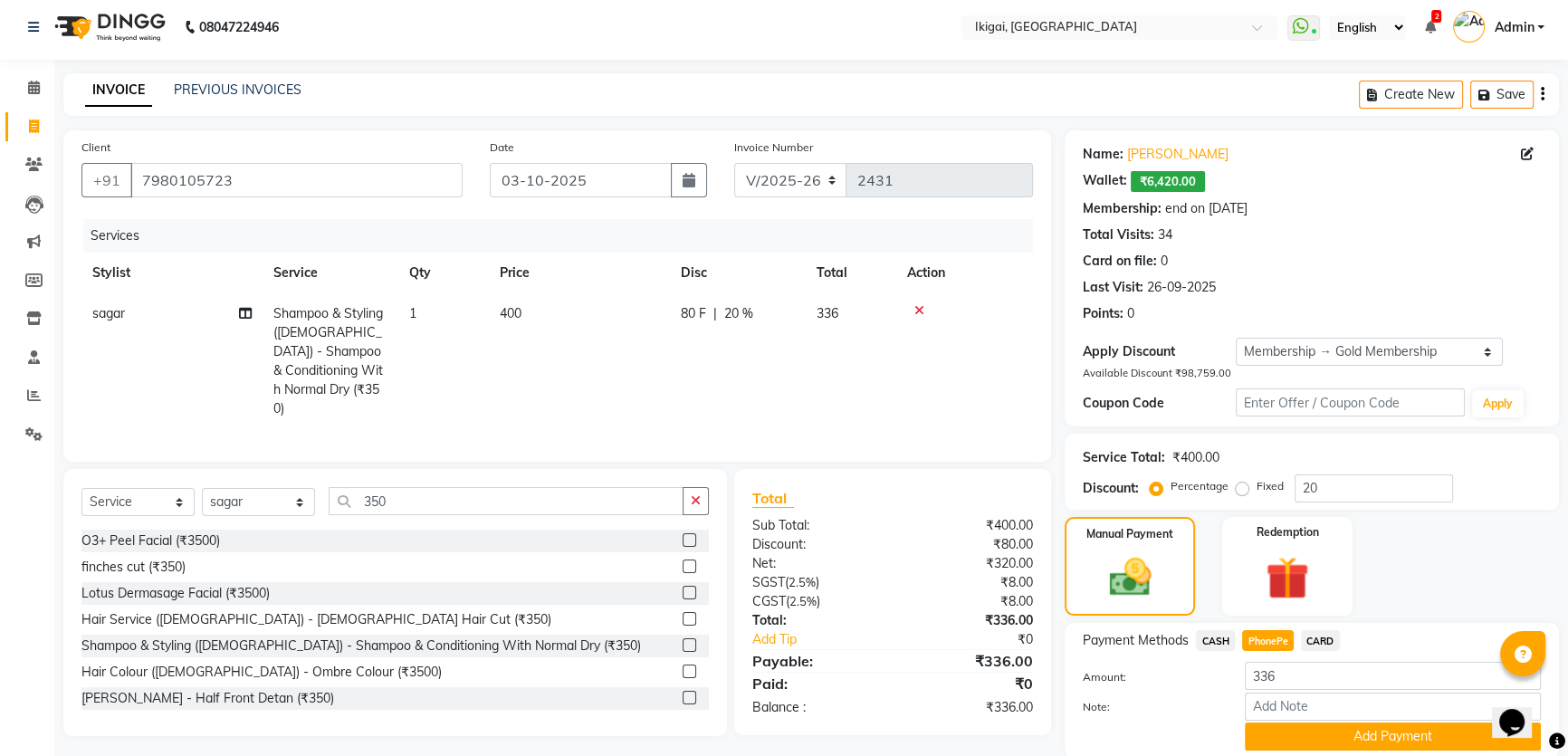
scroll to position [72, 0]
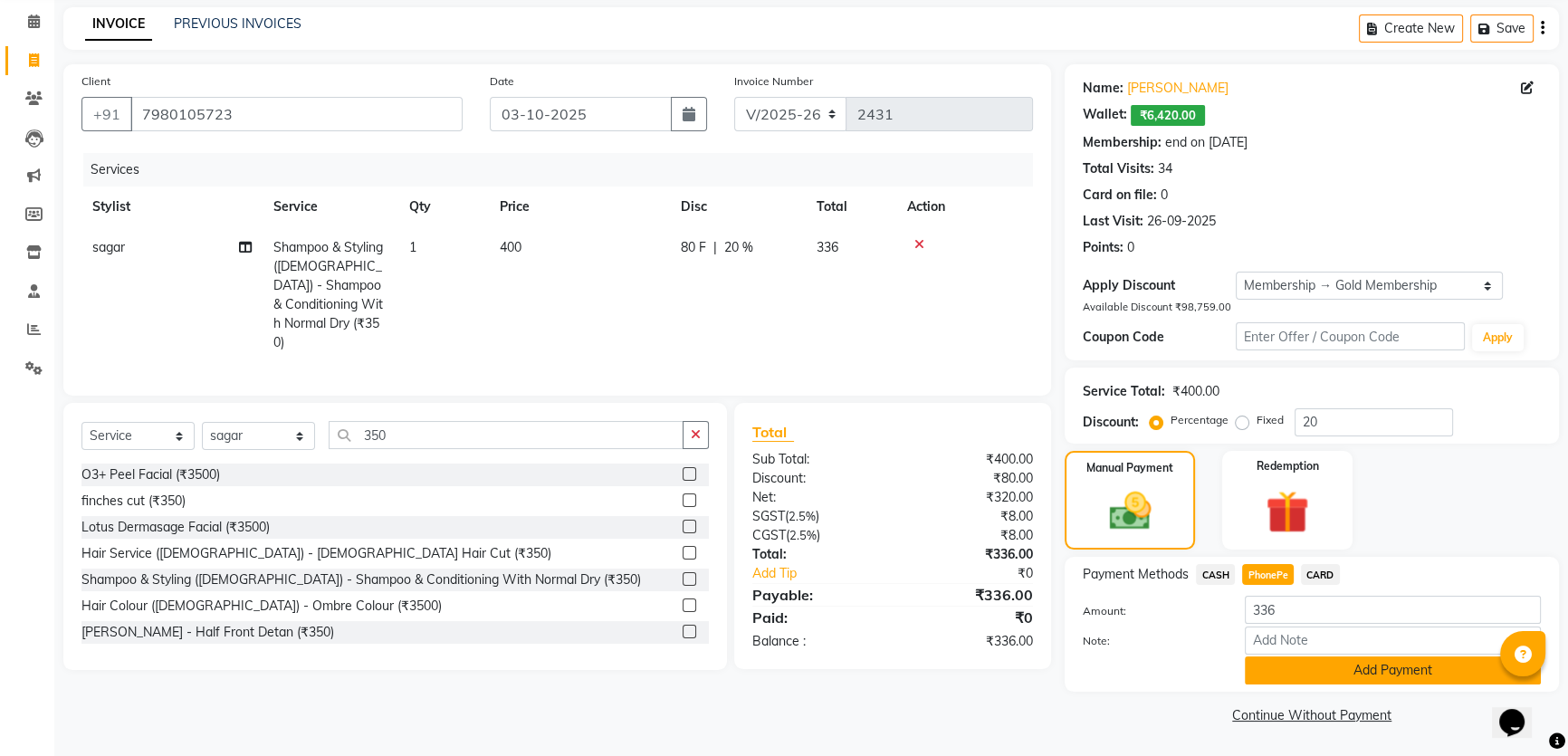
click at [1288, 661] on button "Add Payment" at bounding box center [1394, 670] width 297 height 28
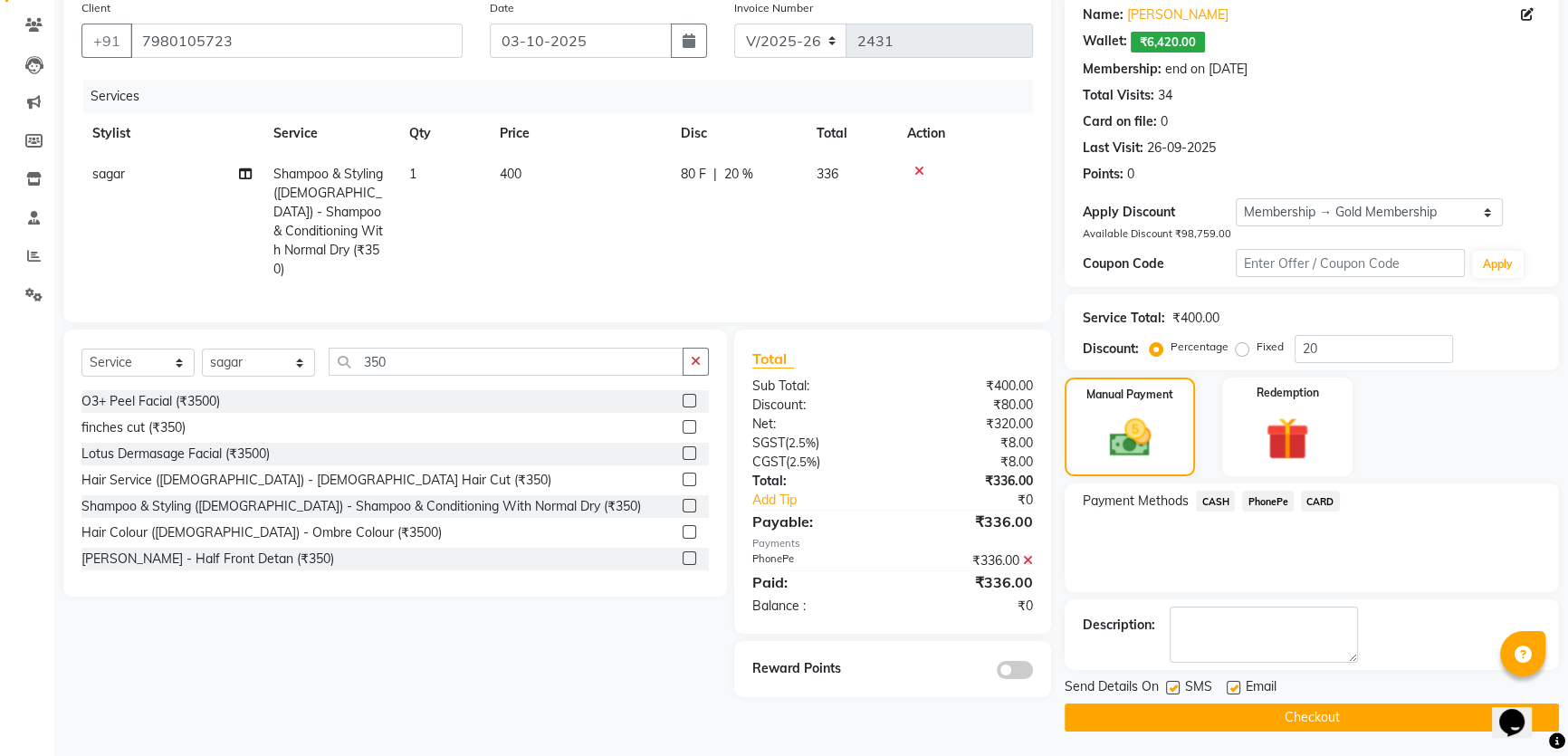
scroll to position [145, 0]
click at [1273, 707] on button "Checkout" at bounding box center [1312, 716] width 494 height 28
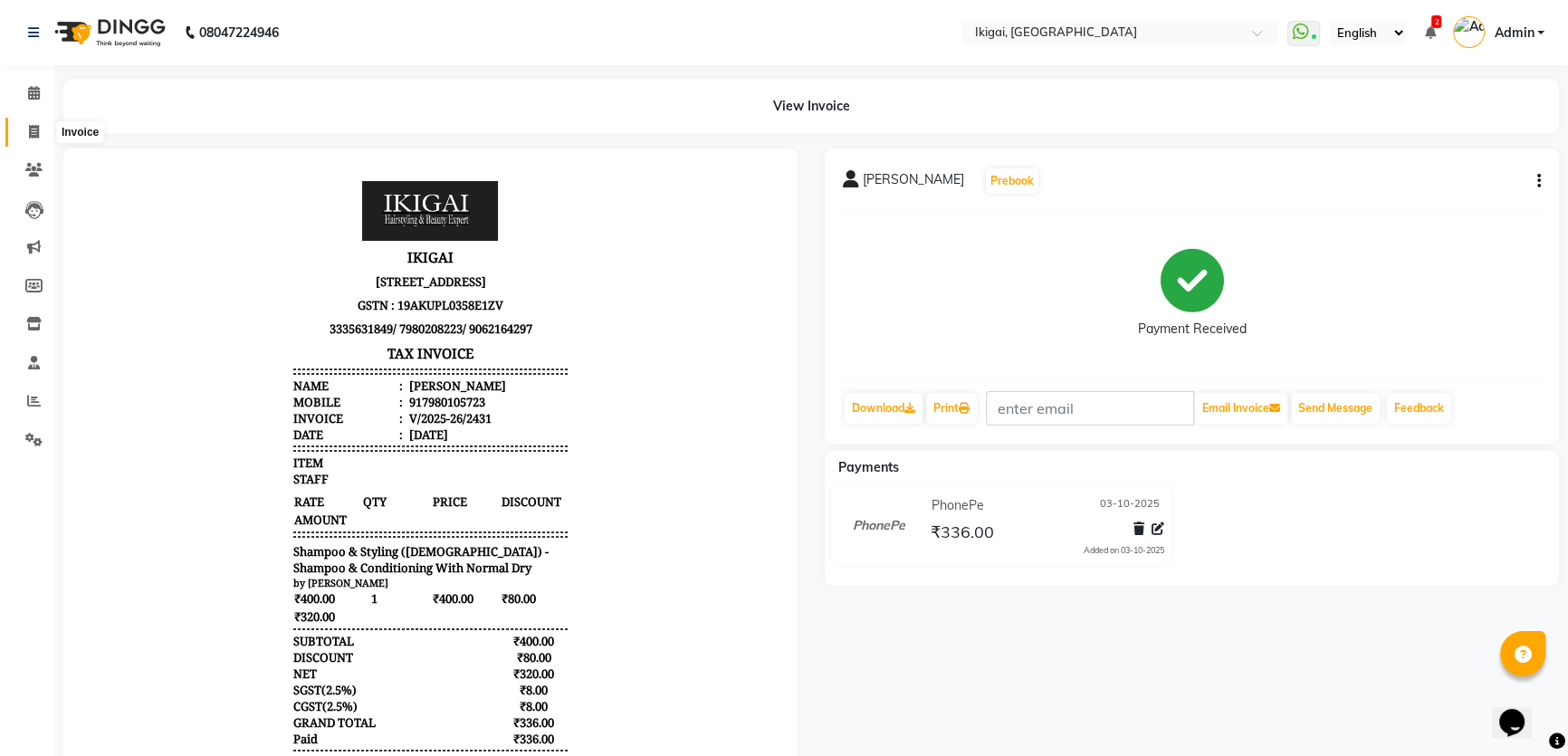
click at [29, 131] on icon at bounding box center [34, 132] width 10 height 14
select select "service"
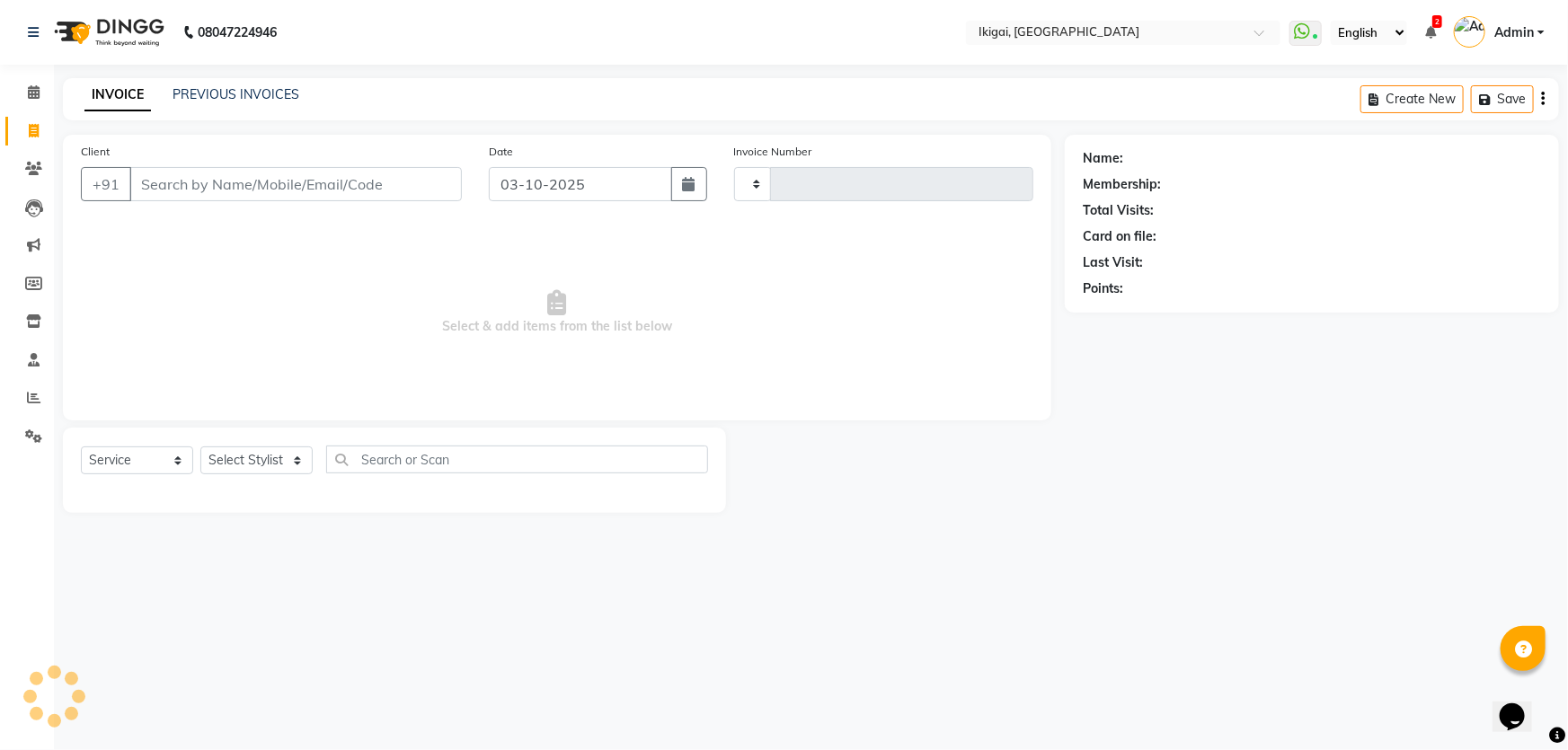
type input "2432"
select select "4429"
click at [239, 465] on select "Select Stylist [PERSON_NAME] [PERSON_NAME] [PERSON_NAME] [PERSON_NAME] [PERSON_…" at bounding box center [256, 460] width 113 height 28
select select "24731"
click at [200, 446] on select "Select Stylist [PERSON_NAME] [PERSON_NAME] [PERSON_NAME] [PERSON_NAME] [PERSON_…" at bounding box center [256, 460] width 113 height 28
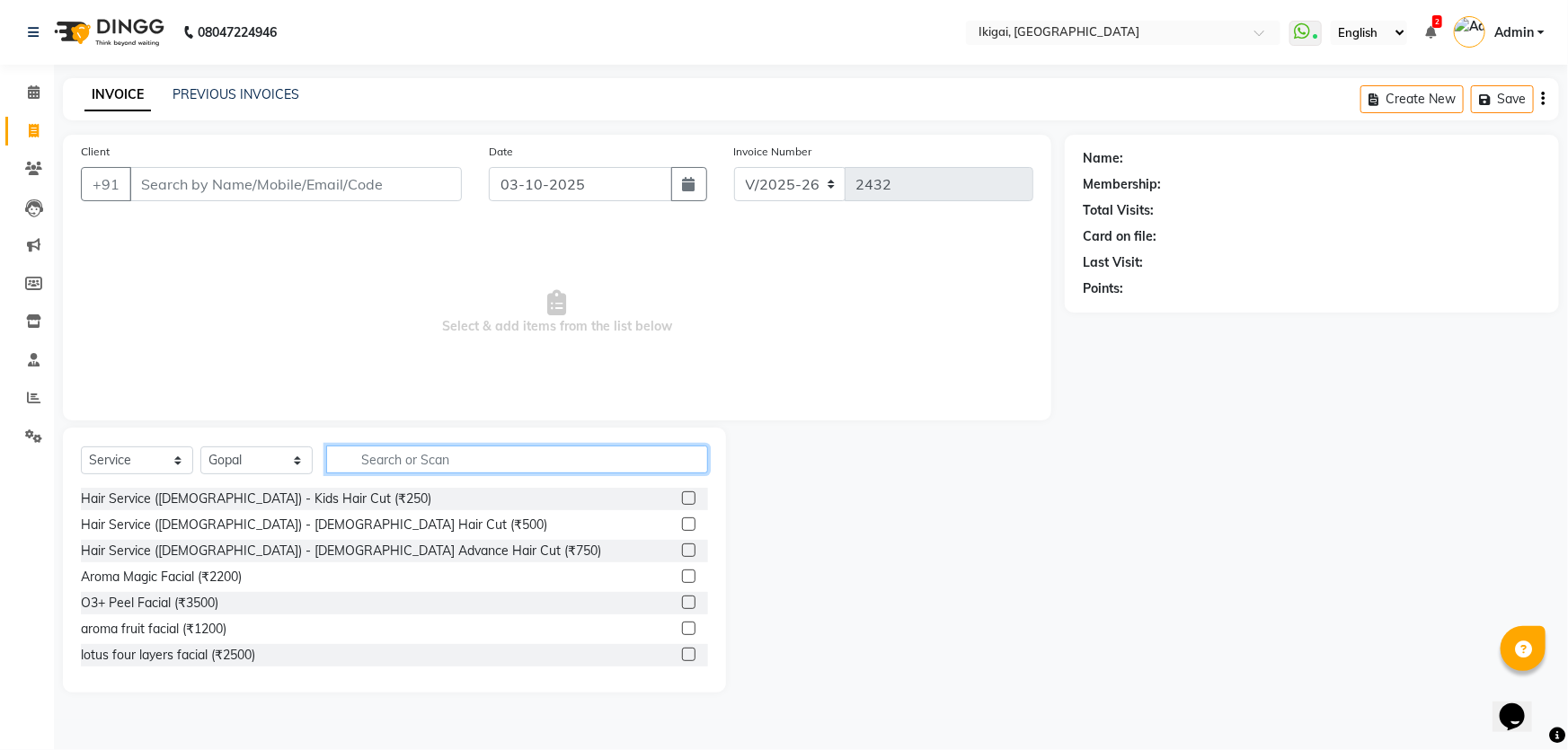
click at [366, 462] on input "text" at bounding box center [517, 459] width 382 height 28
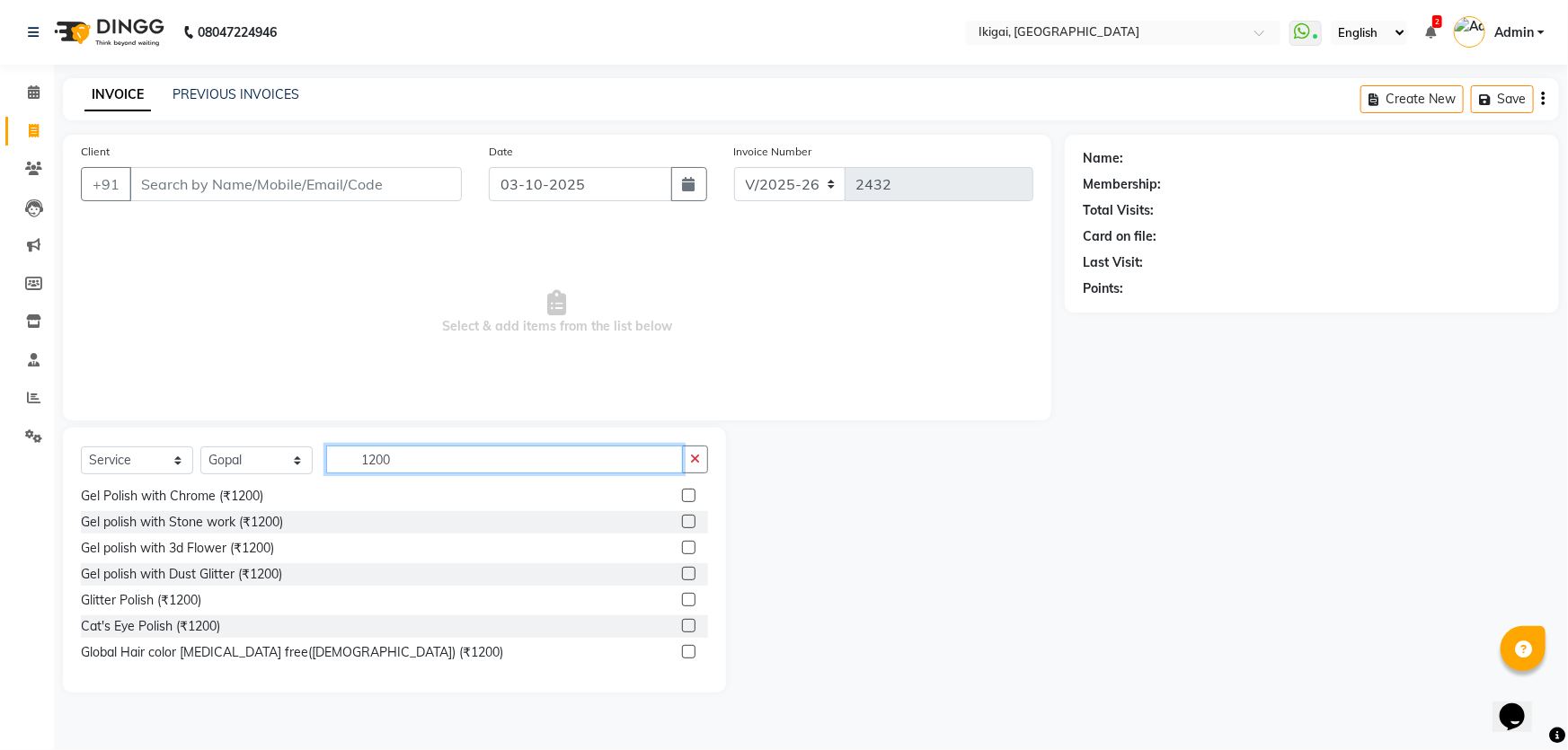
scroll to position [162, 0]
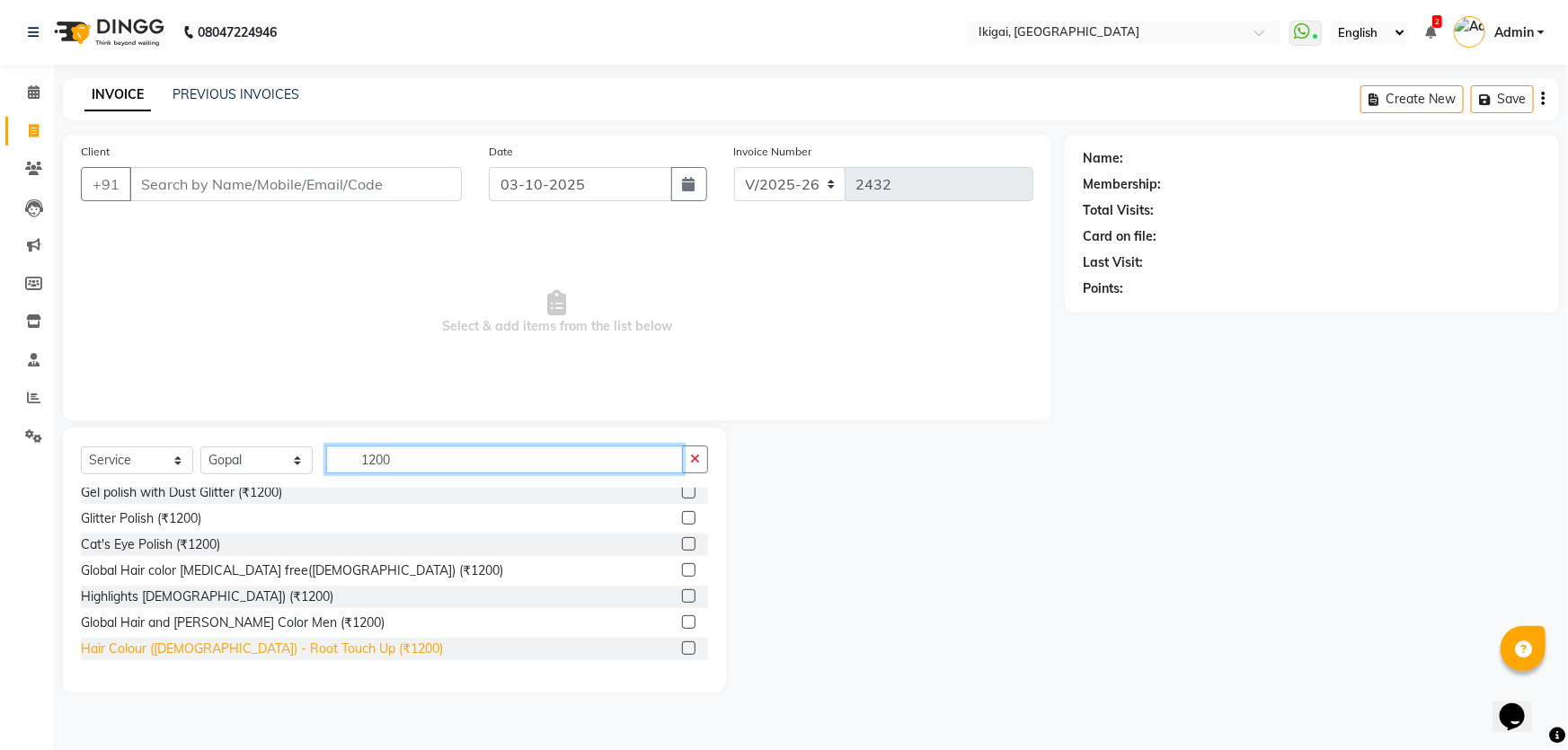
type input "1200"
click at [224, 647] on div "Hair Colour ([DEMOGRAPHIC_DATA]) - Root Touch Up (₹1200)" at bounding box center [262, 649] width 363 height 19
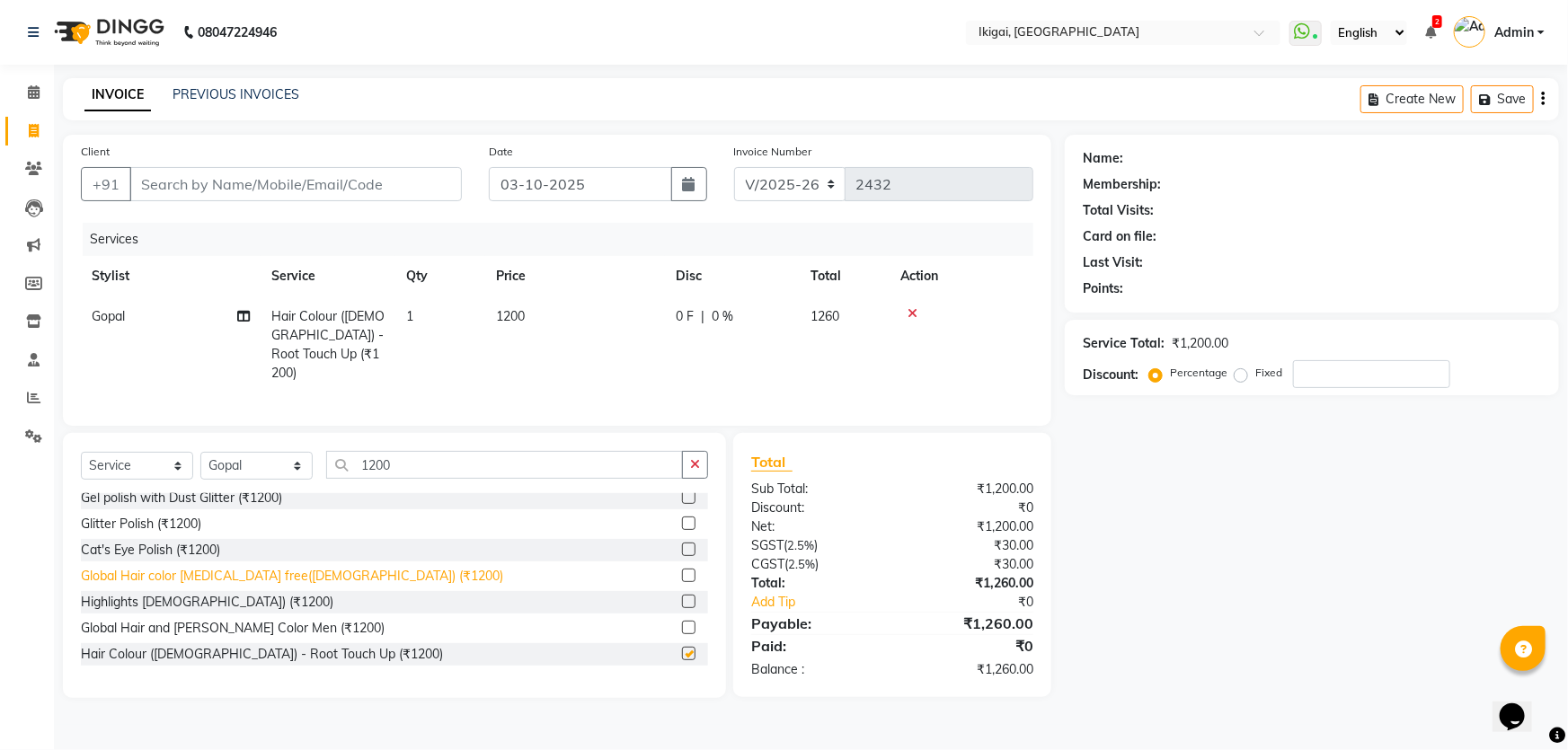
checkbox input "false"
click at [511, 323] on span "1200" at bounding box center [511, 315] width 29 height 16
select select "24731"
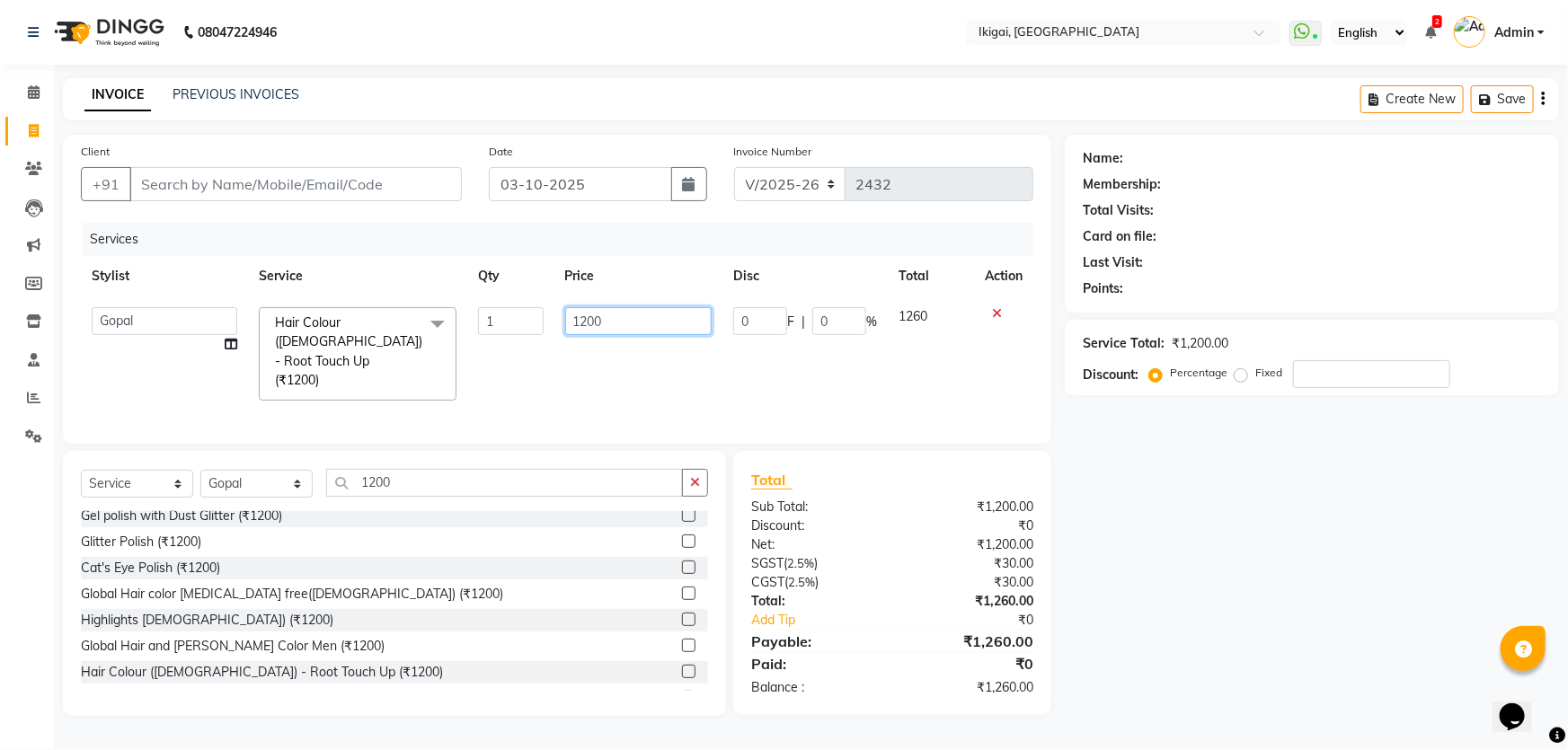
click at [584, 321] on input "1200" at bounding box center [639, 321] width 147 height 28
type input "1500"
click at [1251, 614] on div "Name: Membership: Total Visits: Card on file: Last Visit: Points: Service Total…" at bounding box center [1319, 425] width 508 height 581
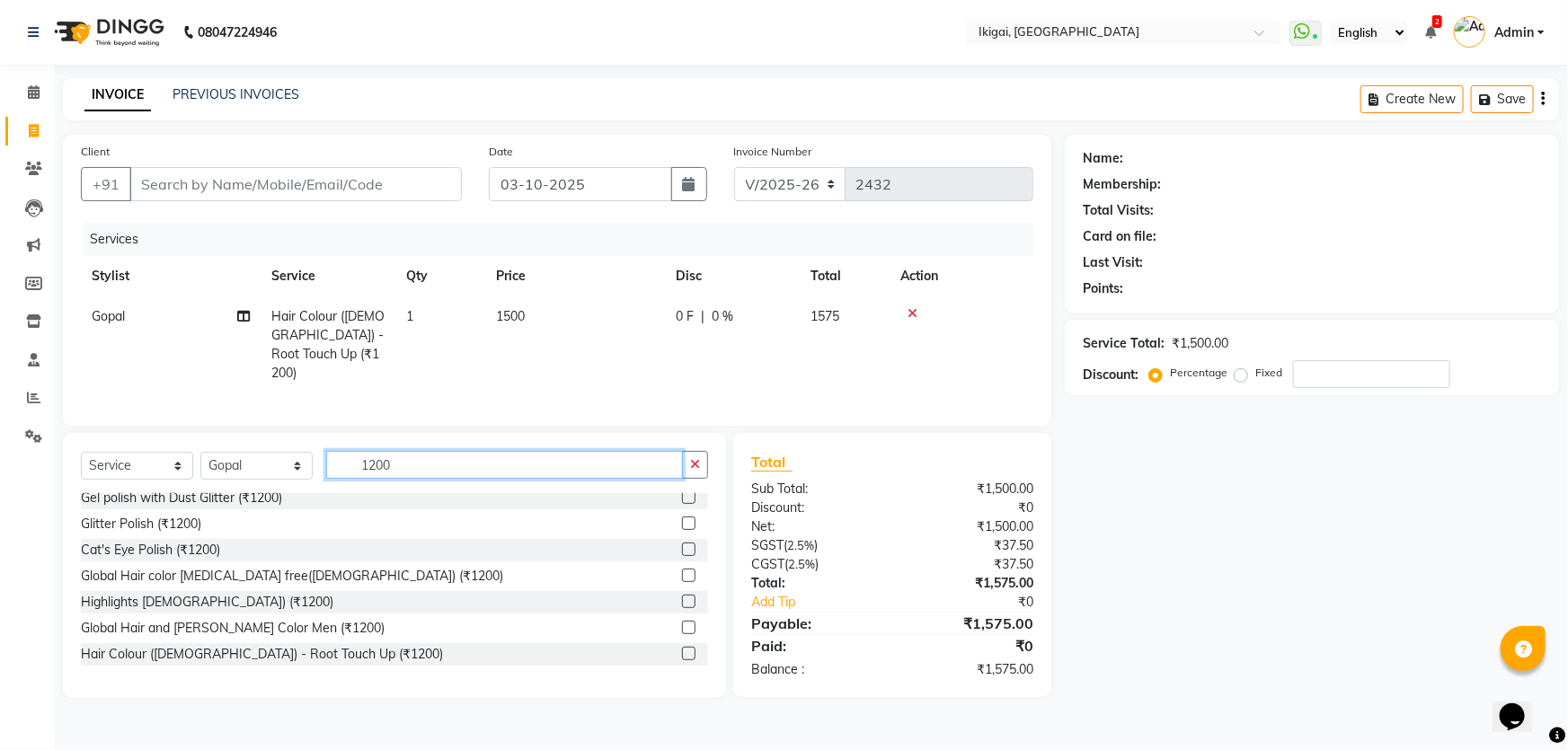
click at [390, 462] on input "1200" at bounding box center [504, 464] width 357 height 28
type input "1"
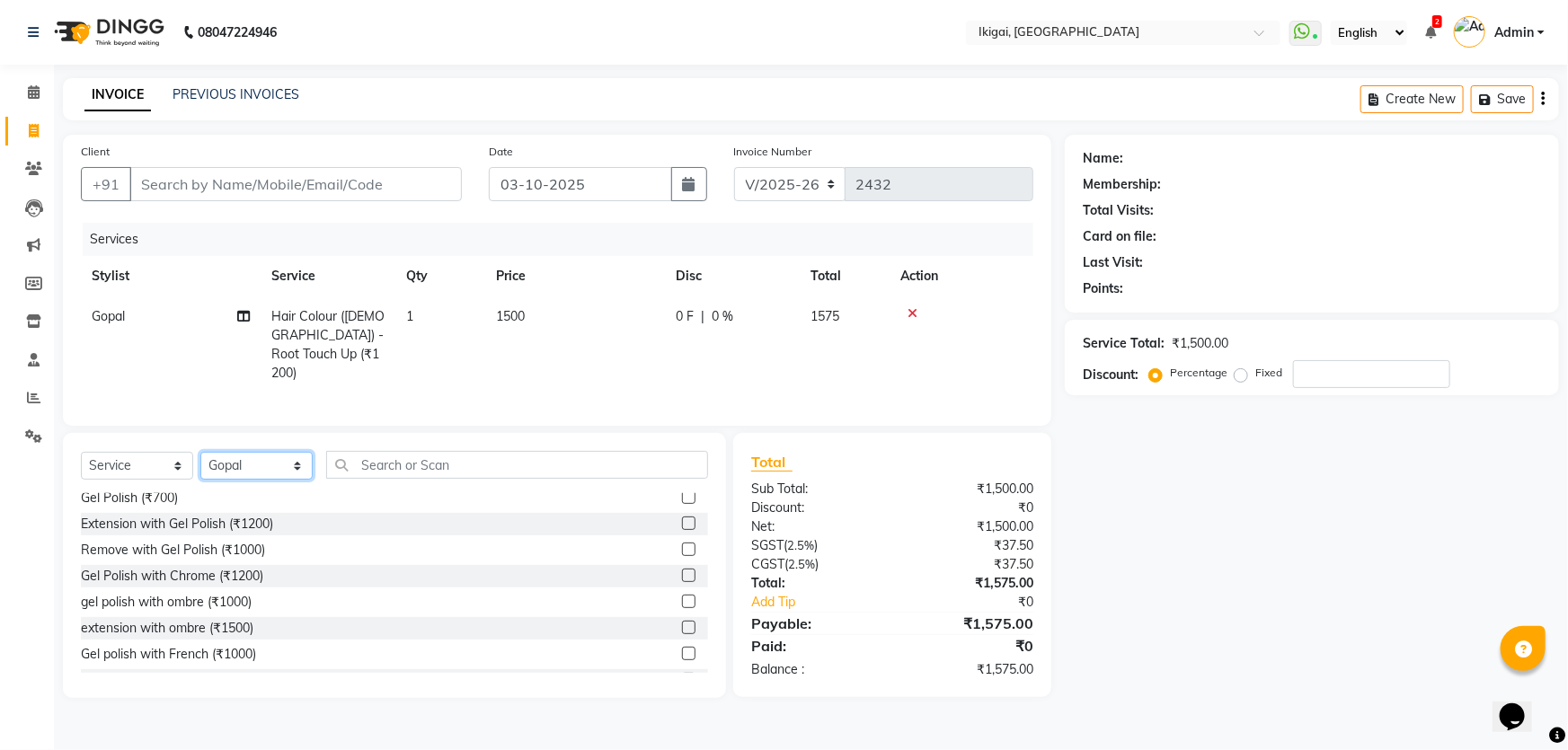
click at [252, 466] on select "Select Stylist [PERSON_NAME] [PERSON_NAME] [PERSON_NAME] [PERSON_NAME] [PERSON_…" at bounding box center [256, 465] width 113 height 28
select select "82442"
click at [200, 452] on select "Select Stylist [PERSON_NAME] [PERSON_NAME] [PERSON_NAME] [PERSON_NAME] [PERSON_…" at bounding box center [256, 465] width 113 height 28
click at [368, 462] on input "text" at bounding box center [517, 464] width 382 height 28
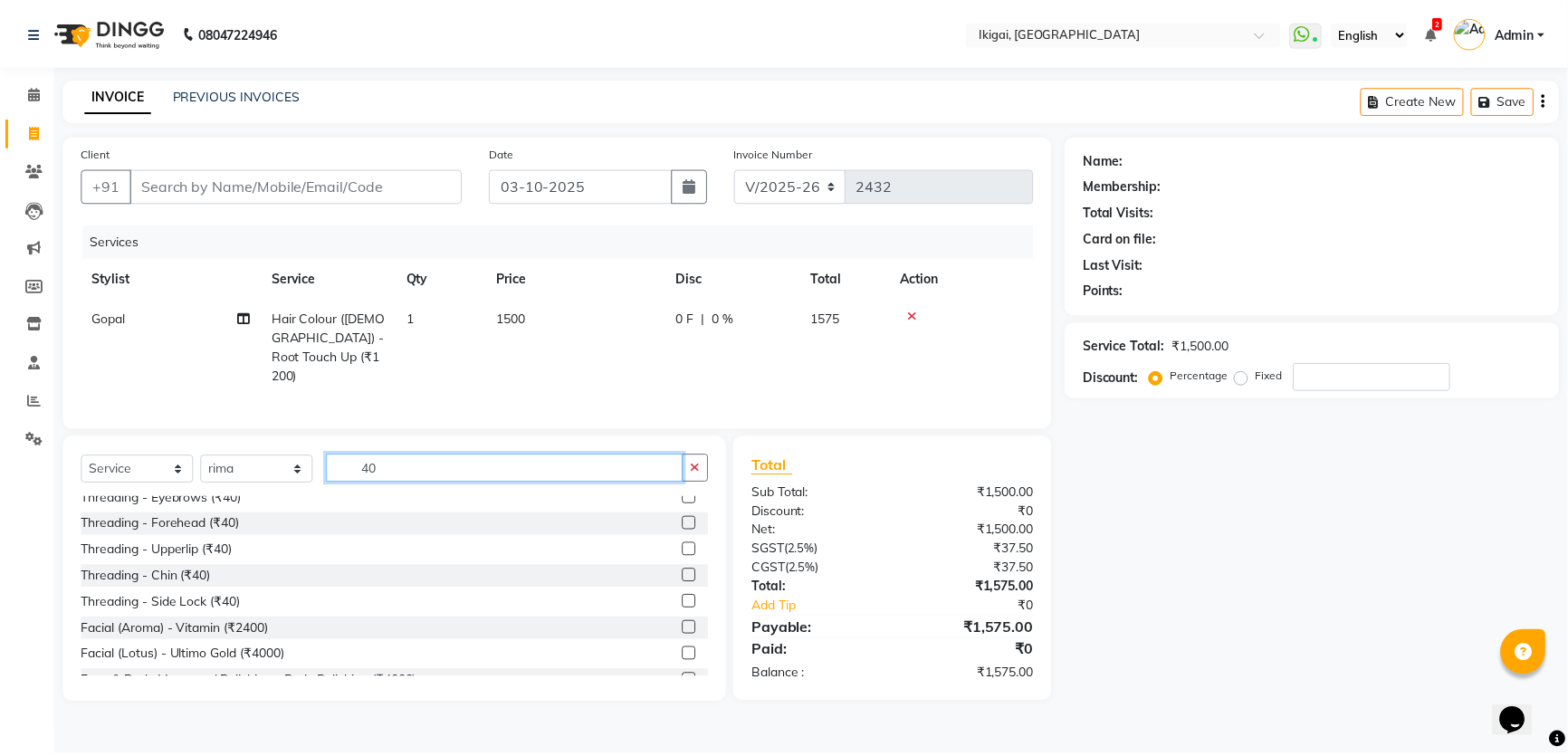
scroll to position [308, 0]
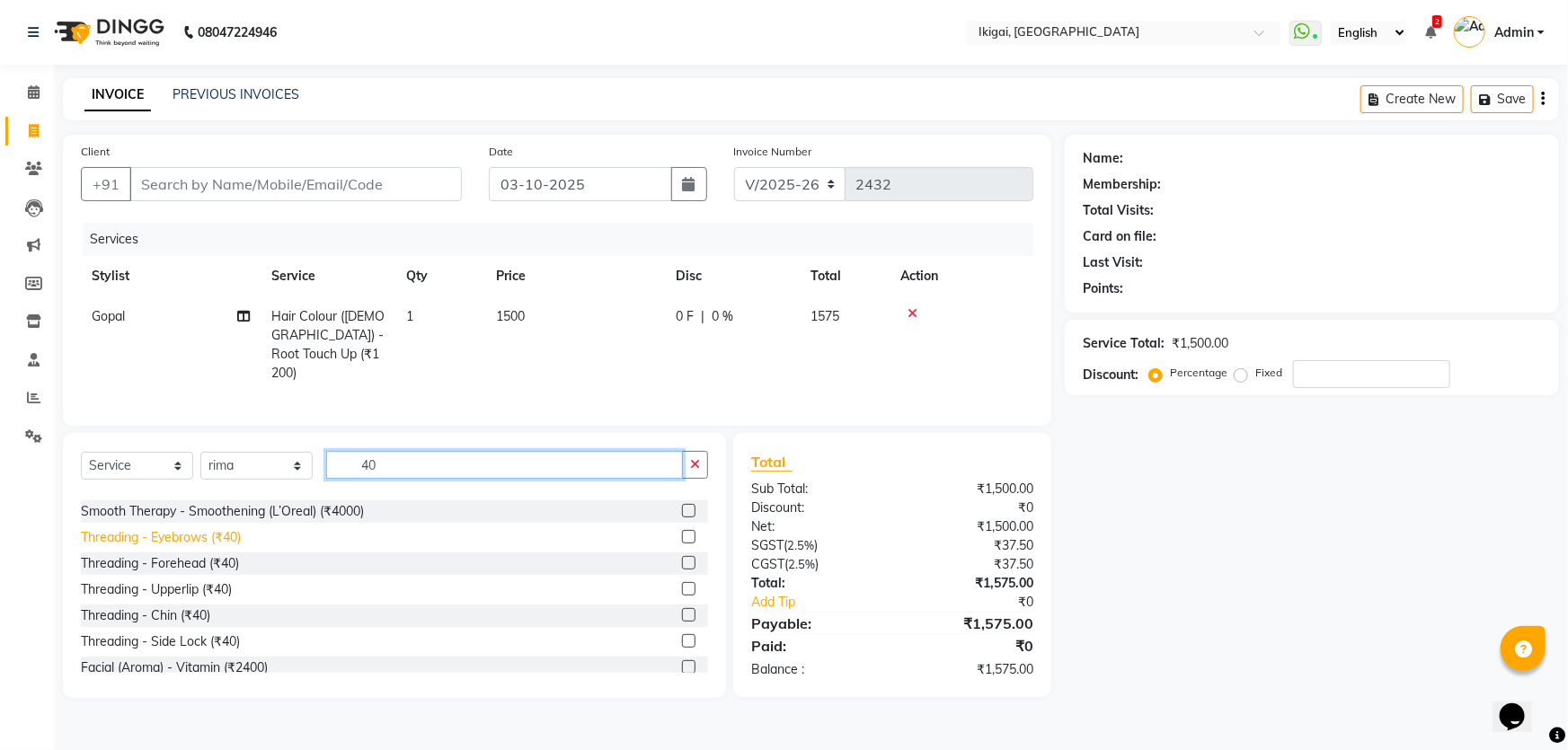
type input "40"
click at [209, 538] on div "Threading - Eyebrows (₹40)" at bounding box center [161, 538] width 160 height 19
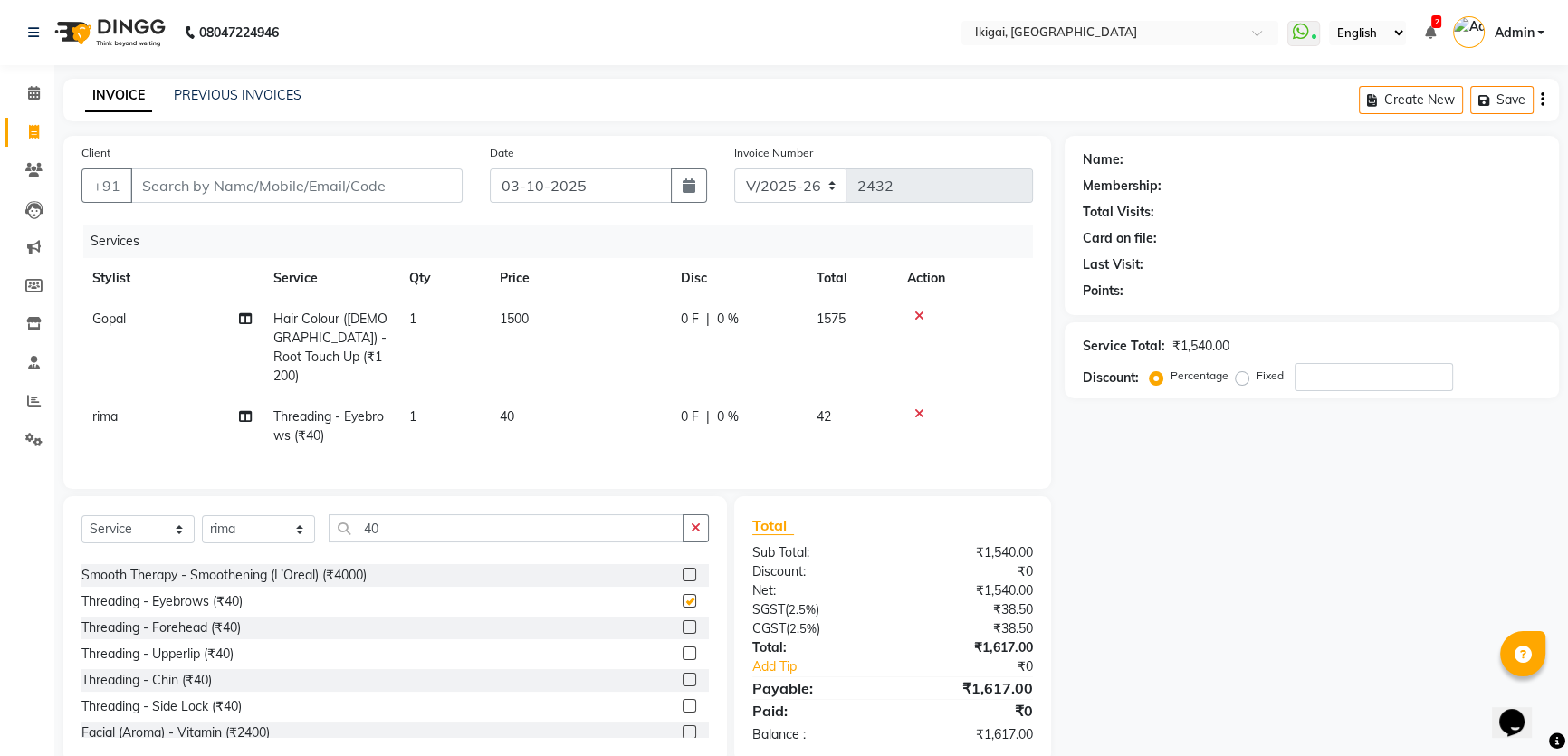
checkbox input "false"
click at [387, 531] on input "40" at bounding box center [506, 528] width 355 height 28
type input "4"
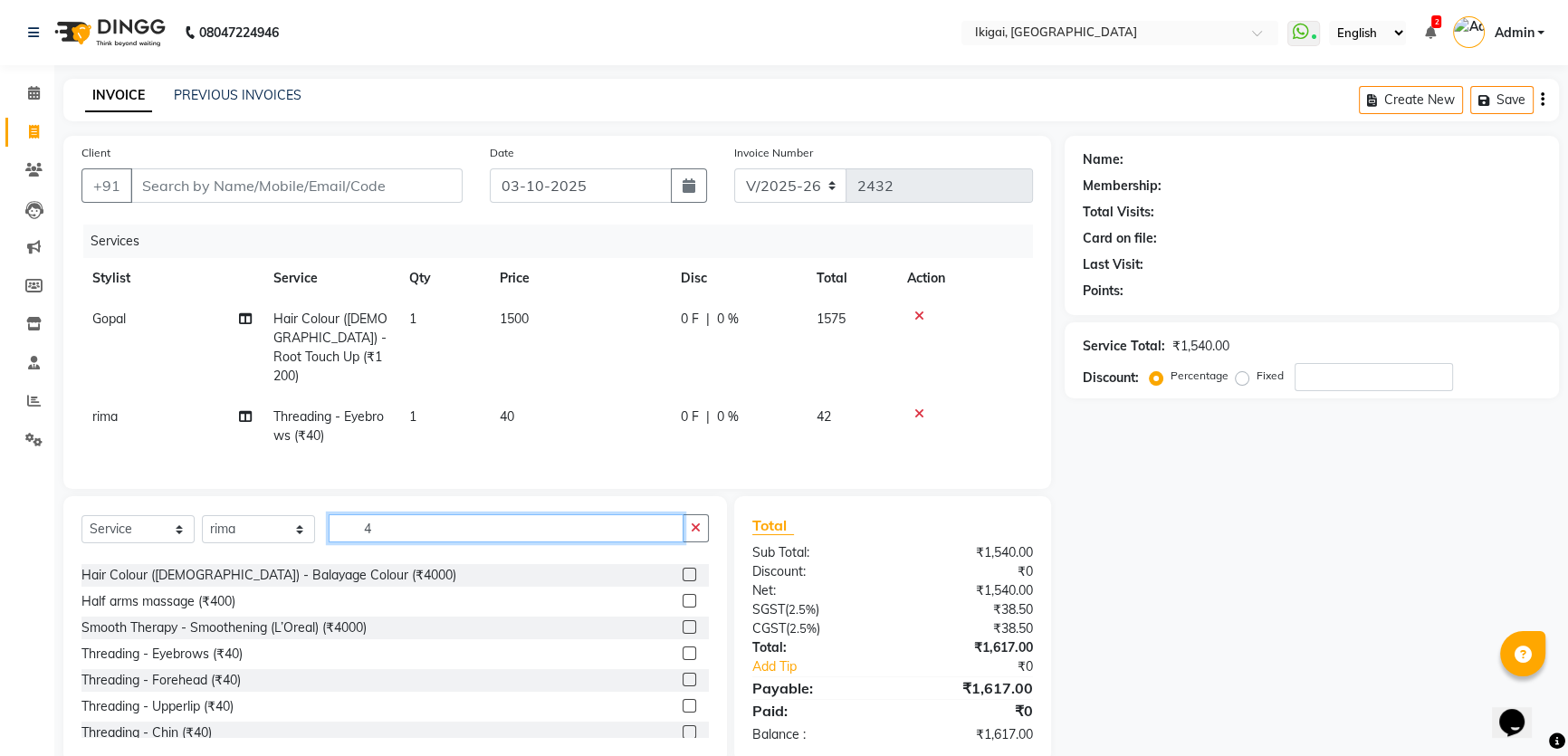
scroll to position [361, 0]
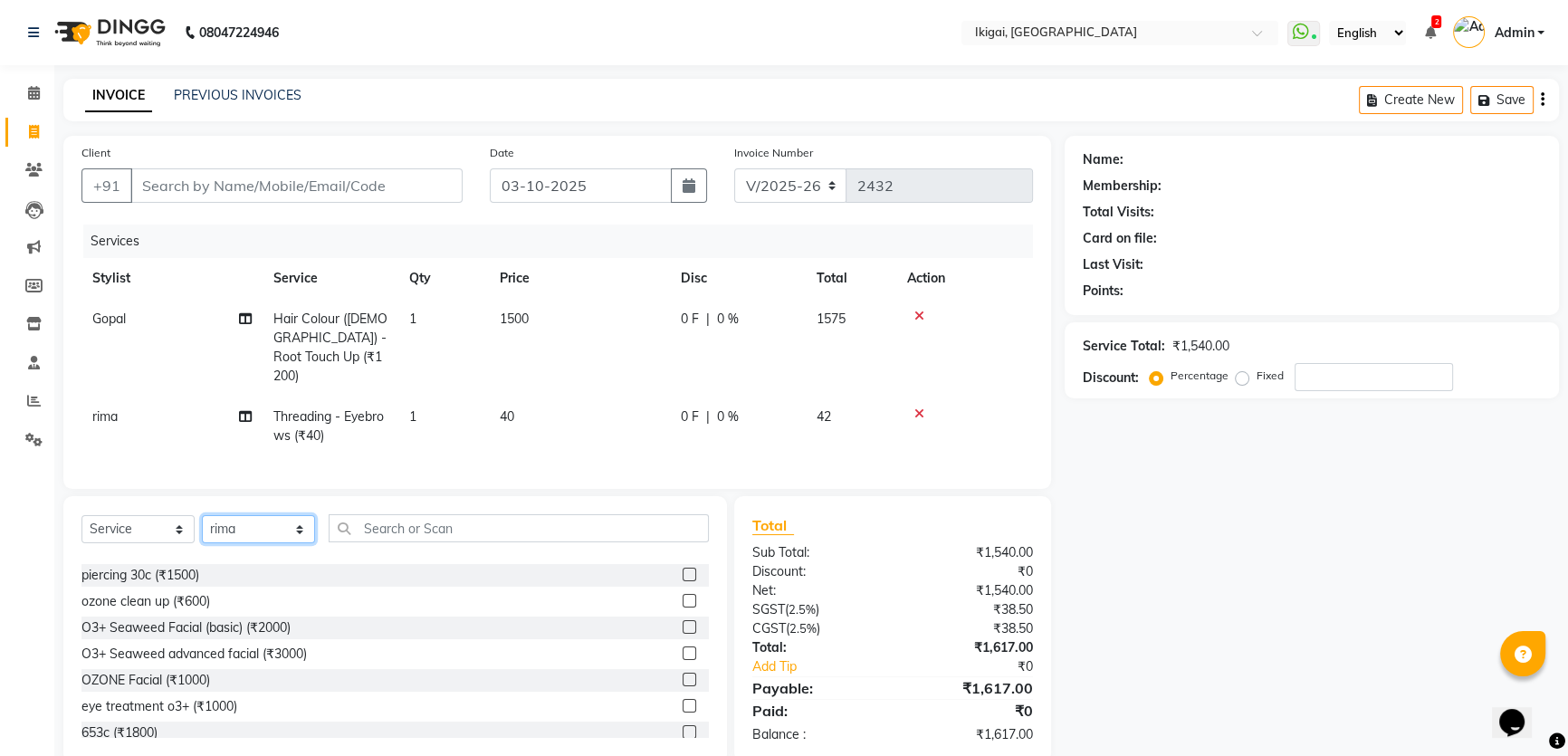
click at [235, 523] on select "Select Stylist [PERSON_NAME] [PERSON_NAME] [PERSON_NAME] [PERSON_NAME] [PERSON_…" at bounding box center [258, 529] width 113 height 28
select select "24731"
click at [202, 516] on select "Select Stylist [PERSON_NAME] [PERSON_NAME] [PERSON_NAME] [PERSON_NAME] [PERSON_…" at bounding box center [258, 529] width 113 height 28
click at [161, 523] on select "Select Service Product Membership Package Voucher Prepaid Gift Card" at bounding box center [138, 529] width 113 height 28
select select "product"
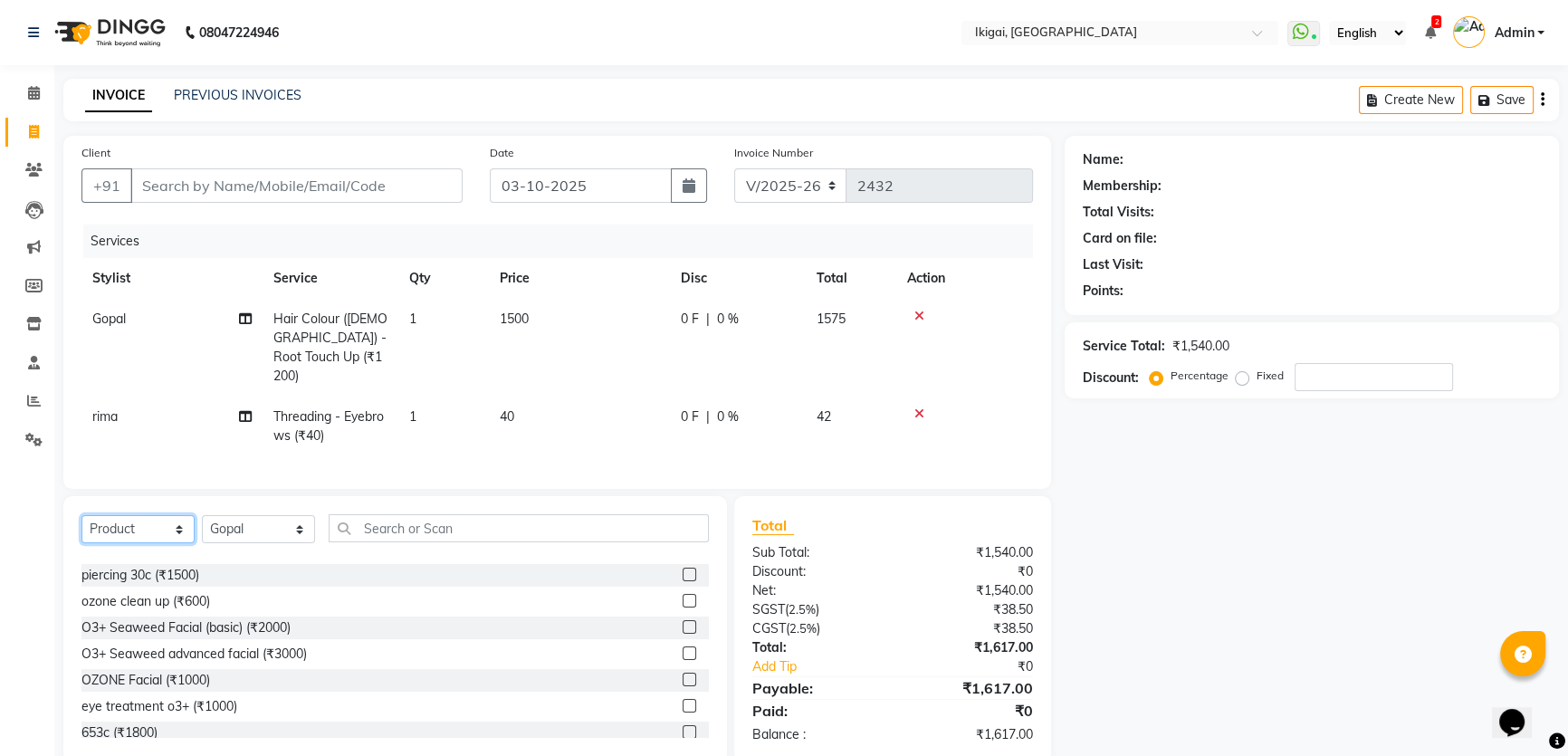
click at [81, 516] on select "Select Service Product Membership Package Voucher Prepaid Gift Card" at bounding box center [138, 529] width 113 height 28
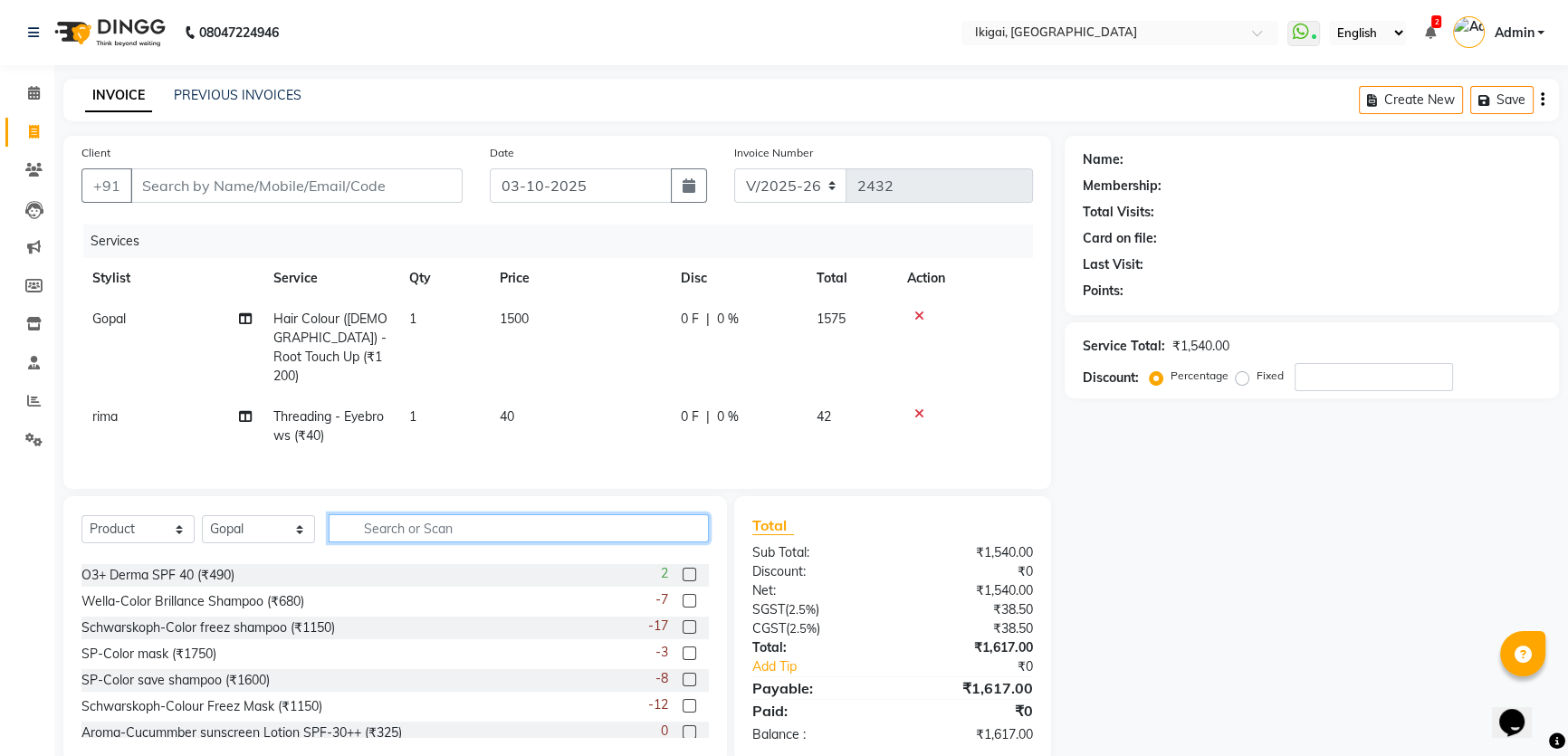
click at [401, 517] on input "text" at bounding box center [518, 528] width 380 height 28
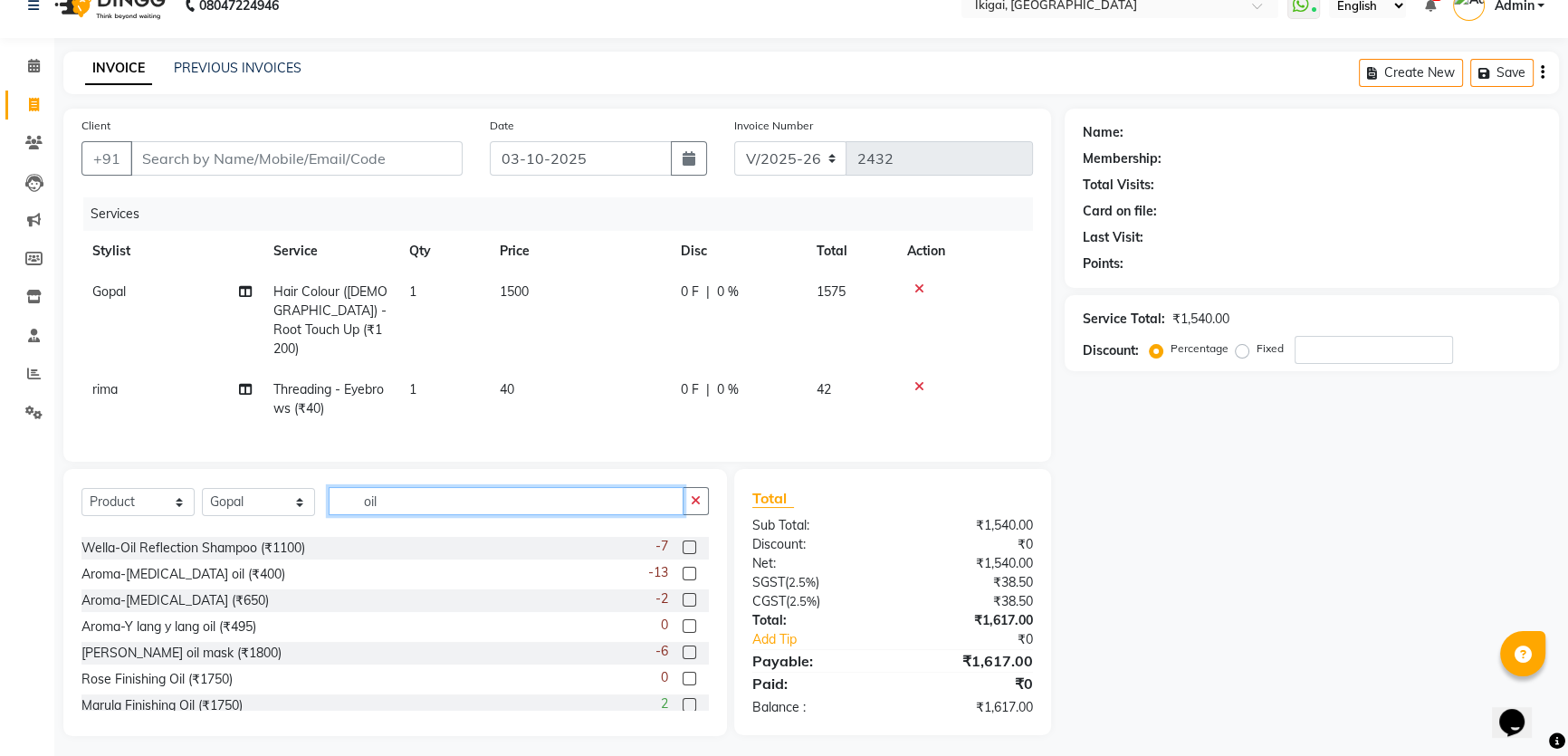
scroll to position [251, 0]
type input "oil"
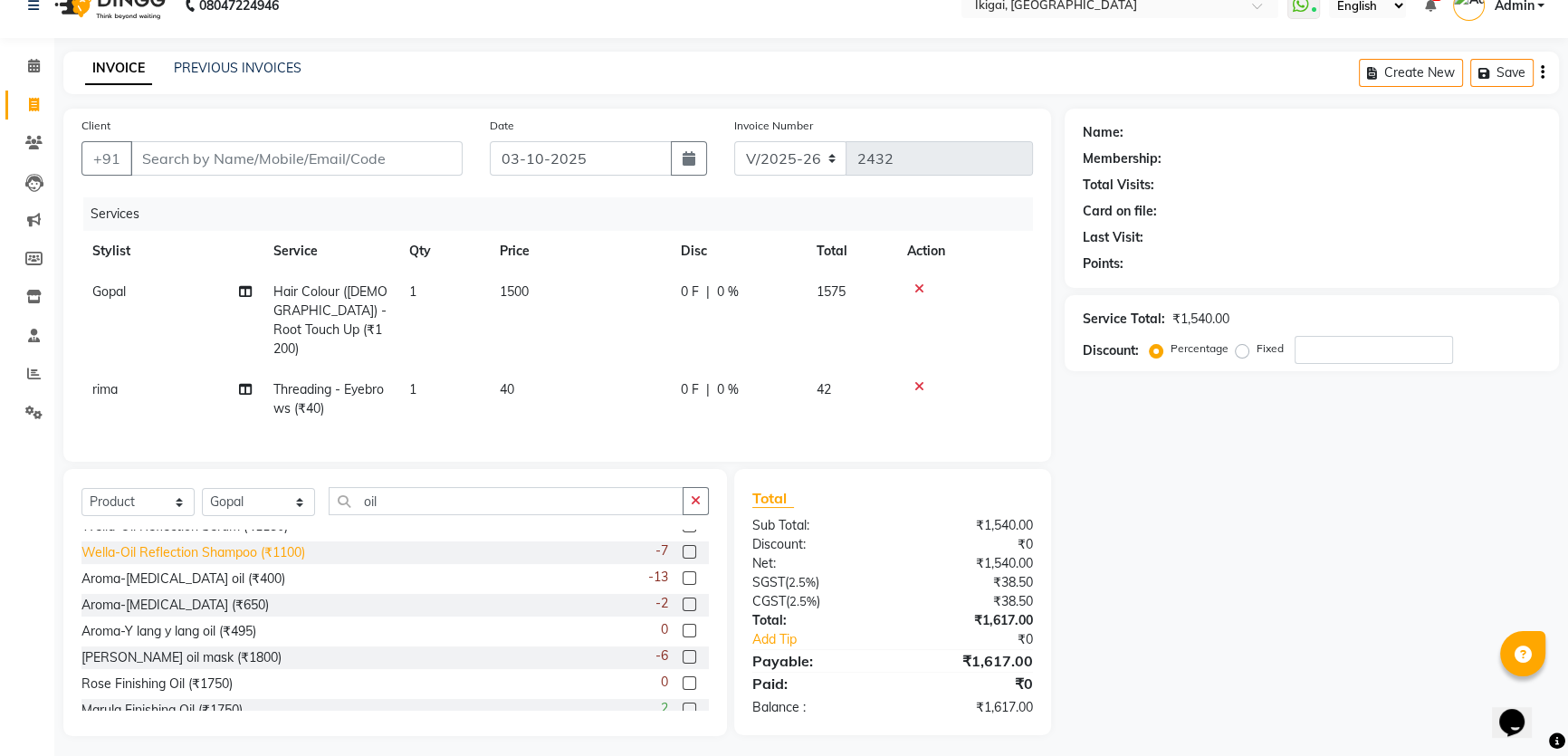
click at [204, 544] on div "Wella-Oil Reflection Shampoo (₹1100)" at bounding box center [193, 553] width 224 height 19
checkbox input "false"
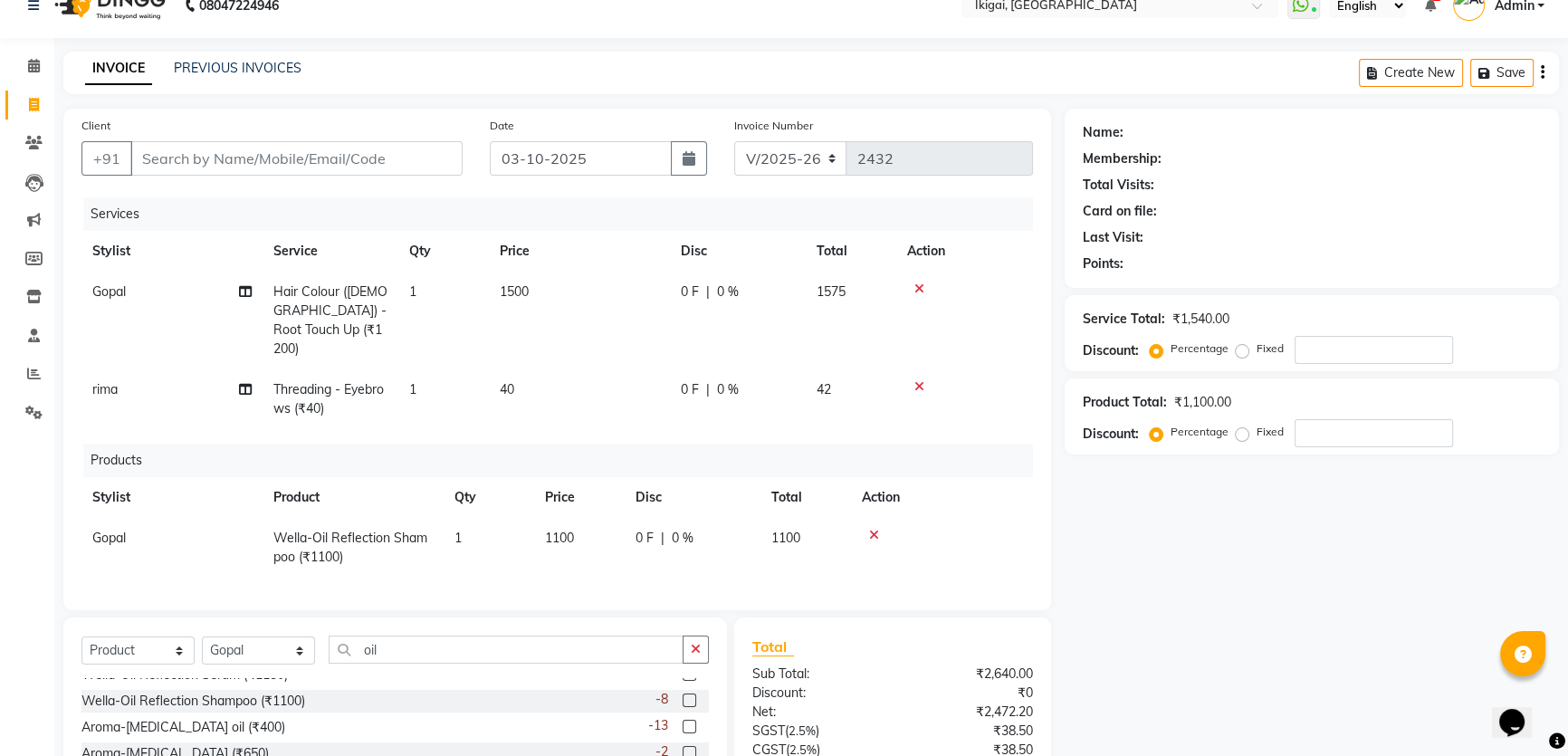
click at [558, 530] on span "1100" at bounding box center [559, 538] width 29 height 16
select select "24731"
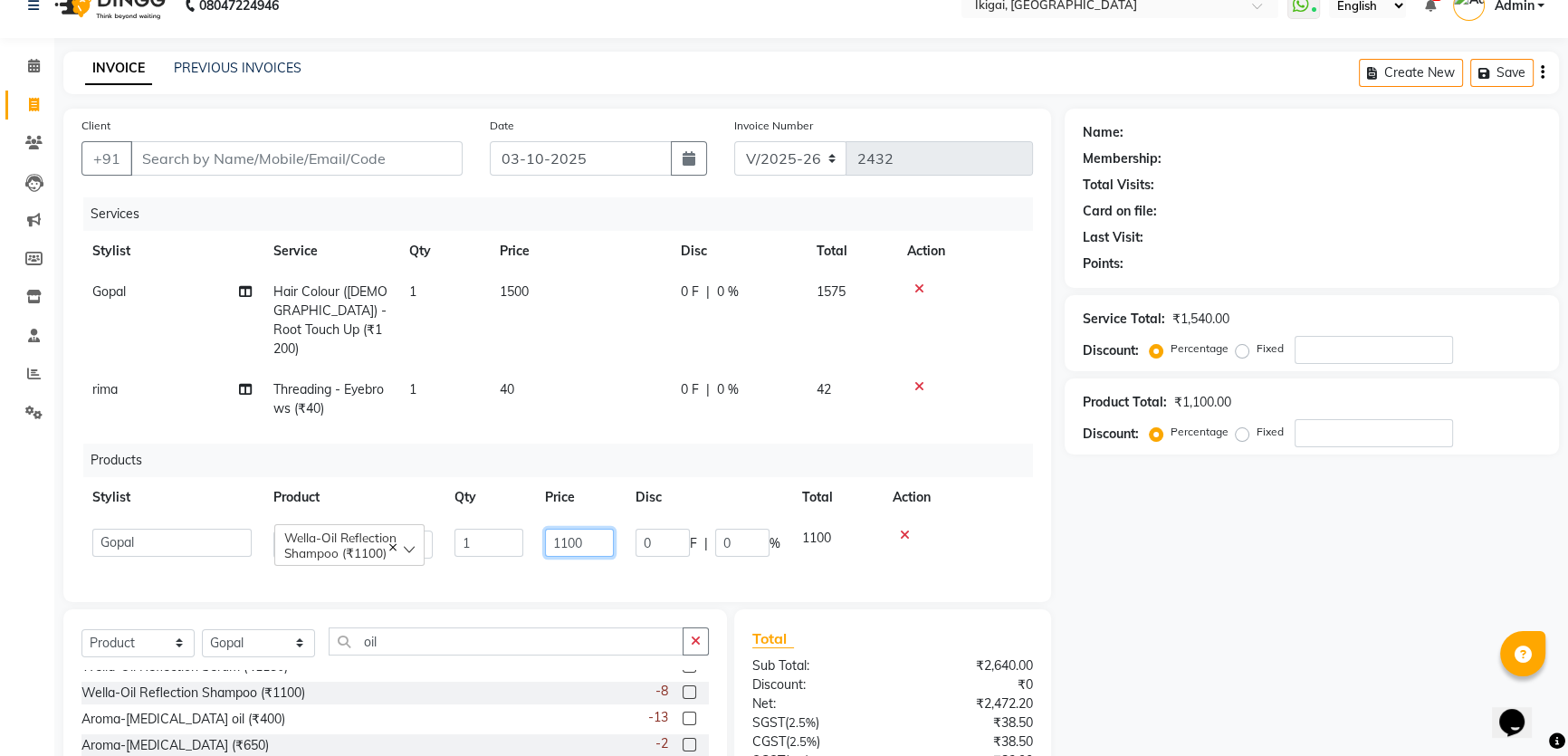
click at [568, 529] on input "1100" at bounding box center [579, 543] width 69 height 28
type input "1400"
click at [1189, 660] on div "Name: Membership: Total Visits: Card on file: Last Visit: Points: Service Total…" at bounding box center [1319, 511] width 508 height 805
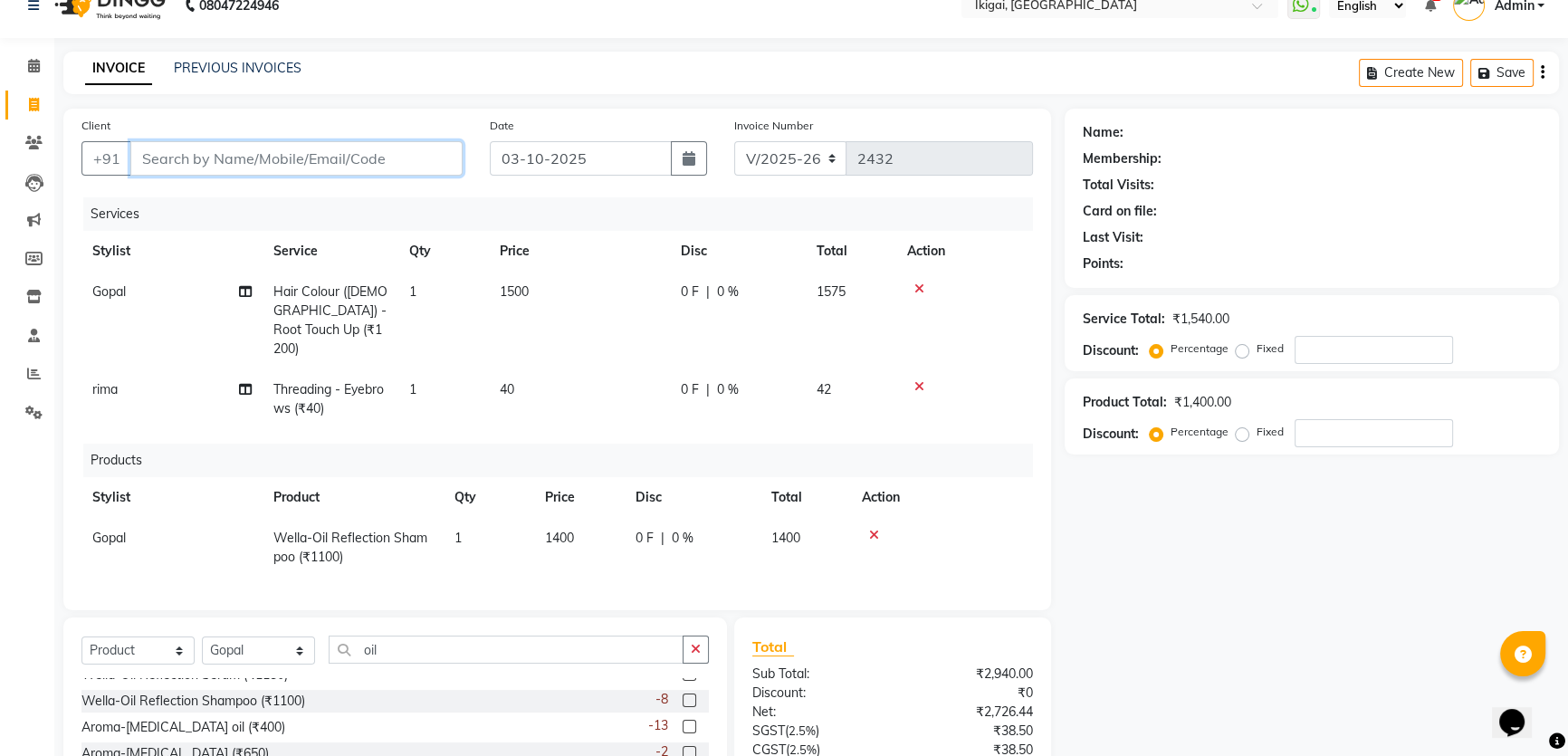
click at [171, 163] on input "Client" at bounding box center [297, 159] width 332 height 35
type input "9"
type input "0"
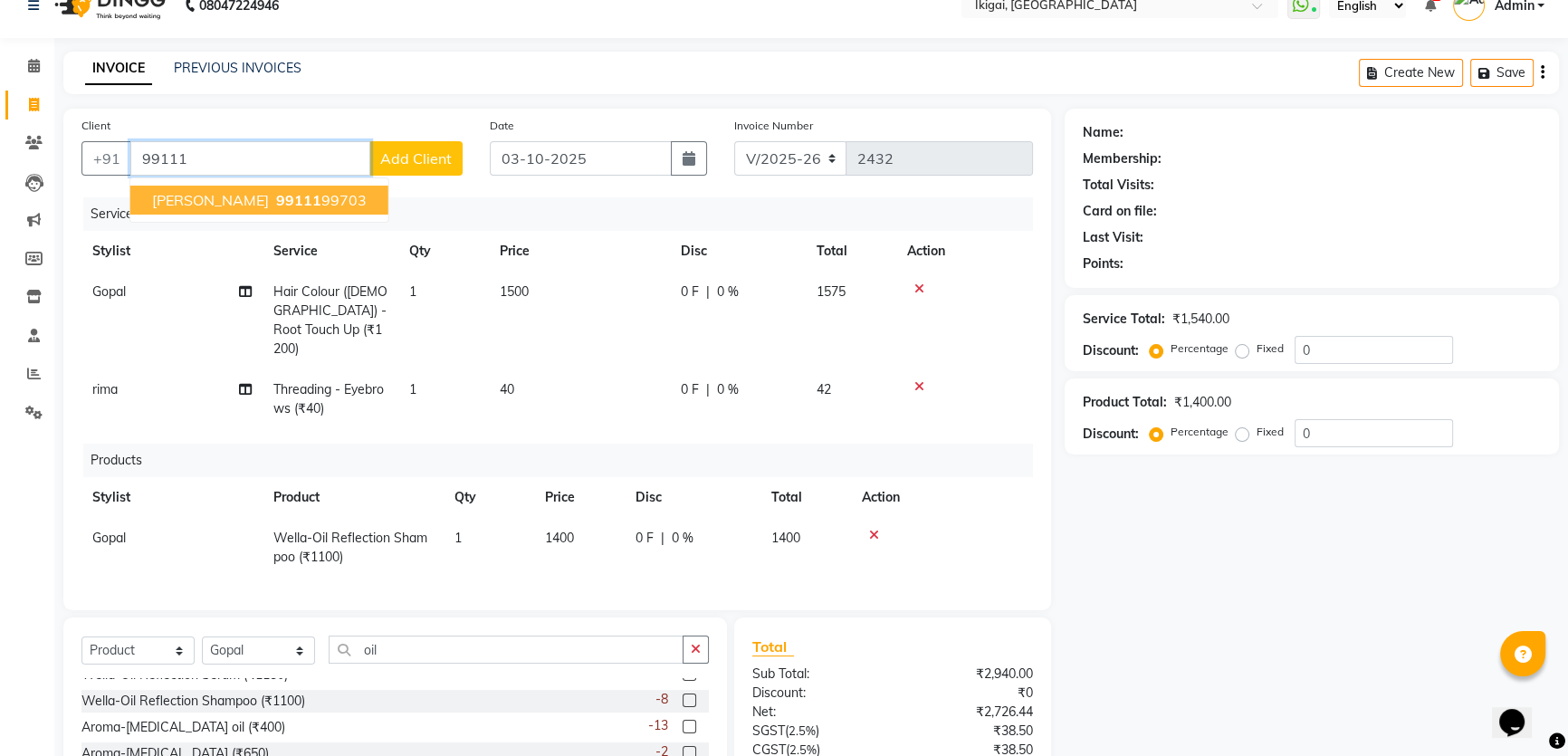
click at [217, 197] on span "[PERSON_NAME]" at bounding box center [210, 200] width 117 height 18
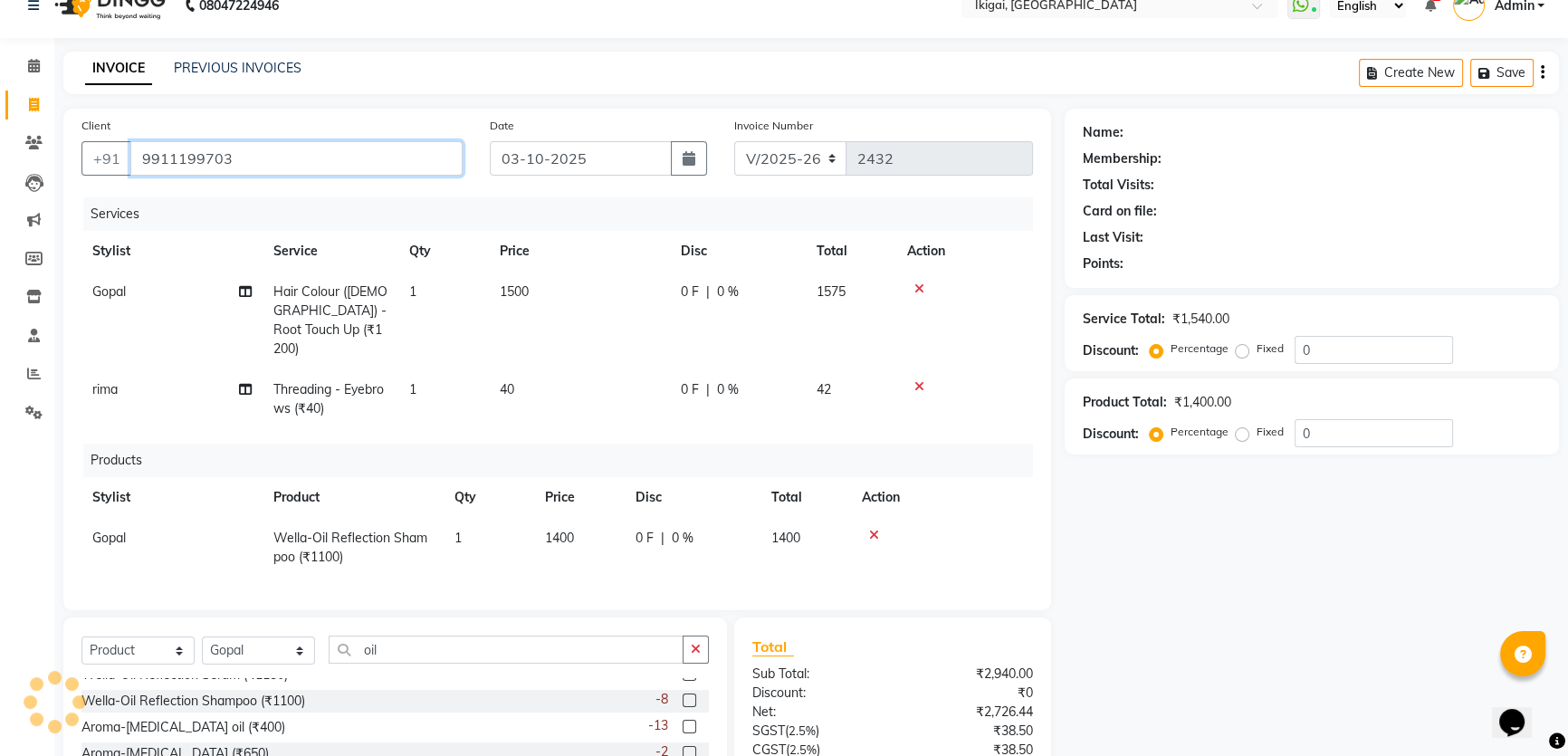
type input "9911199703"
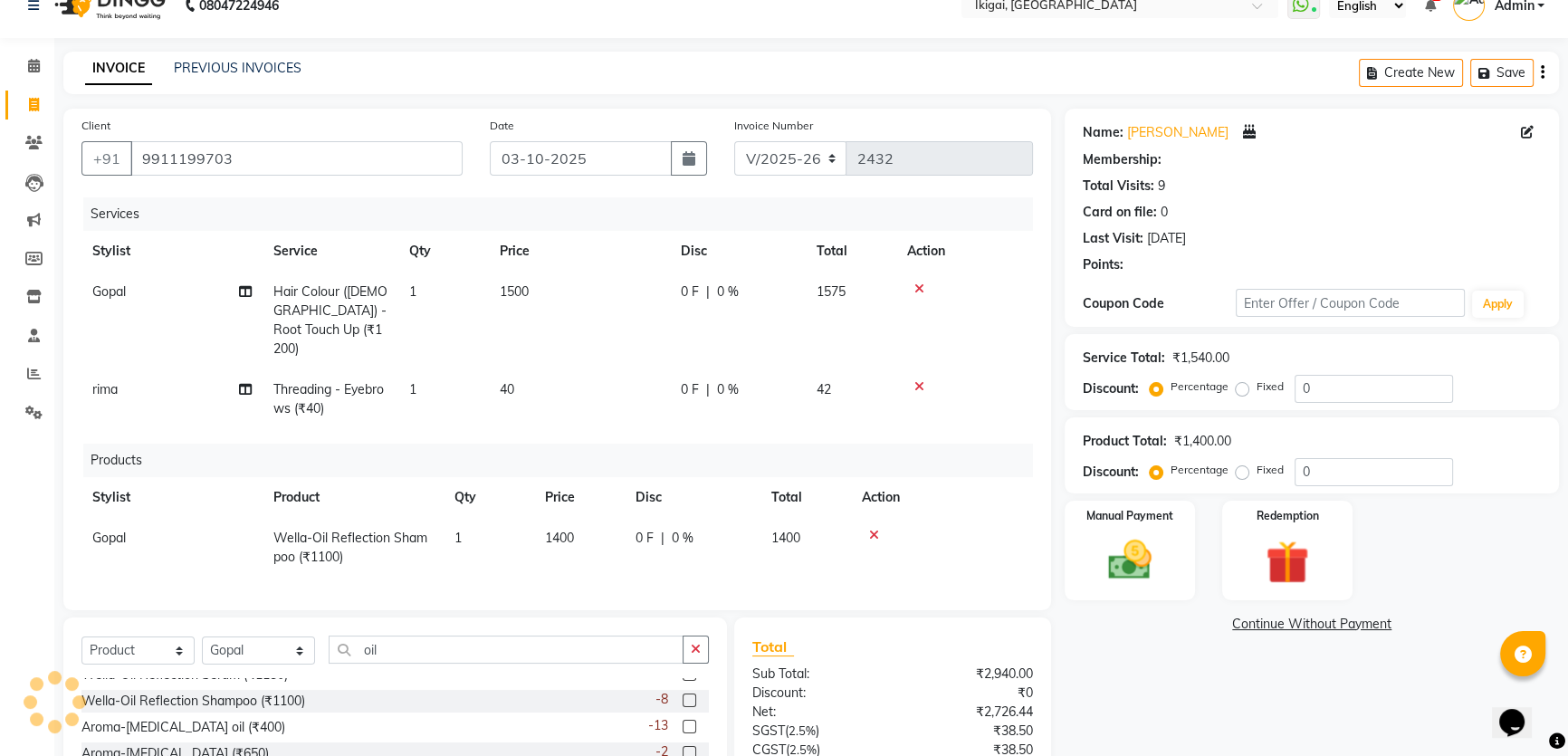
select select "2: Object"
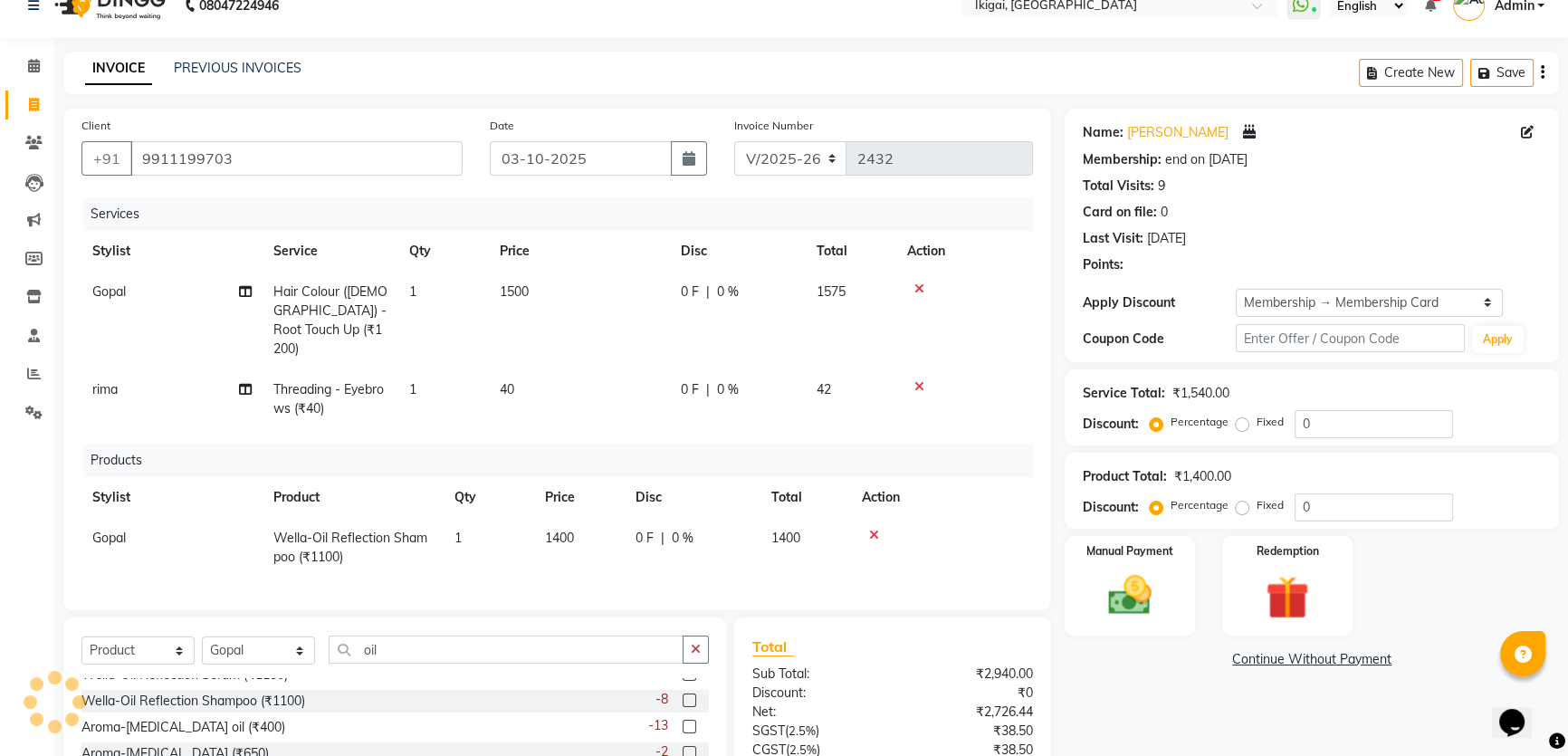
type input "20"
click at [735, 380] on span "20 %" at bounding box center [732, 390] width 29 height 19
select select "82442"
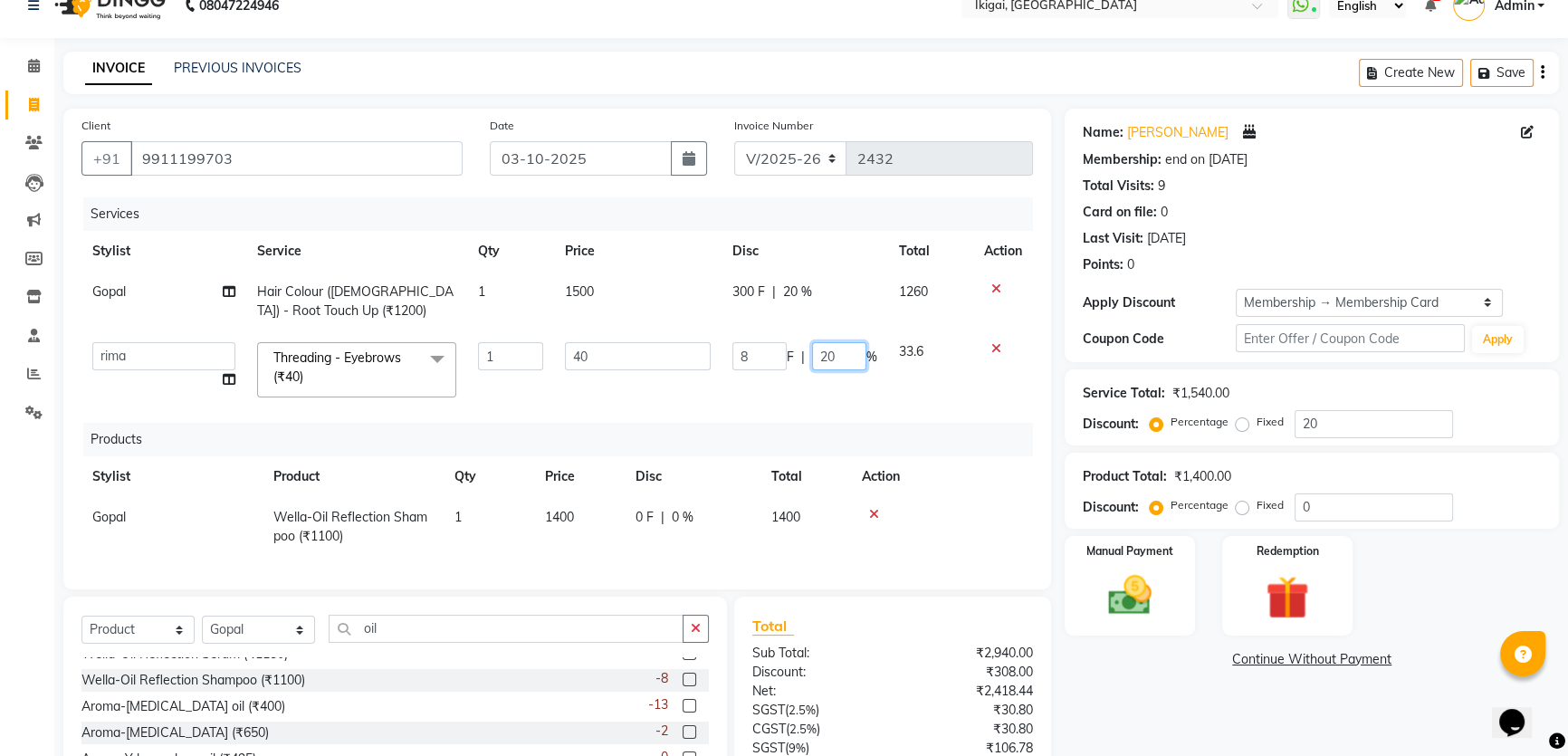
click at [834, 353] on input "20" at bounding box center [839, 356] width 54 height 28
type input "2"
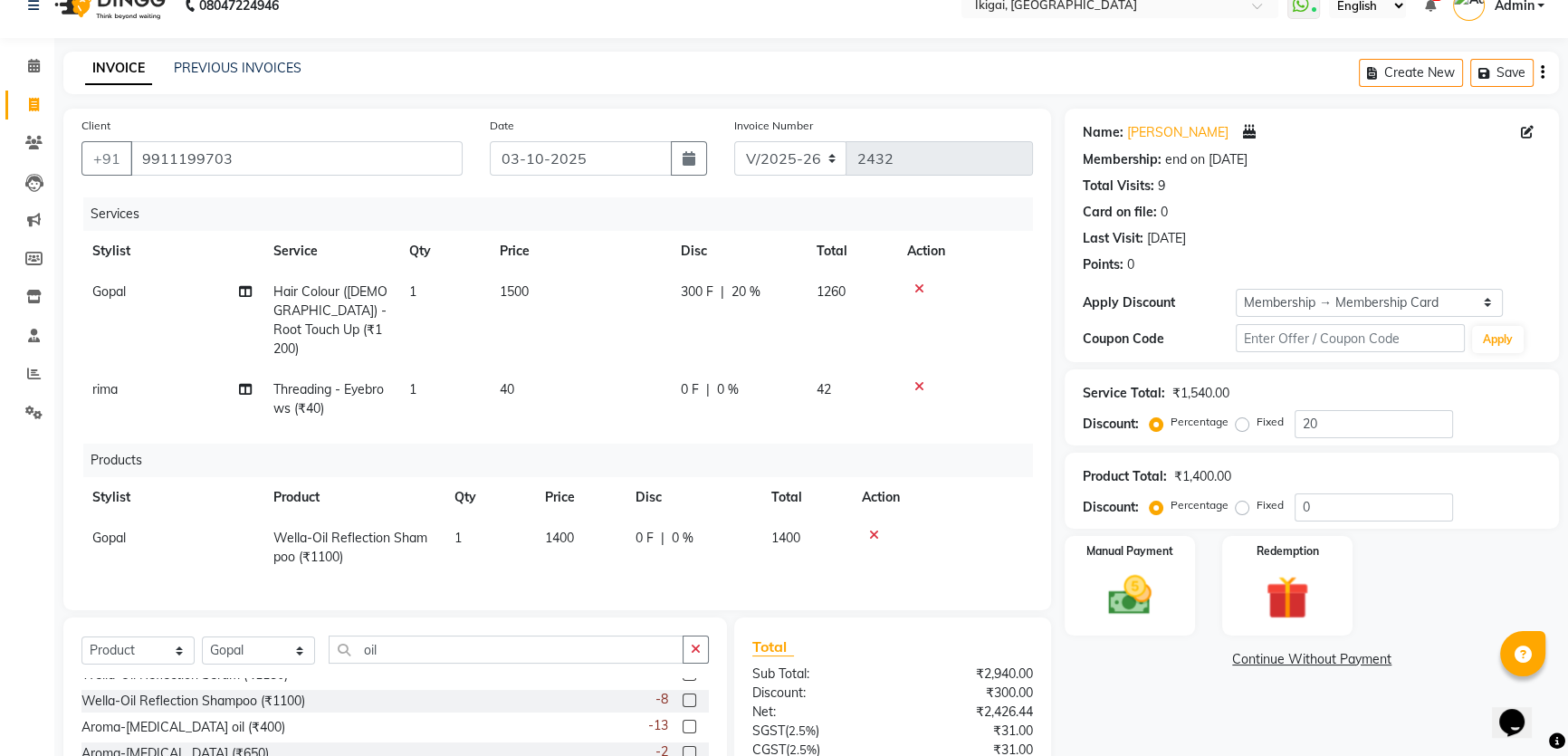
click at [1143, 680] on div "Name: [PERSON_NAME] 🎂 [DATE] is [DATE] and it's NIBEDITA's Birthday! Membership…" at bounding box center [1319, 515] width 508 height 813
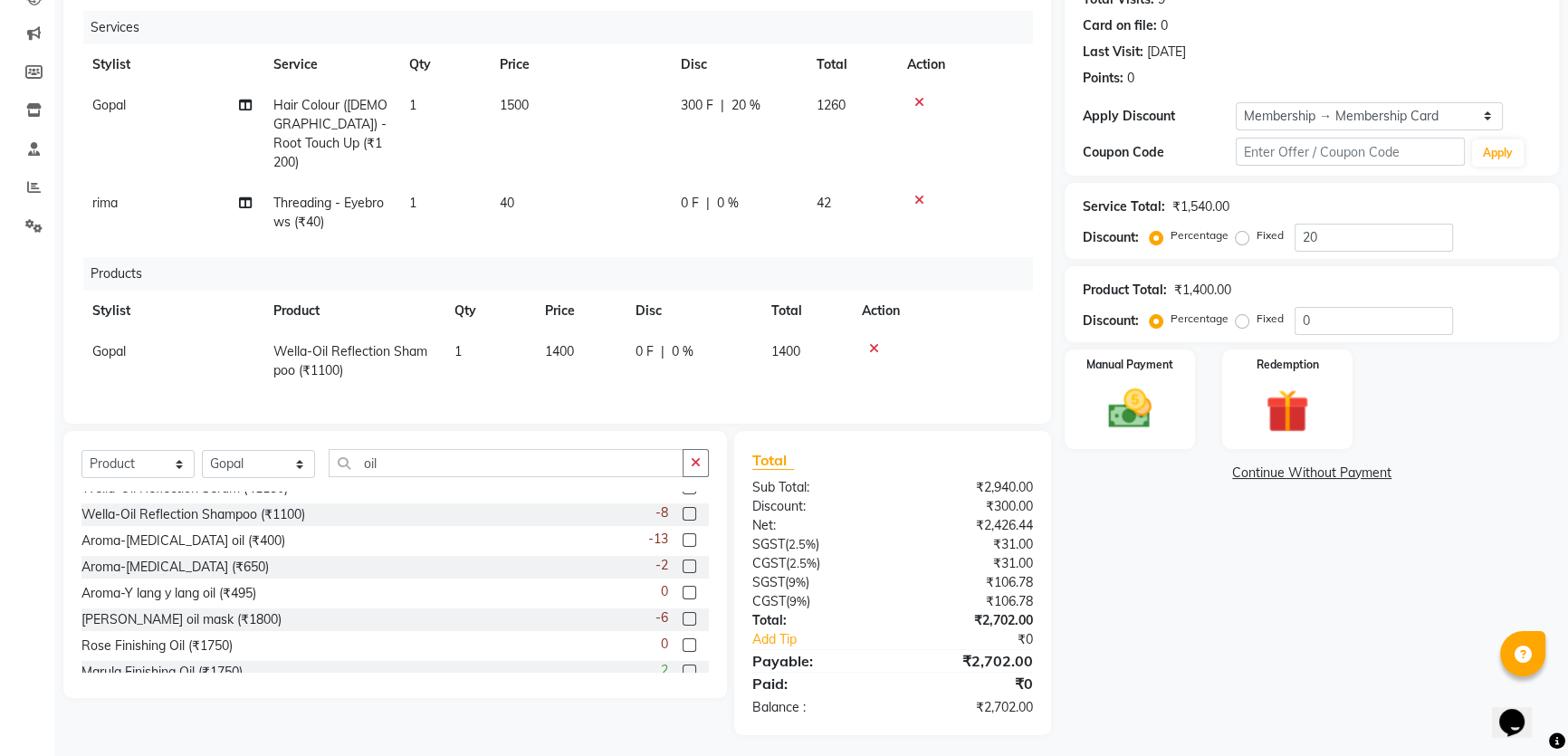
scroll to position [0, 0]
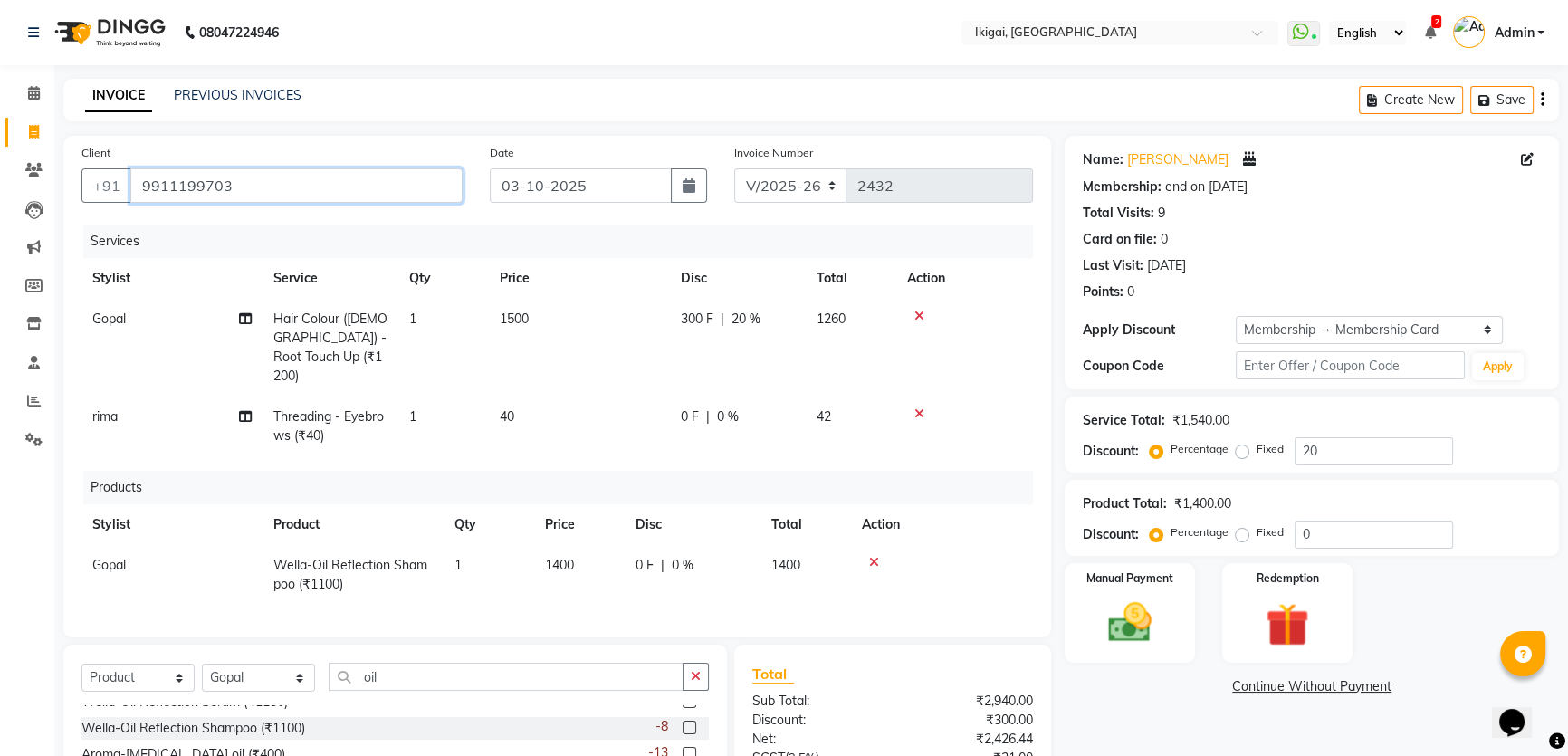
click at [235, 190] on input "9911199703" at bounding box center [297, 186] width 332 height 35
type input "991119970"
type input "0"
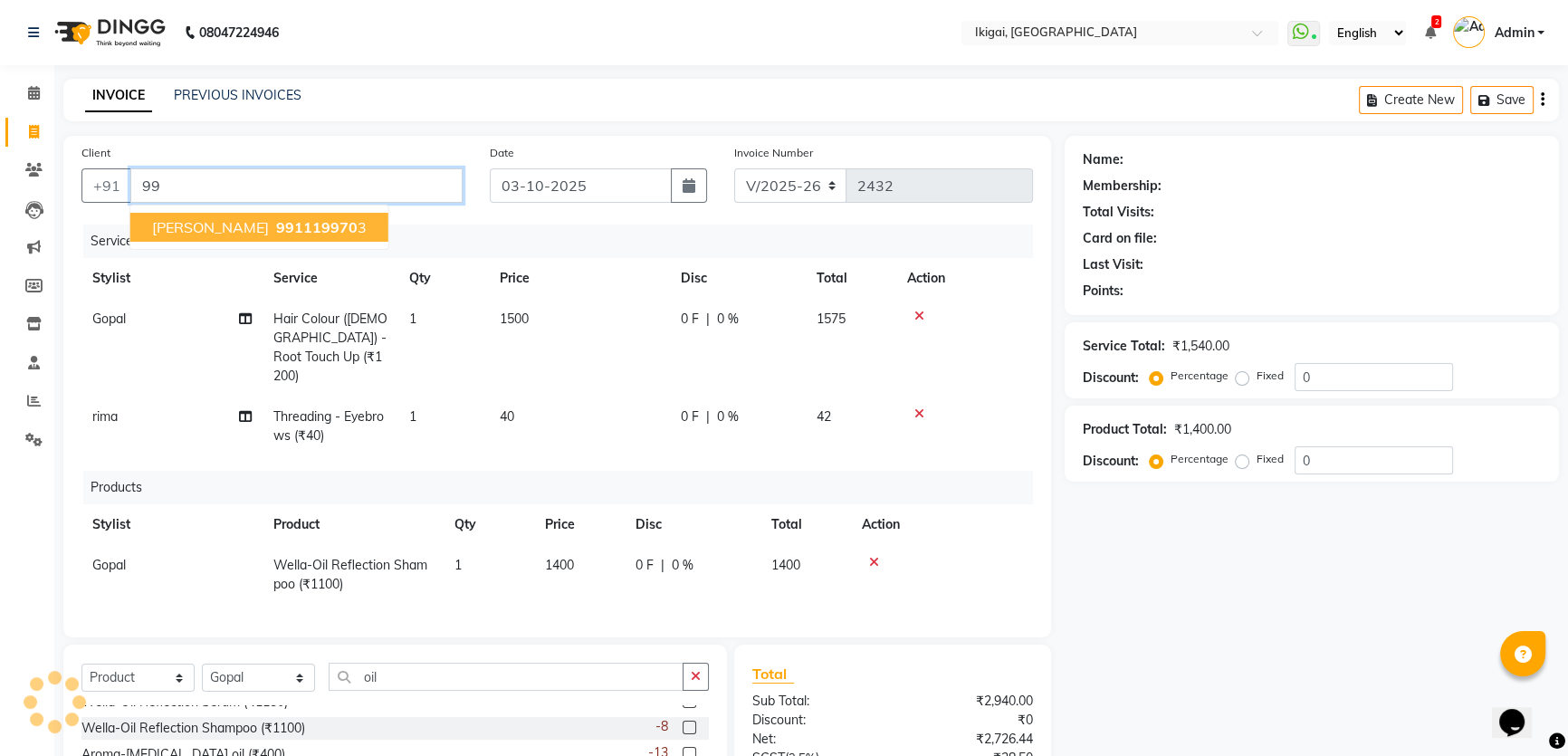
type input "9"
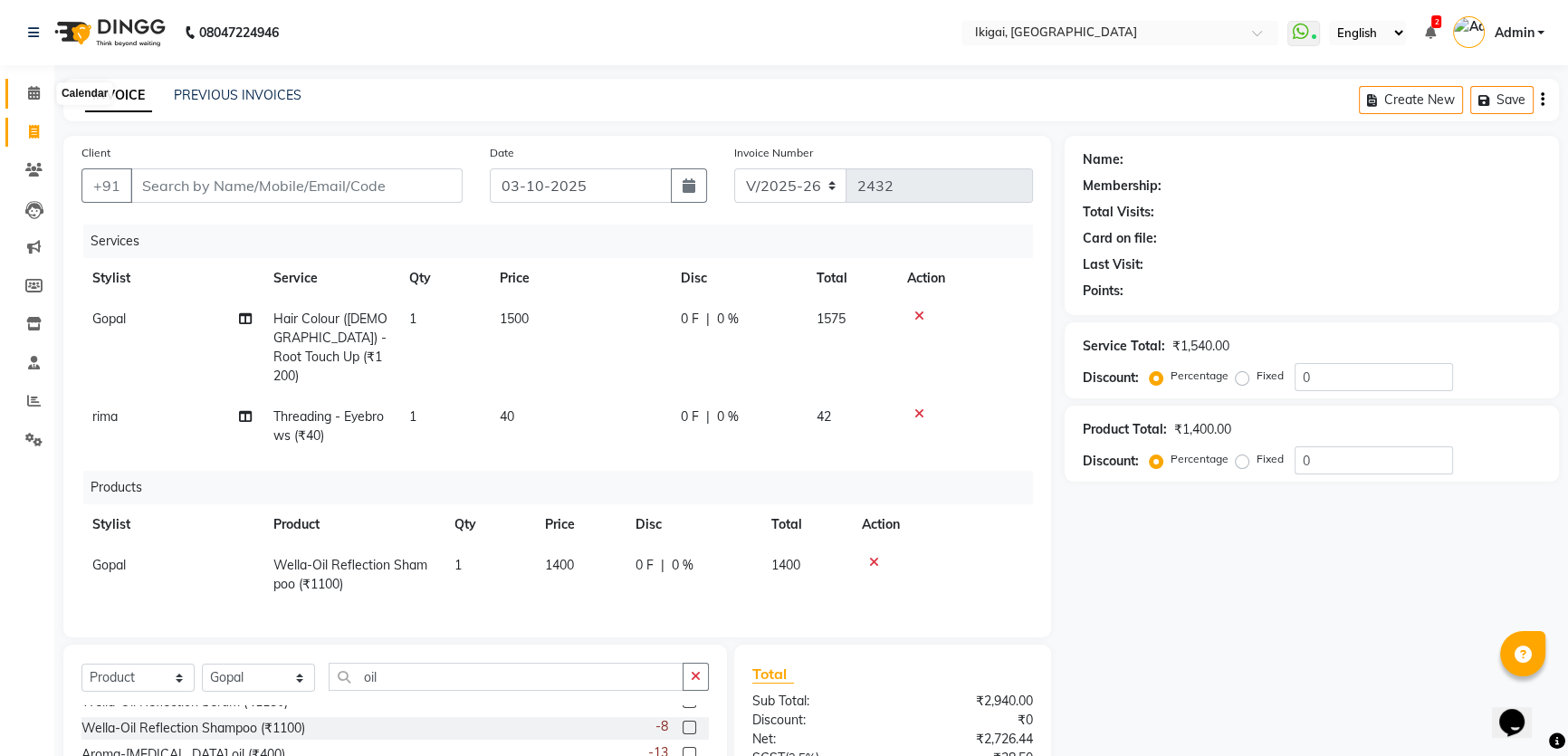
click at [35, 83] on span at bounding box center [34, 93] width 32 height 20
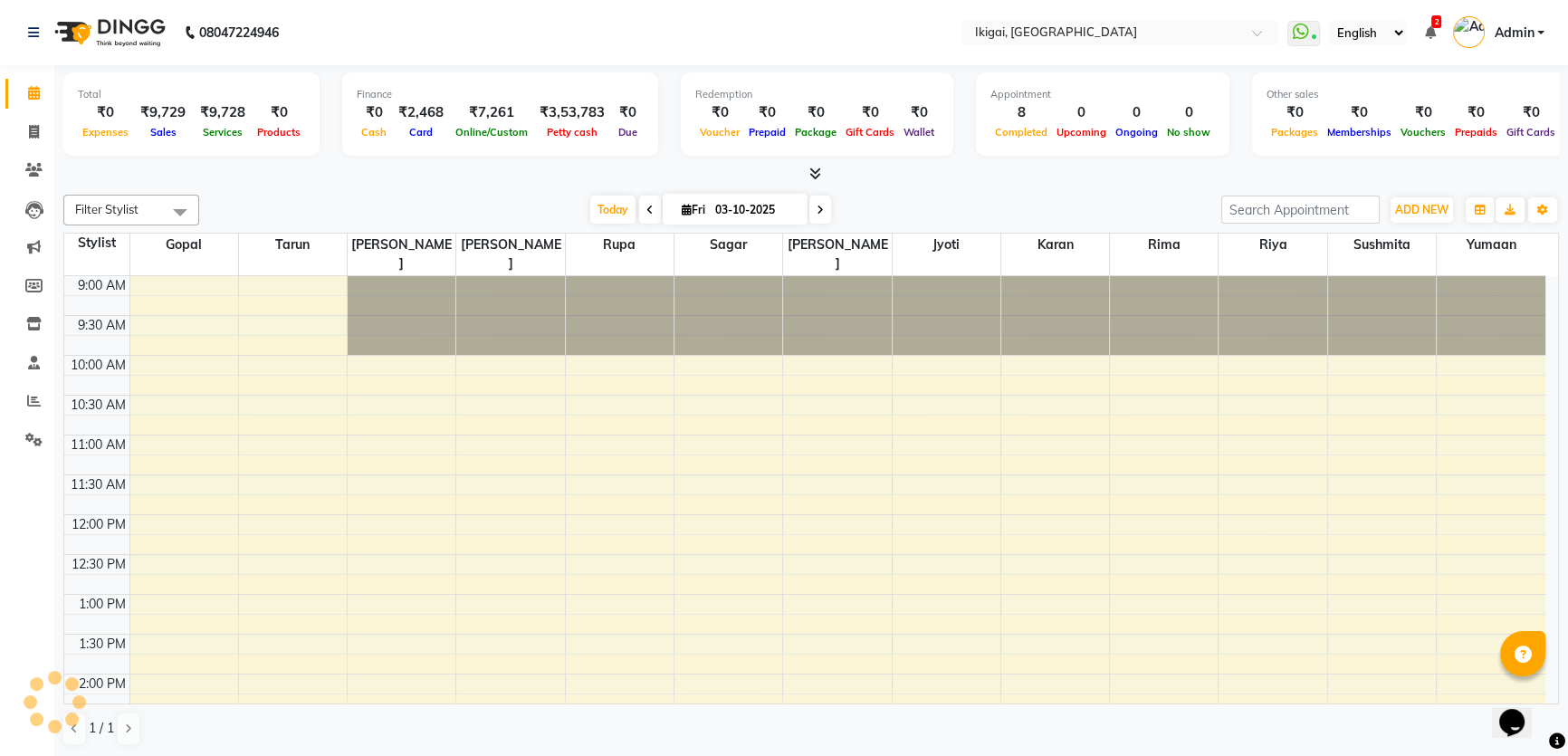
scroll to position [551, 0]
